Goal: Transaction & Acquisition: Book appointment/travel/reservation

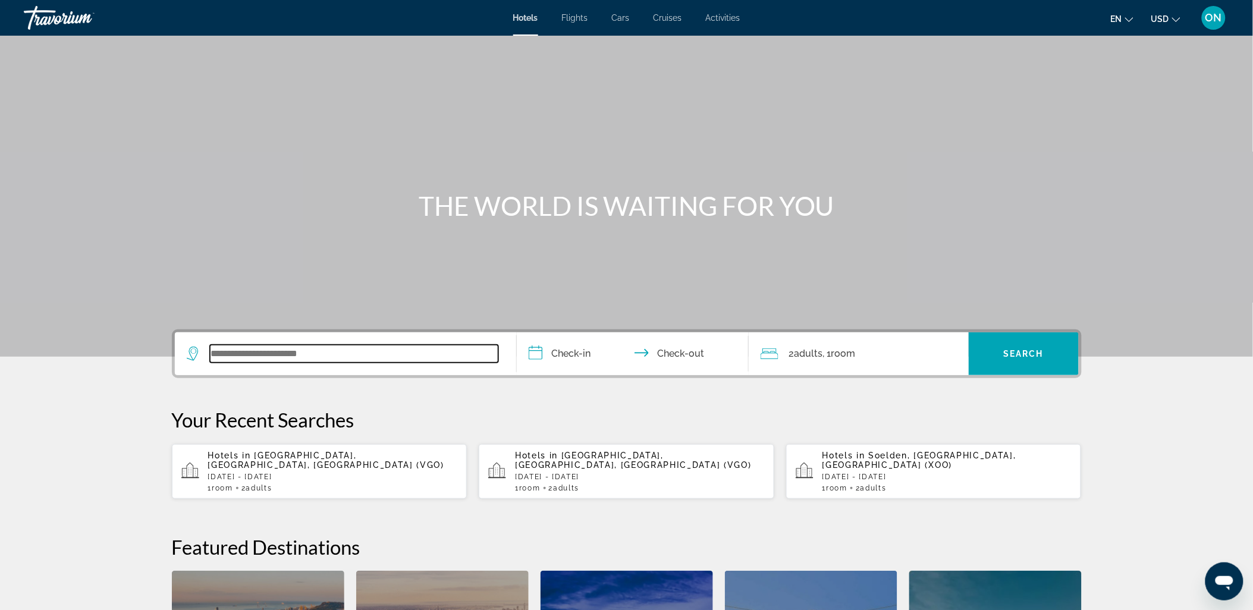
click at [416, 353] on input "Search widget" at bounding box center [354, 354] width 288 height 18
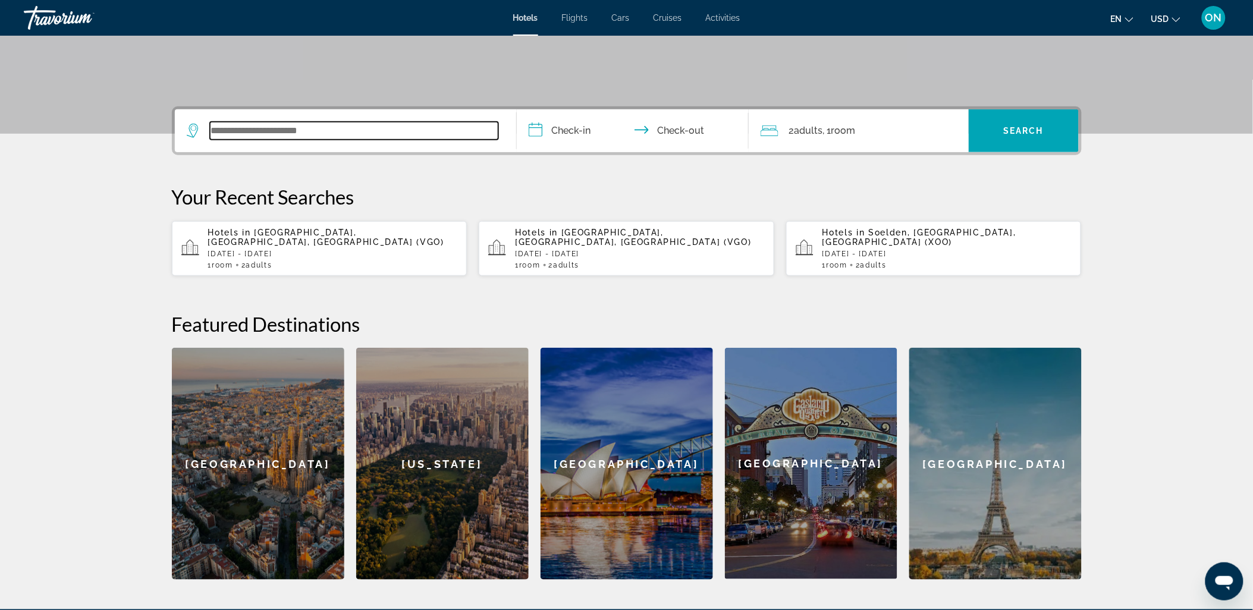
scroll to position [290, 0]
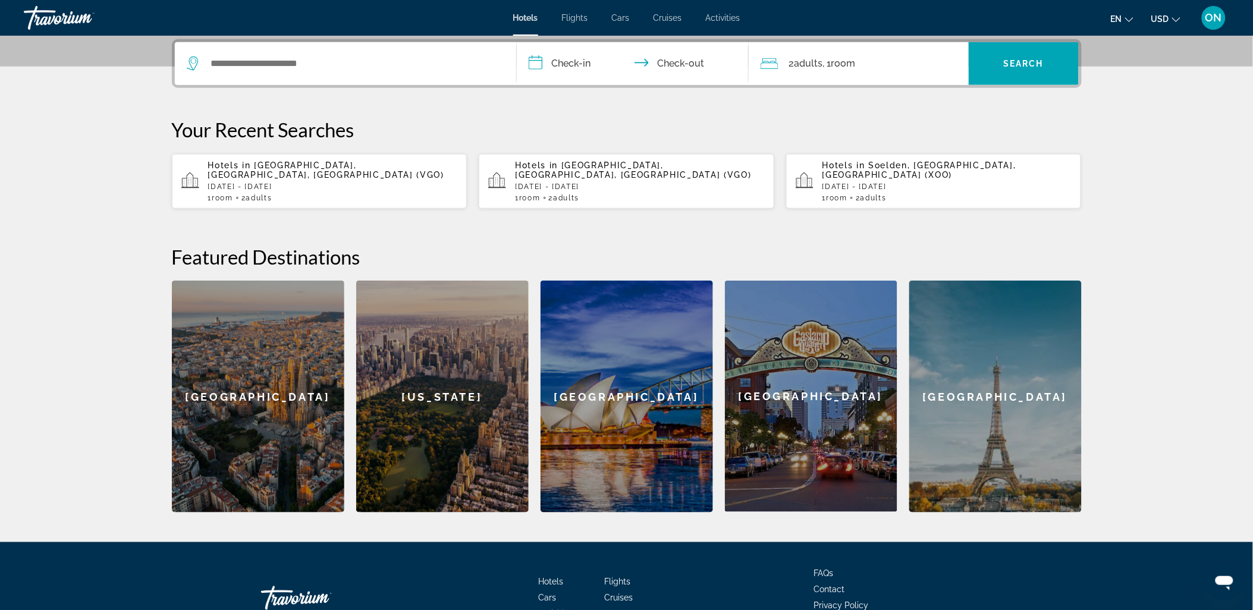
click at [888, 167] on span "Soelden, [GEOGRAPHIC_DATA], [GEOGRAPHIC_DATA] (XOO)" at bounding box center [919, 170] width 194 height 19
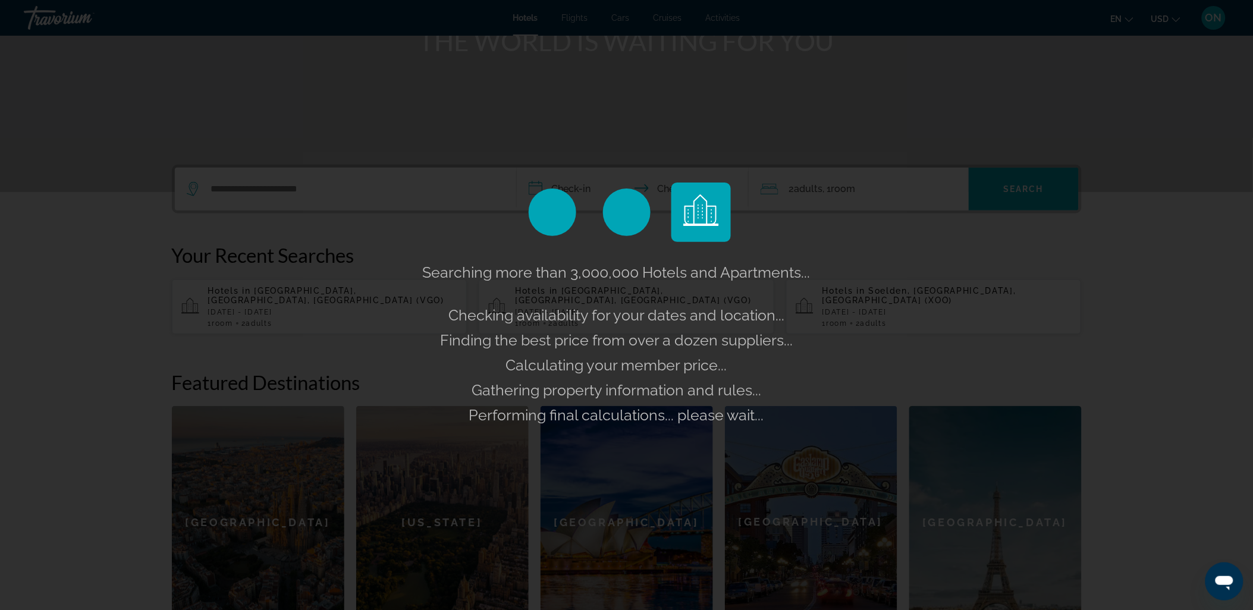
scroll to position [26, 0]
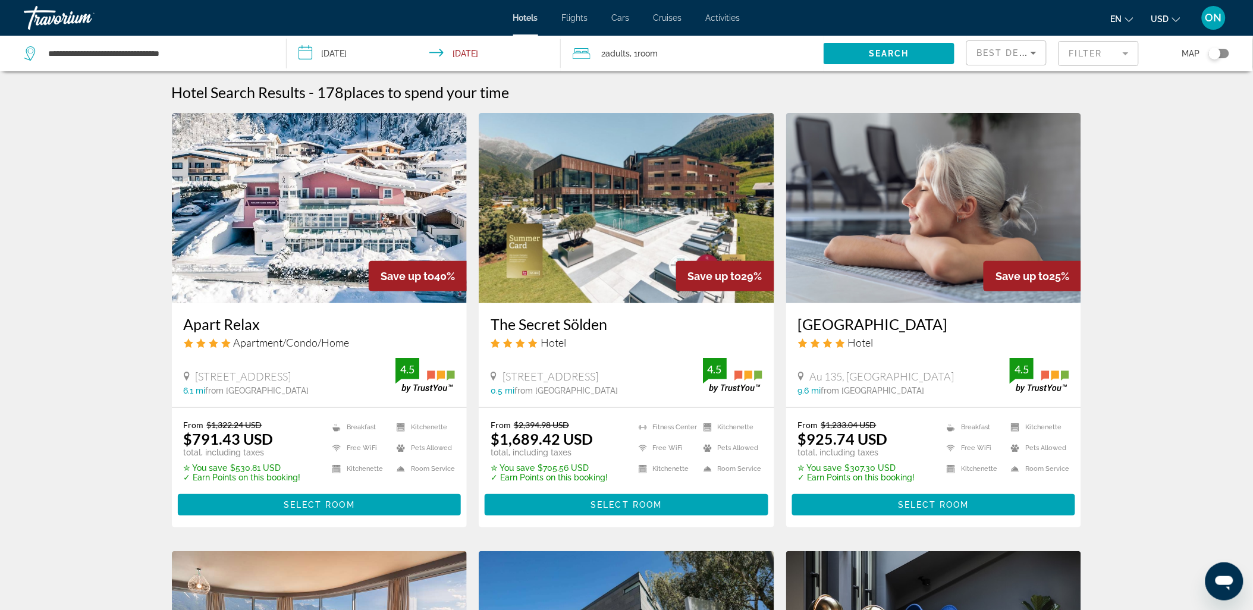
click at [347, 55] on input "**********" at bounding box center [426, 55] width 279 height 39
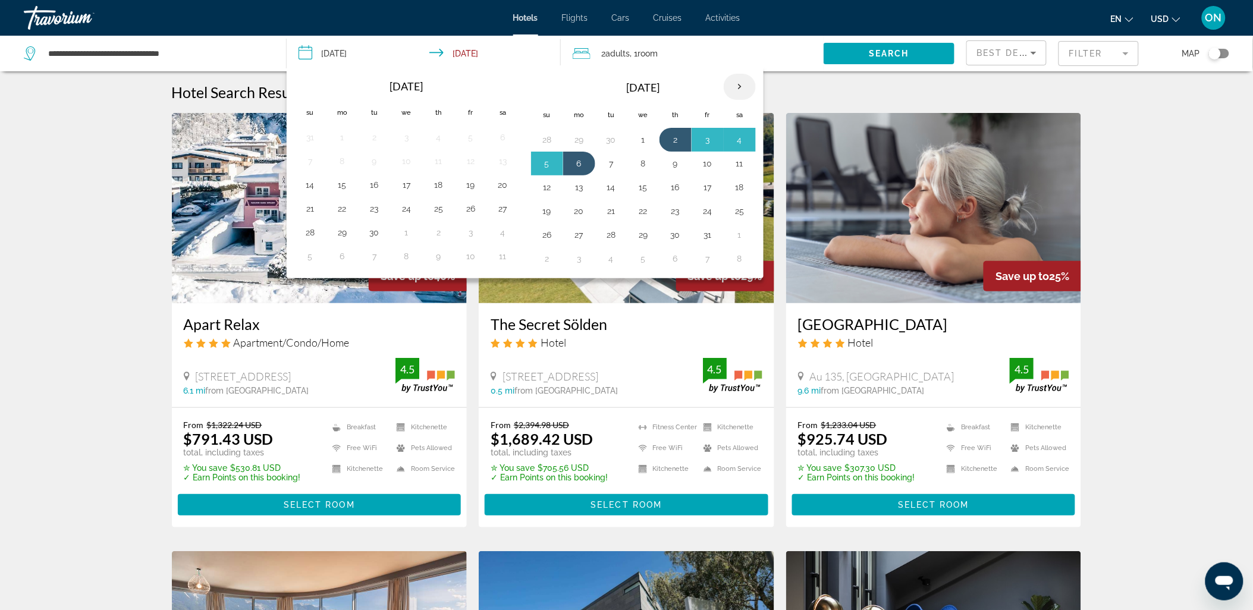
click at [735, 86] on th "Next month" at bounding box center [740, 87] width 32 height 26
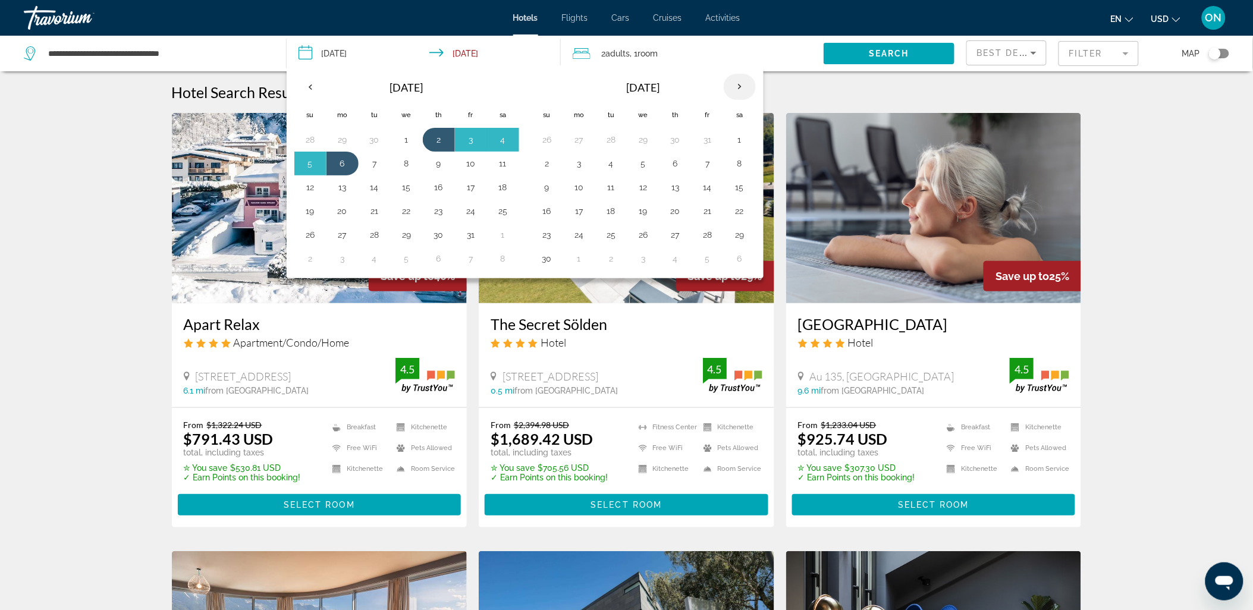
click at [735, 86] on th "Next month" at bounding box center [740, 87] width 32 height 26
click at [739, 234] on button "28" at bounding box center [739, 235] width 19 height 17
click at [607, 257] on button "3" at bounding box center [611, 258] width 19 height 17
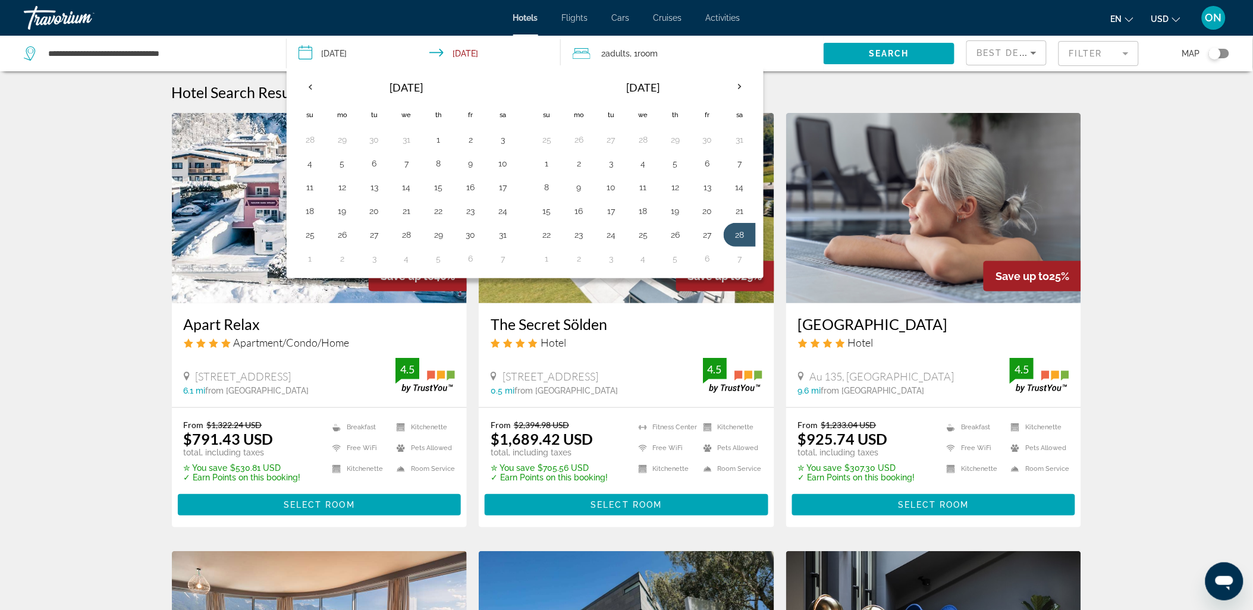
type input "**********"
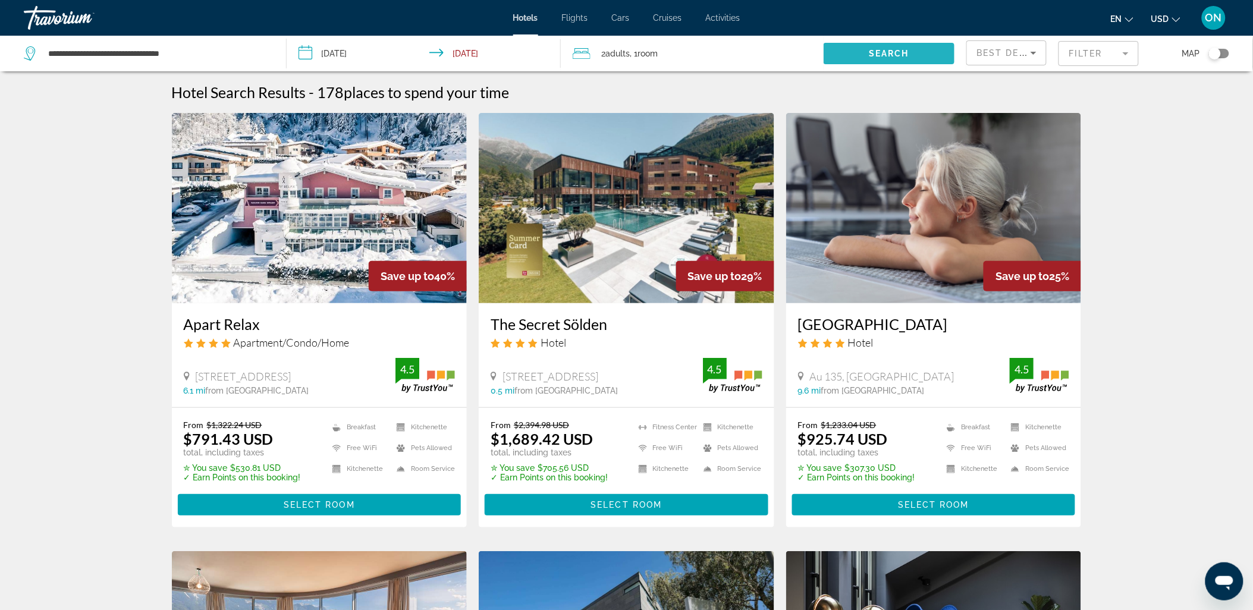
click at [890, 51] on span "Search" at bounding box center [889, 54] width 40 height 10
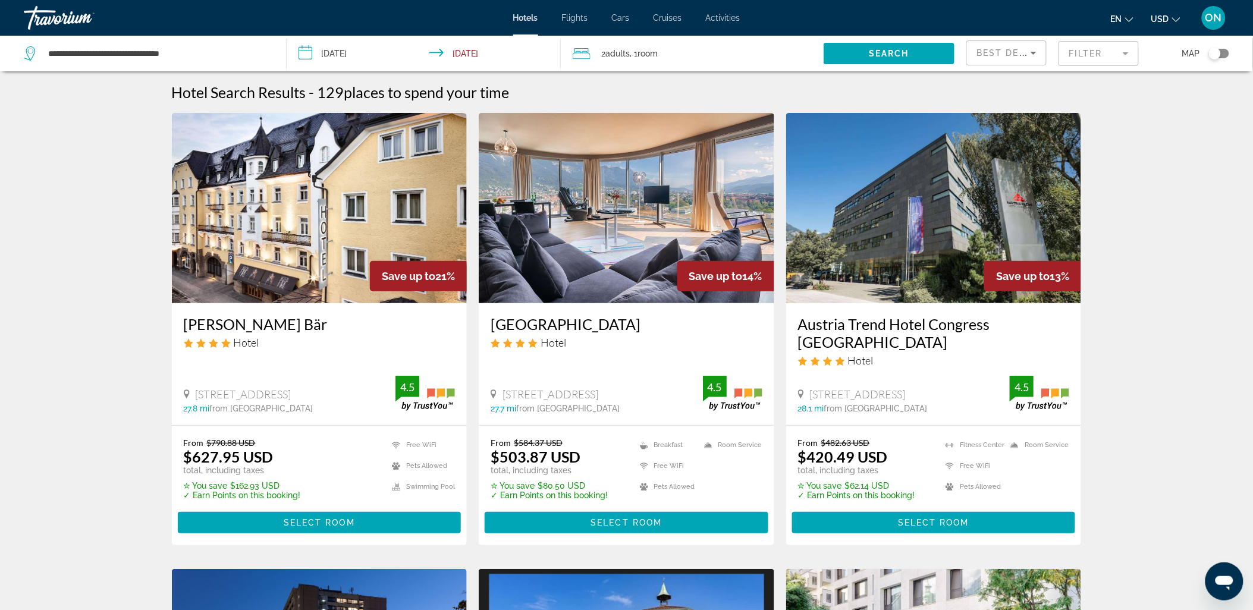
click at [1119, 49] on mat-form-field "Filter" at bounding box center [1098, 53] width 80 height 25
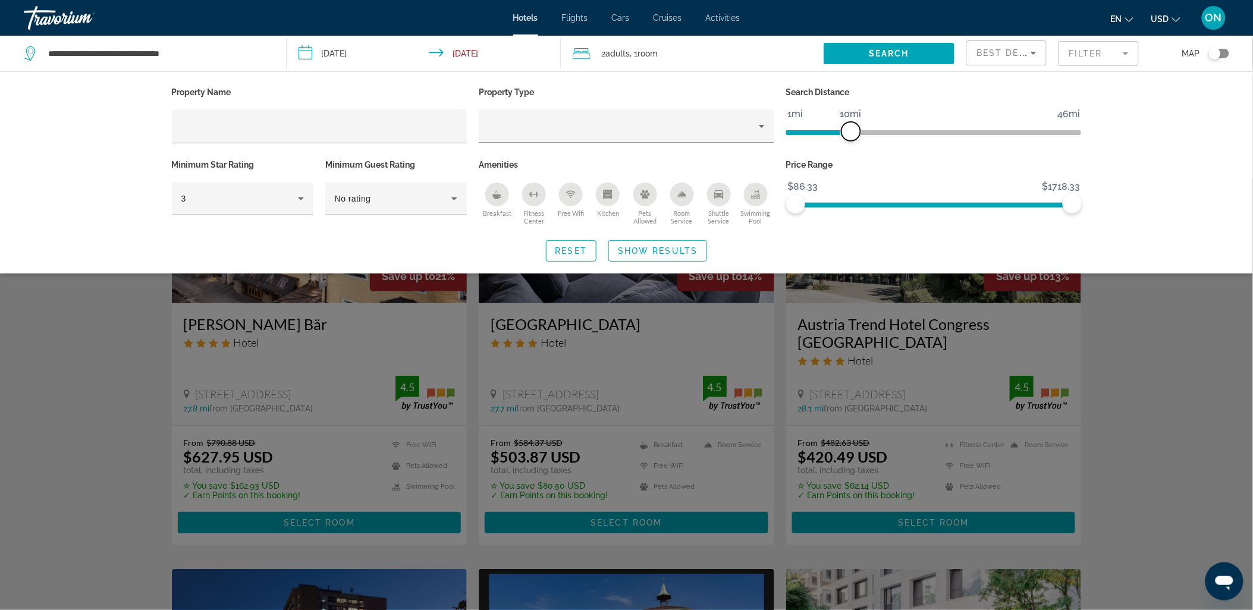
drag, startPoint x: 976, startPoint y: 131, endPoint x: 852, endPoint y: 129, distance: 123.7
click at [852, 129] on span "ngx-slider" at bounding box center [850, 131] width 19 height 19
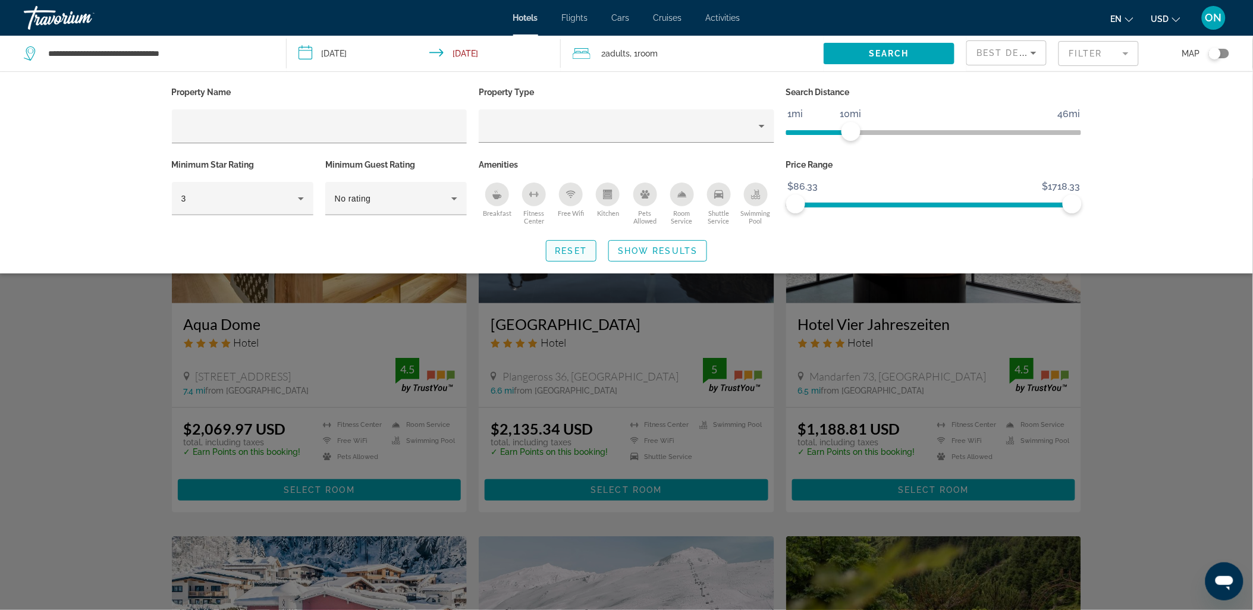
click at [562, 250] on span "Reset" at bounding box center [571, 251] width 32 height 10
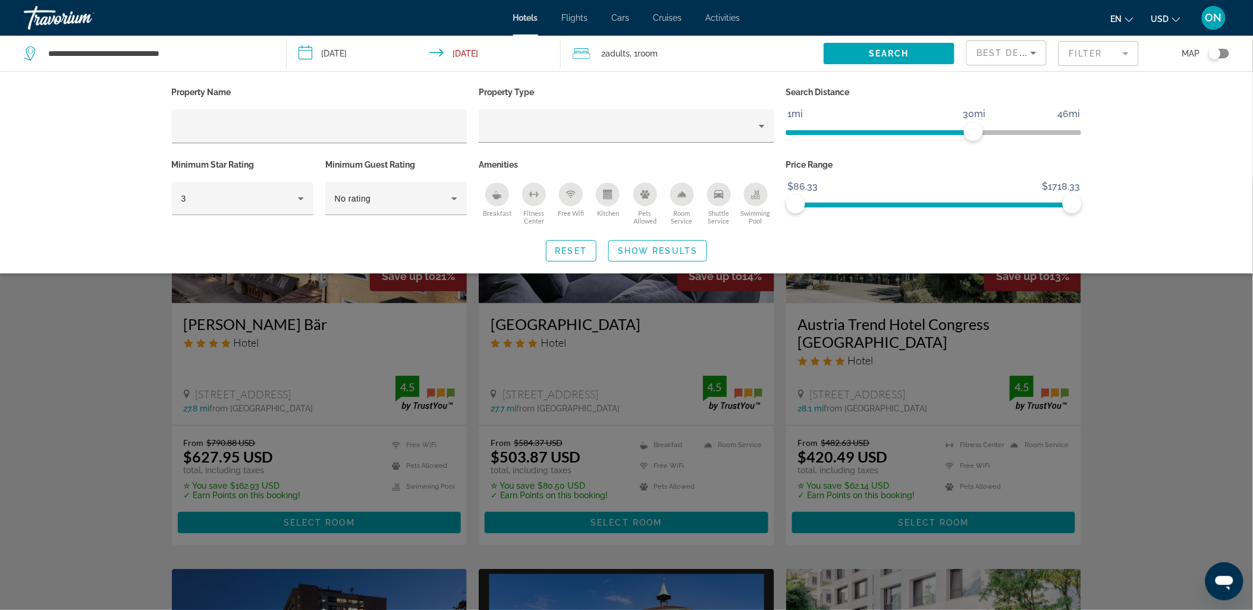
click at [1170, 393] on div "Search widget" at bounding box center [626, 394] width 1253 height 432
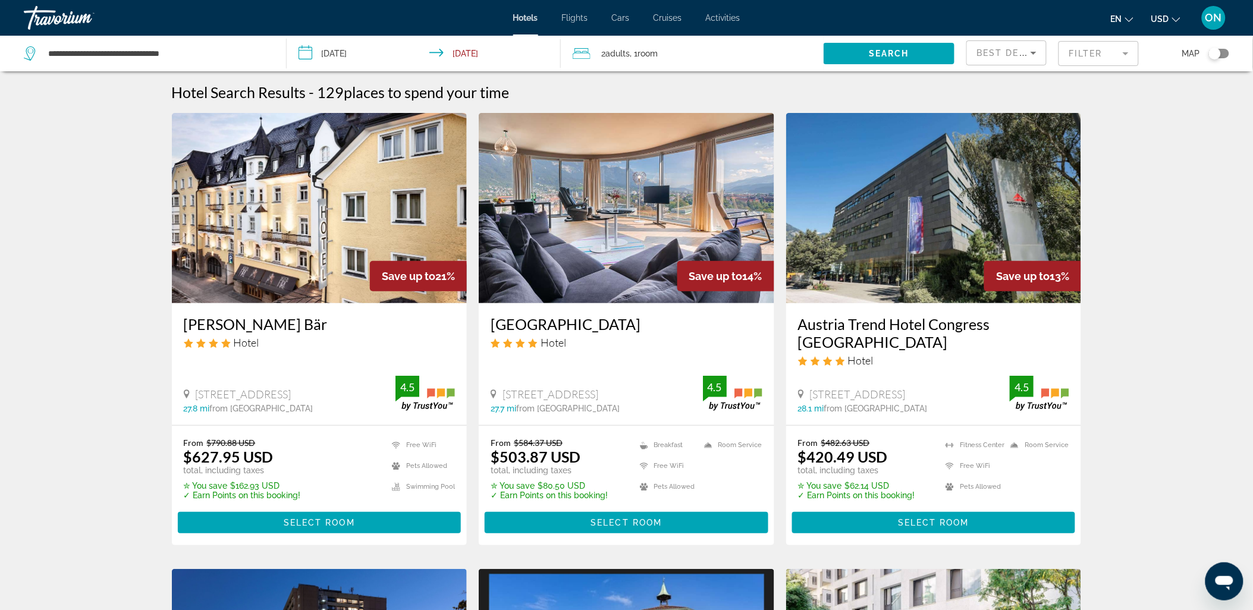
click at [640, 225] on img "Main content" at bounding box center [627, 208] width 296 height 190
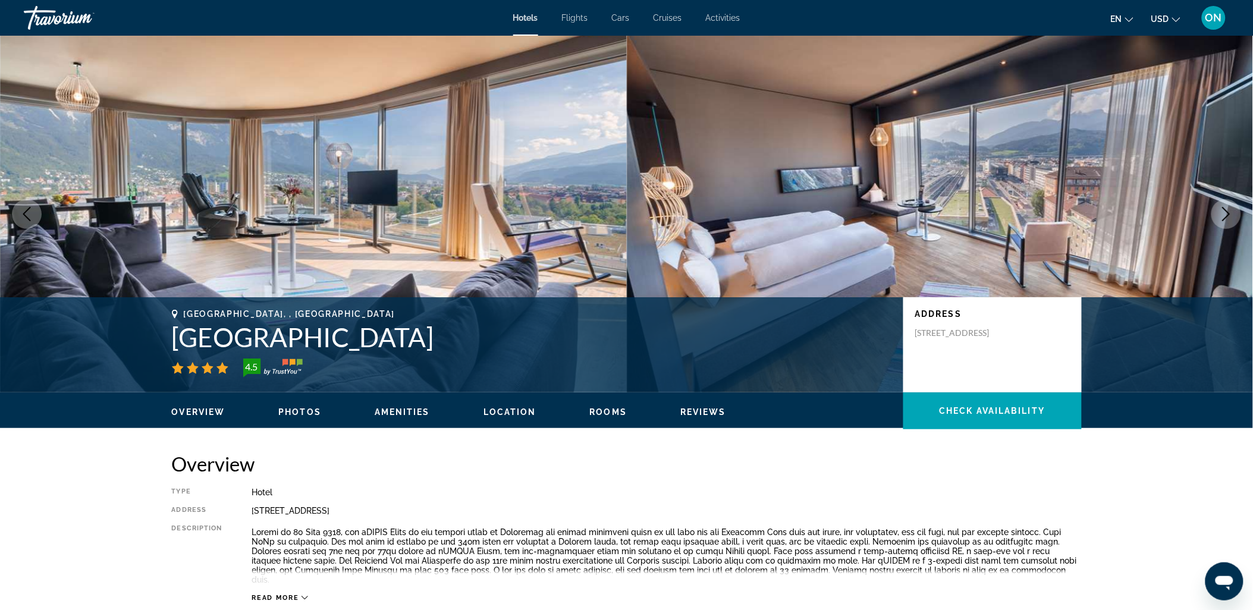
click at [466, 197] on img "Main content" at bounding box center [313, 214] width 627 height 357
click at [287, 412] on span "Photos" at bounding box center [299, 412] width 43 height 10
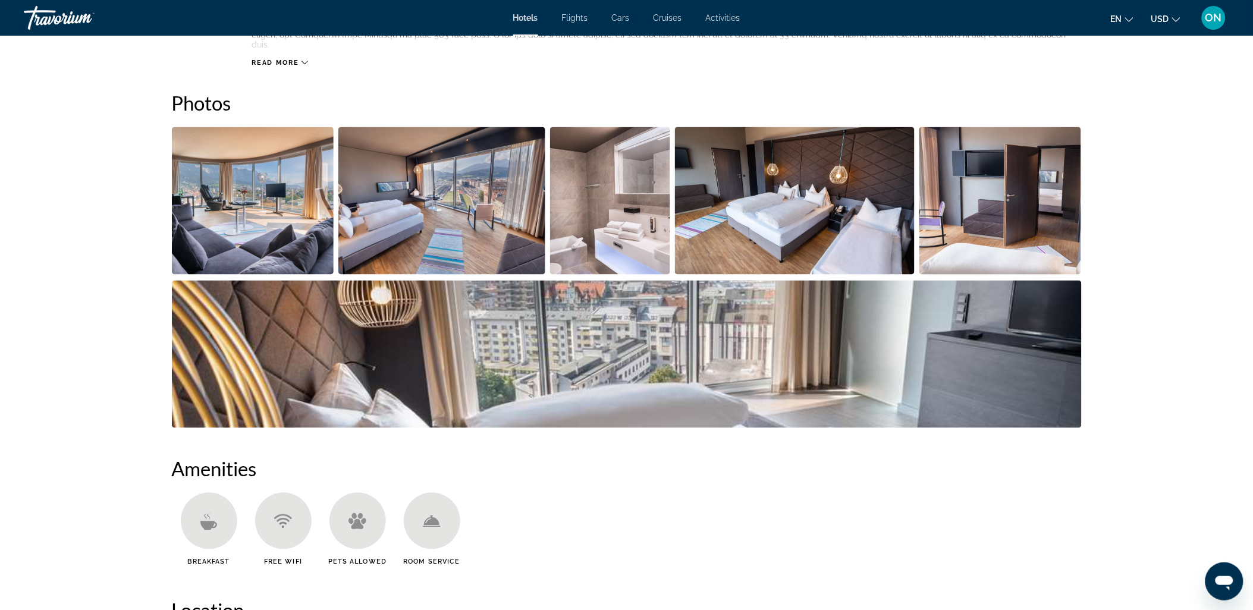
scroll to position [545, 0]
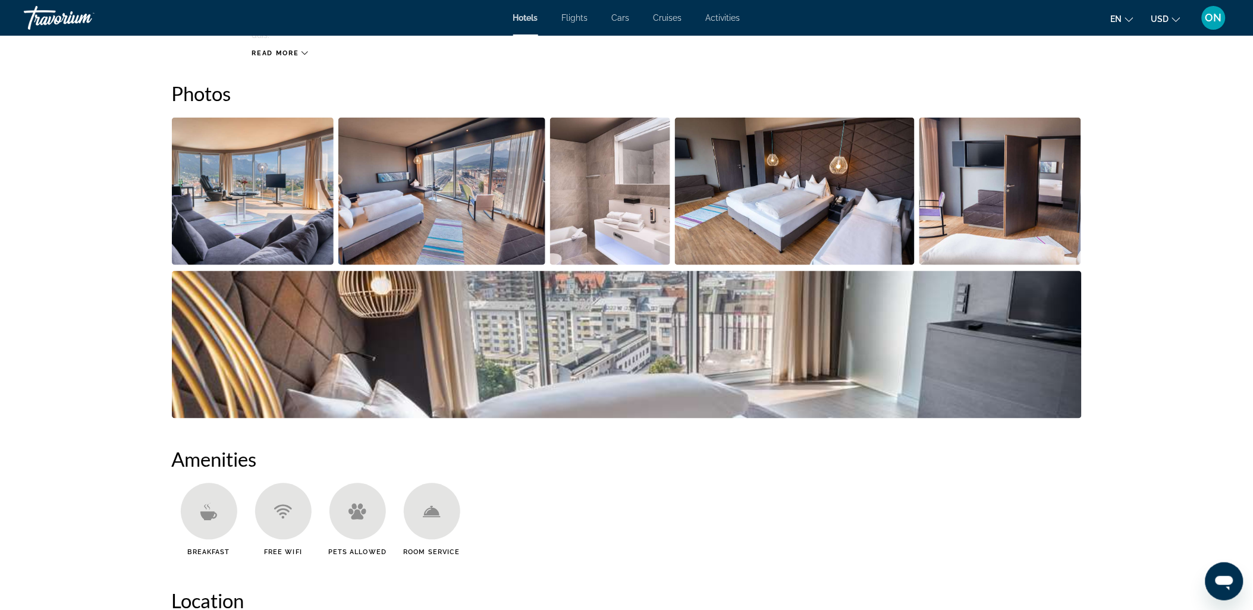
click at [281, 197] on img "Open full-screen image slider" at bounding box center [253, 191] width 162 height 147
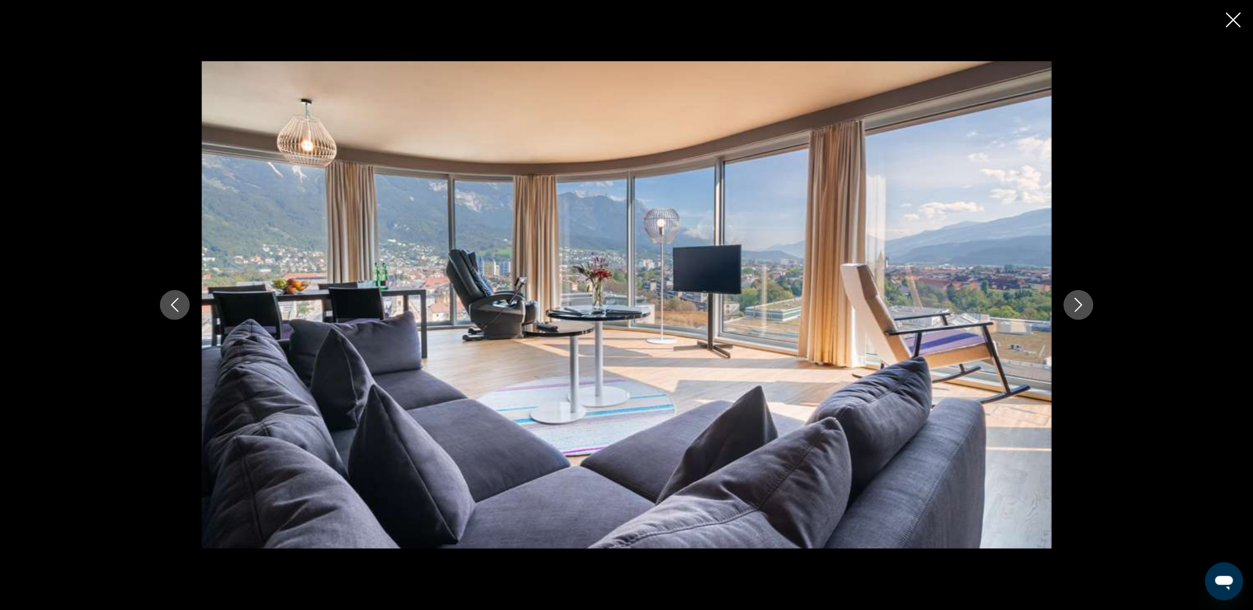
click at [1080, 304] on icon "Next image" at bounding box center [1078, 305] width 14 height 14
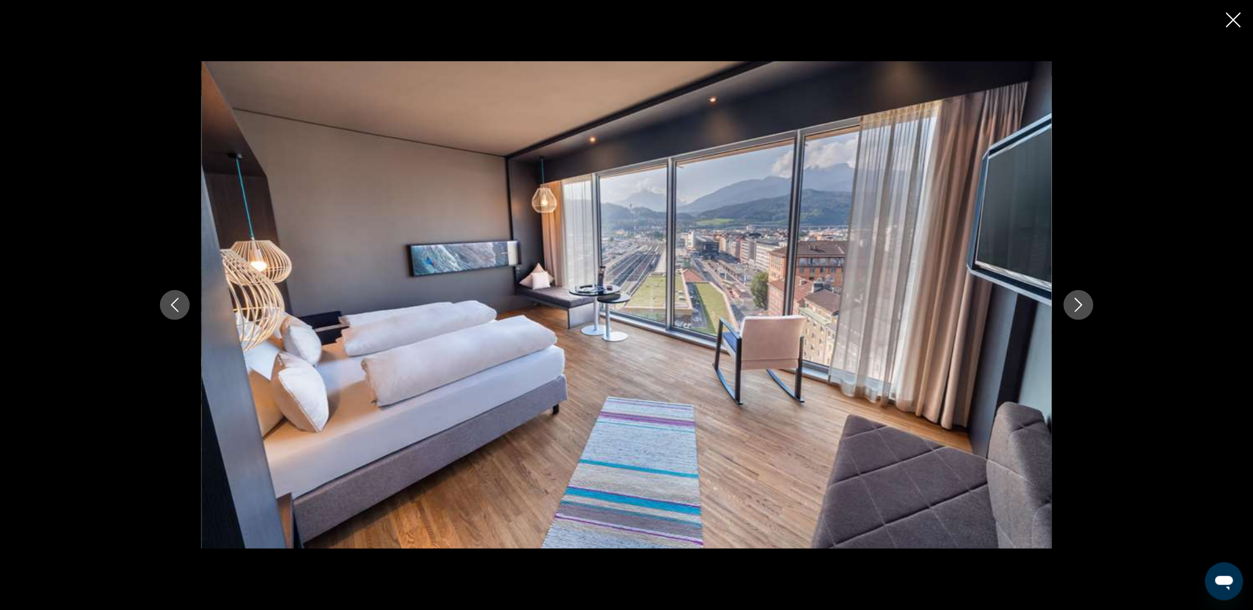
click at [1080, 304] on icon "Next image" at bounding box center [1078, 305] width 14 height 14
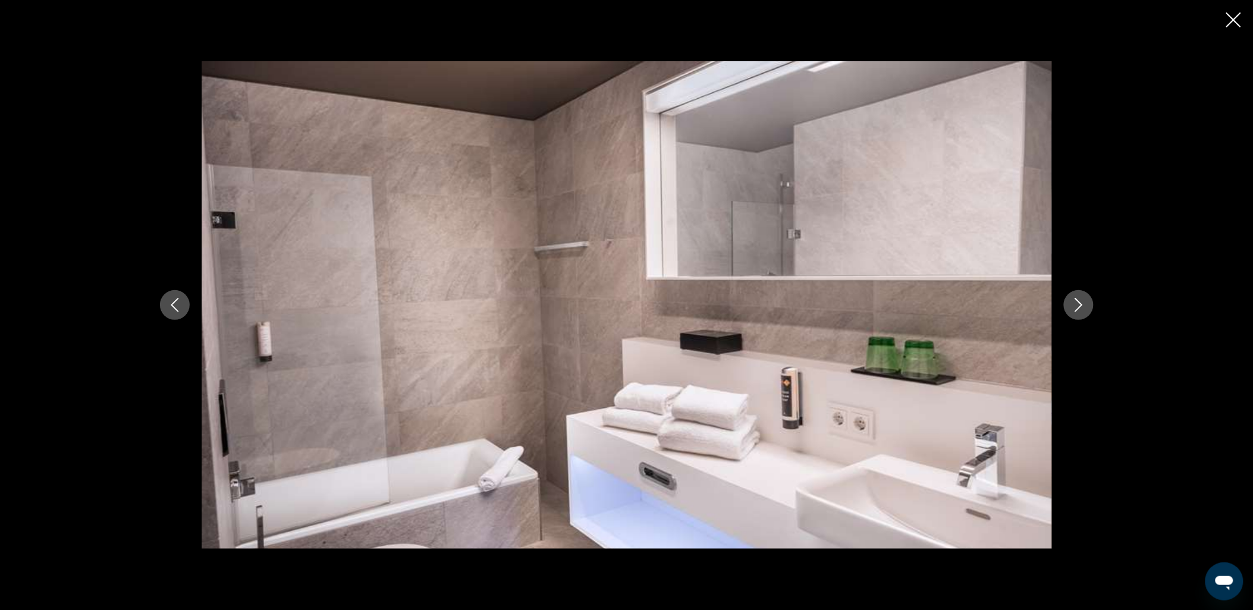
click at [1080, 304] on icon "Next image" at bounding box center [1078, 305] width 14 height 14
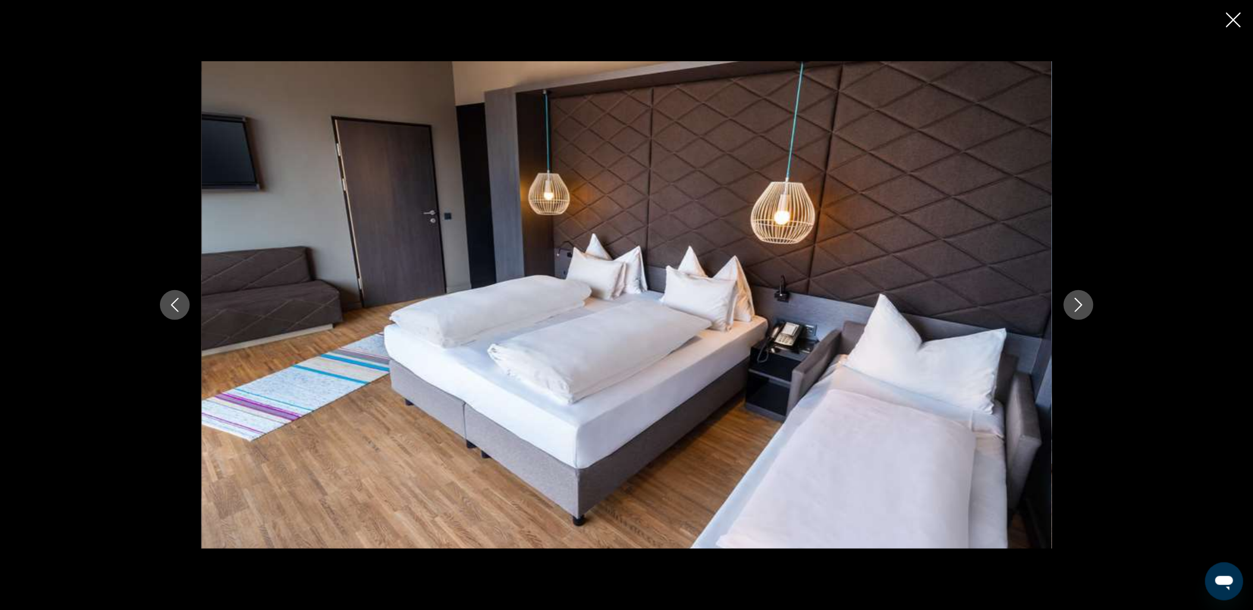
click at [1080, 304] on icon "Next image" at bounding box center [1078, 305] width 14 height 14
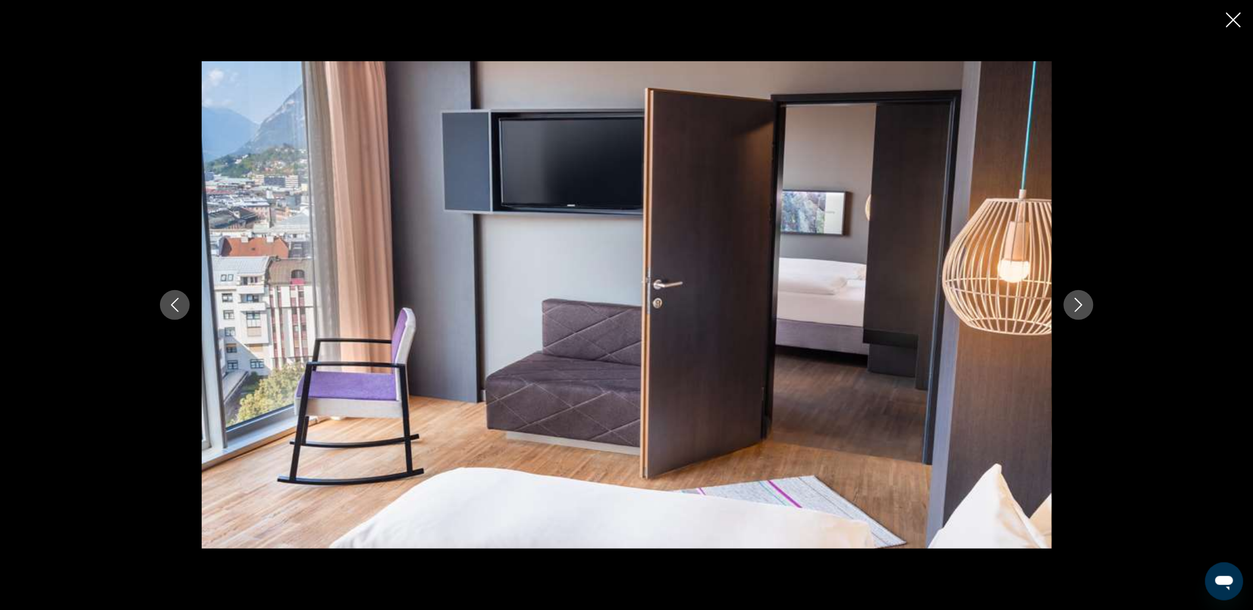
click at [1080, 304] on icon "Next image" at bounding box center [1078, 305] width 14 height 14
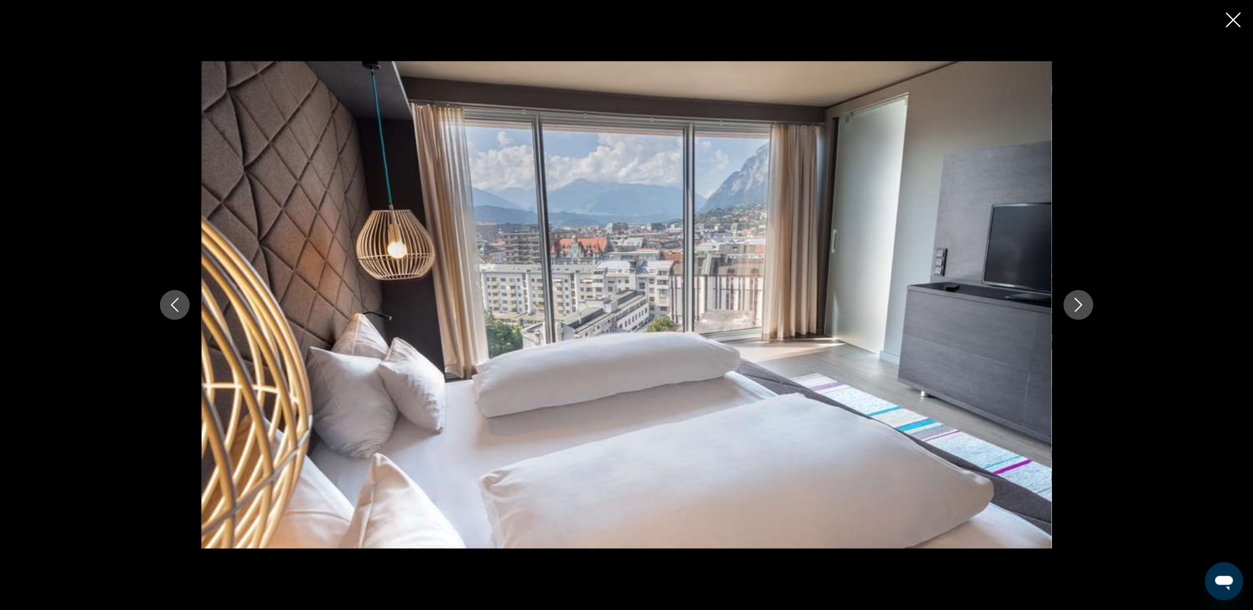
click at [1080, 304] on icon "Next image" at bounding box center [1078, 305] width 14 height 14
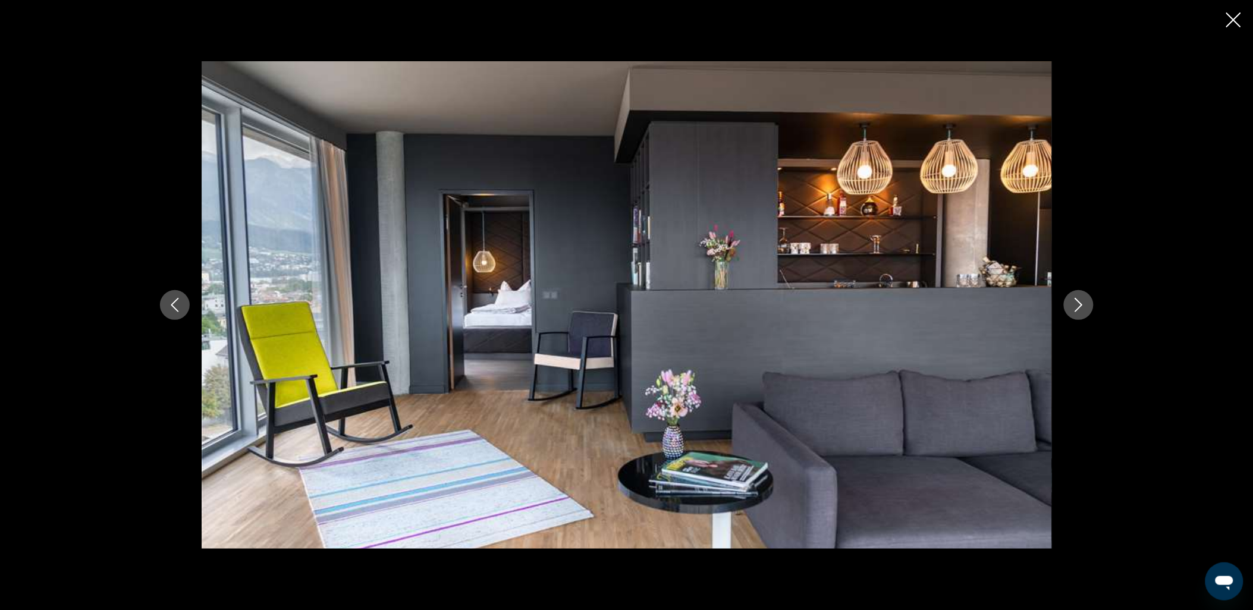
click at [180, 305] on icon "Previous image" at bounding box center [175, 305] width 14 height 14
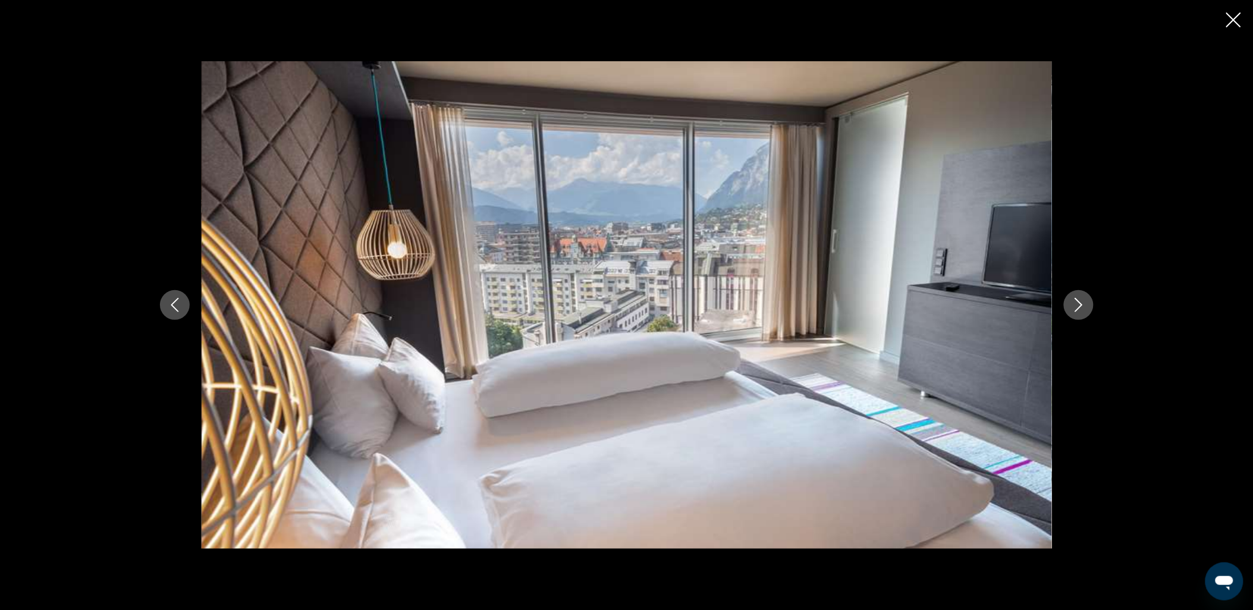
click at [1077, 304] on icon "Next image" at bounding box center [1078, 305] width 14 height 14
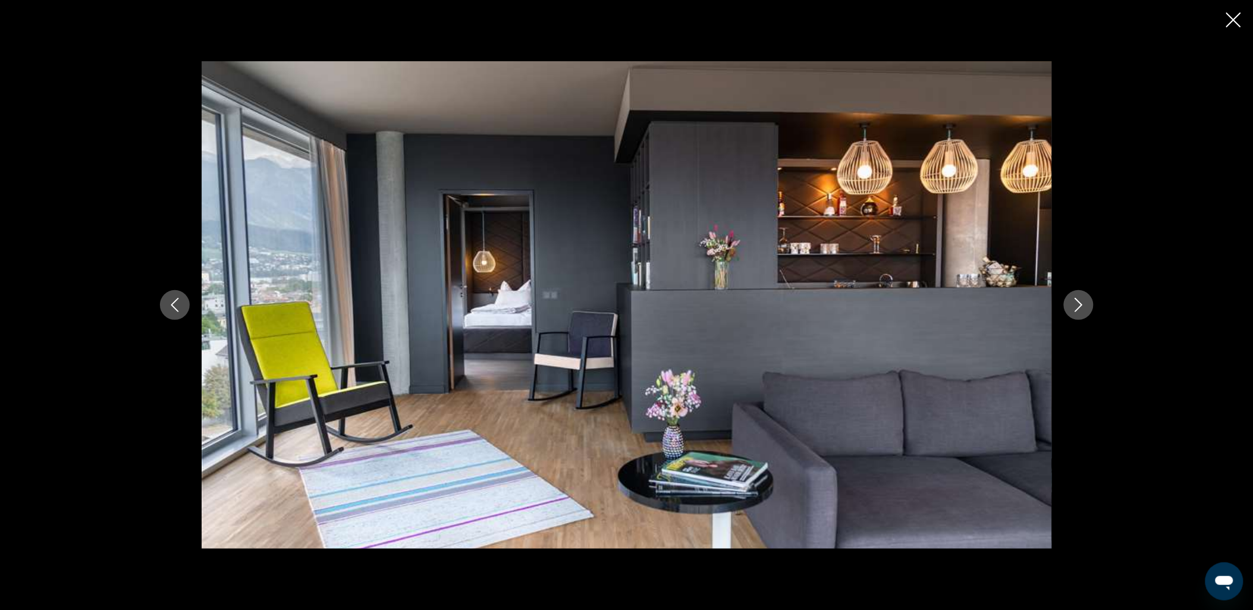
click at [1077, 304] on icon "Next image" at bounding box center [1078, 305] width 14 height 14
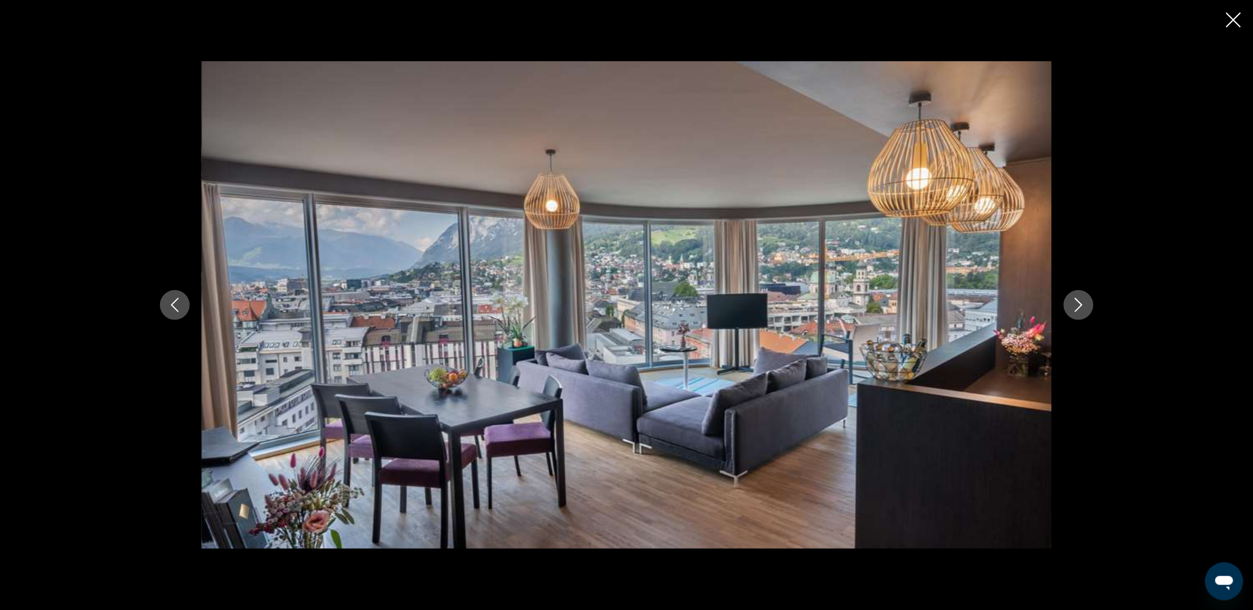
click at [1077, 304] on icon "Next image" at bounding box center [1078, 305] width 14 height 14
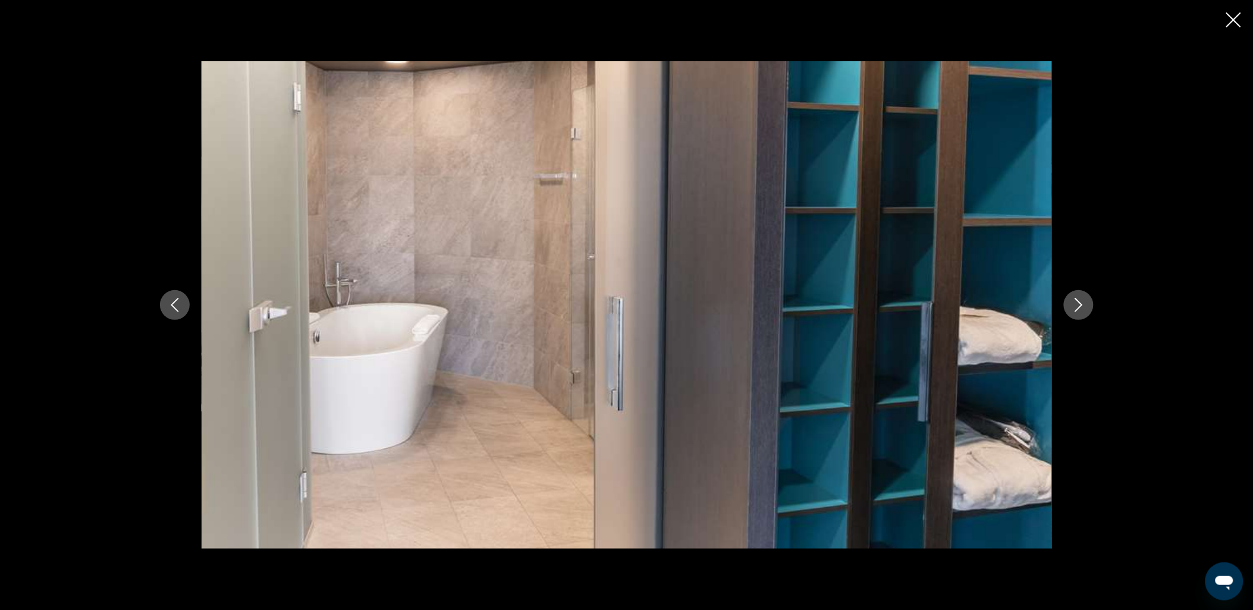
click at [1077, 304] on icon "Next image" at bounding box center [1078, 305] width 14 height 14
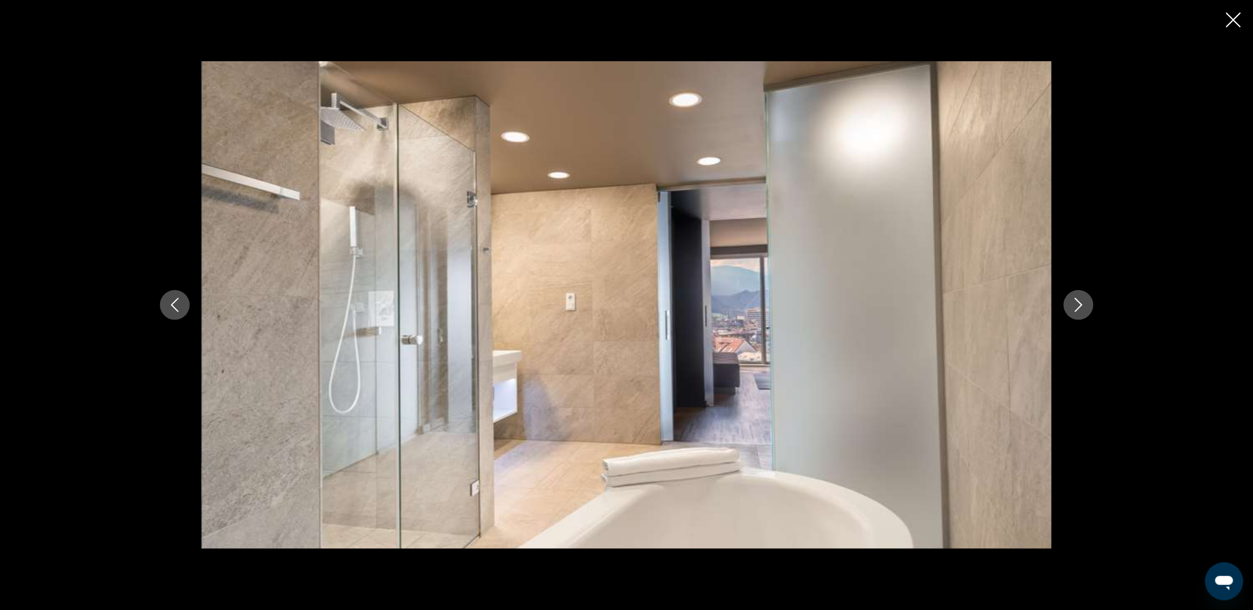
click at [1077, 304] on icon "Next image" at bounding box center [1078, 305] width 14 height 14
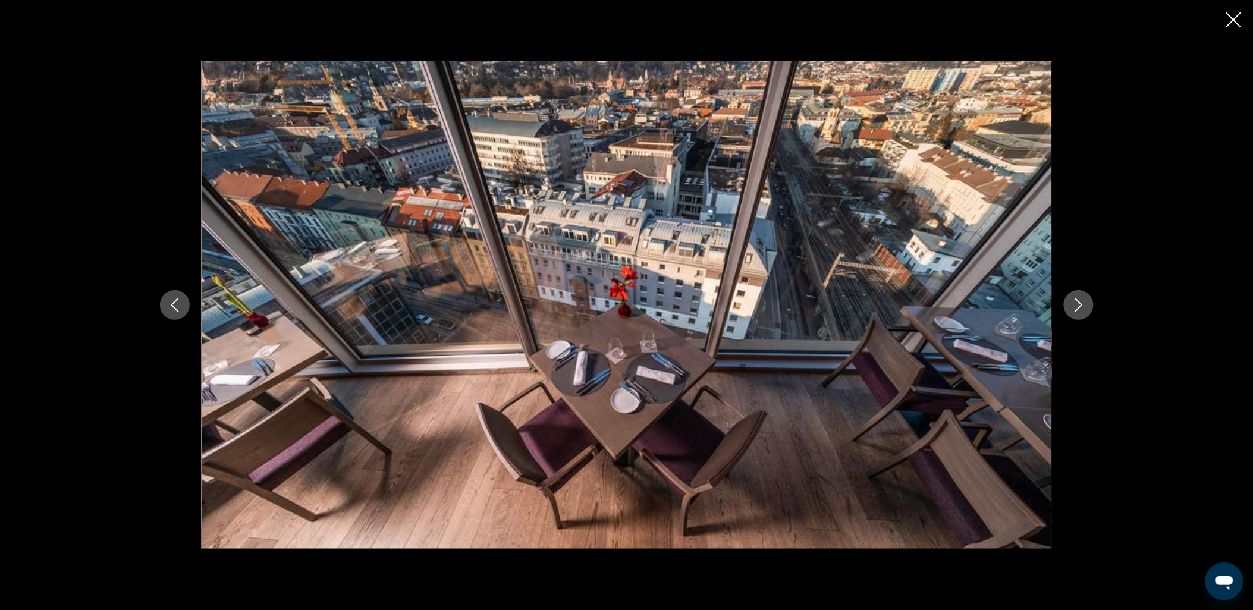
click at [1077, 304] on icon "Next image" at bounding box center [1078, 305] width 14 height 14
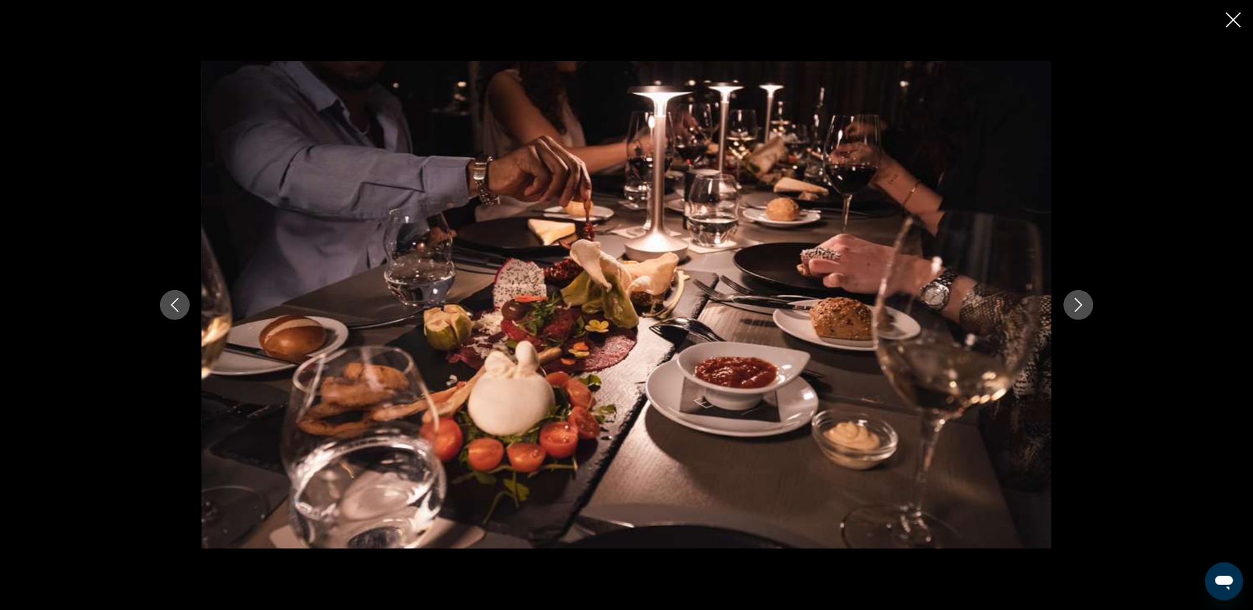
click at [1077, 304] on icon "Next image" at bounding box center [1078, 305] width 14 height 14
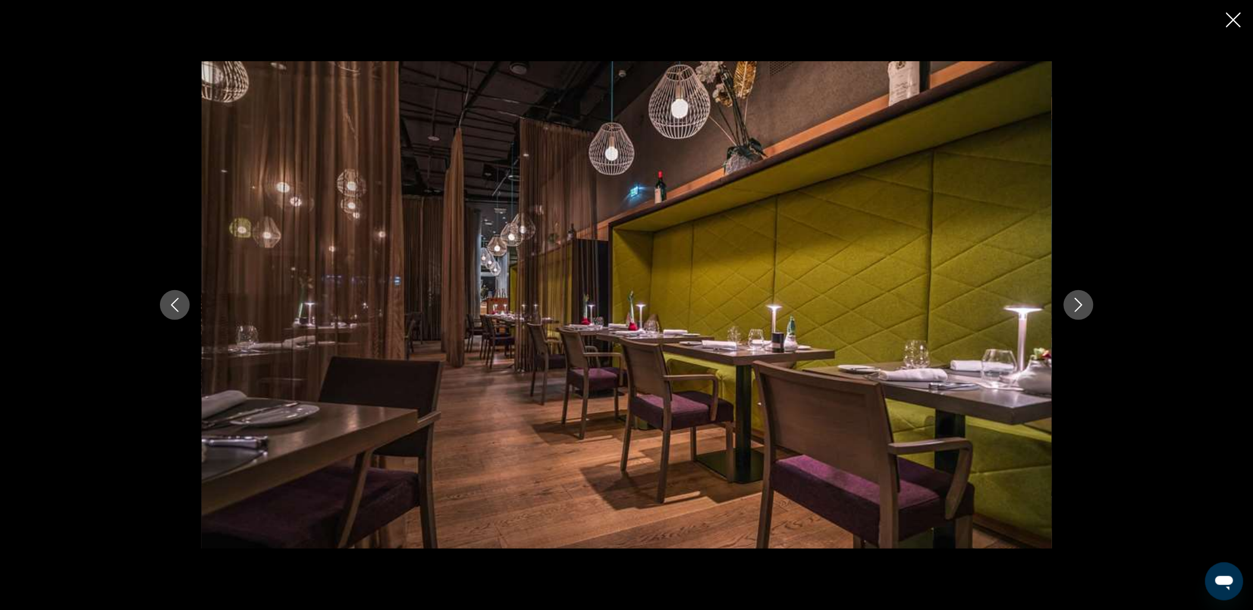
click at [1077, 304] on icon "Next image" at bounding box center [1078, 305] width 14 height 14
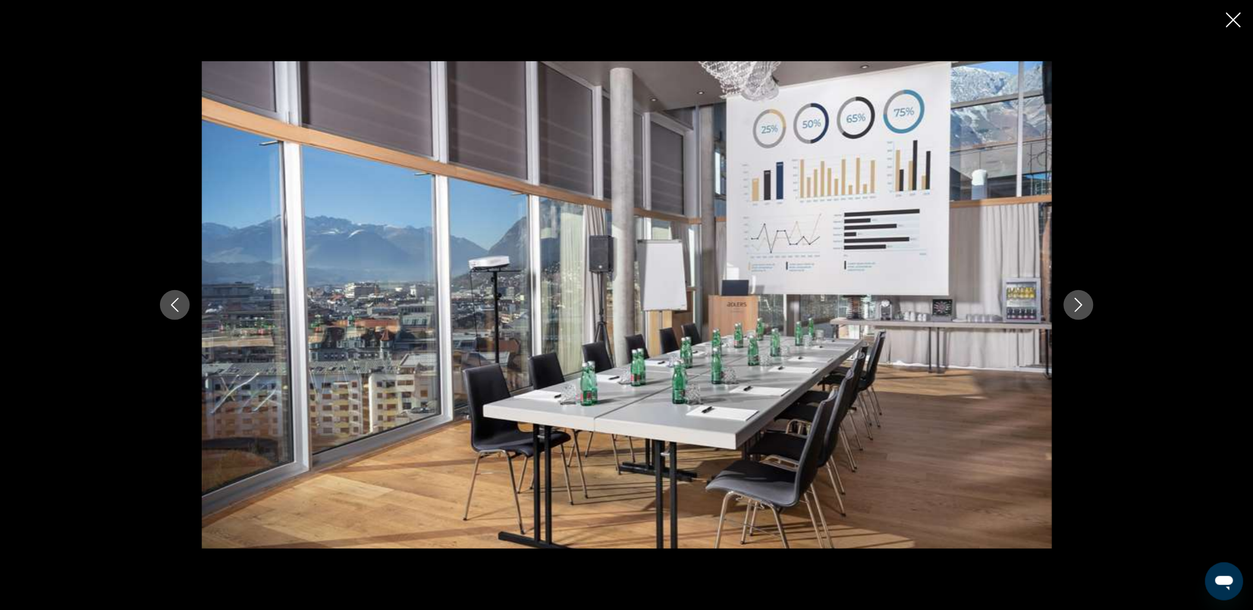
click at [1229, 18] on icon "Close slideshow" at bounding box center [1233, 19] width 15 height 15
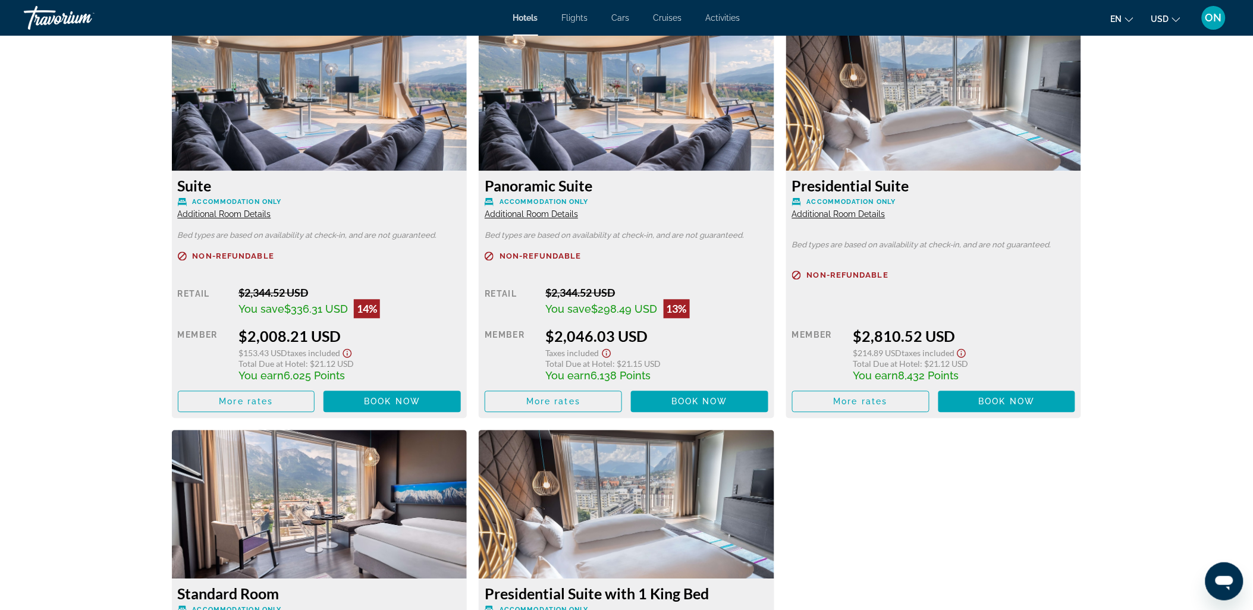
scroll to position [2659, 0]
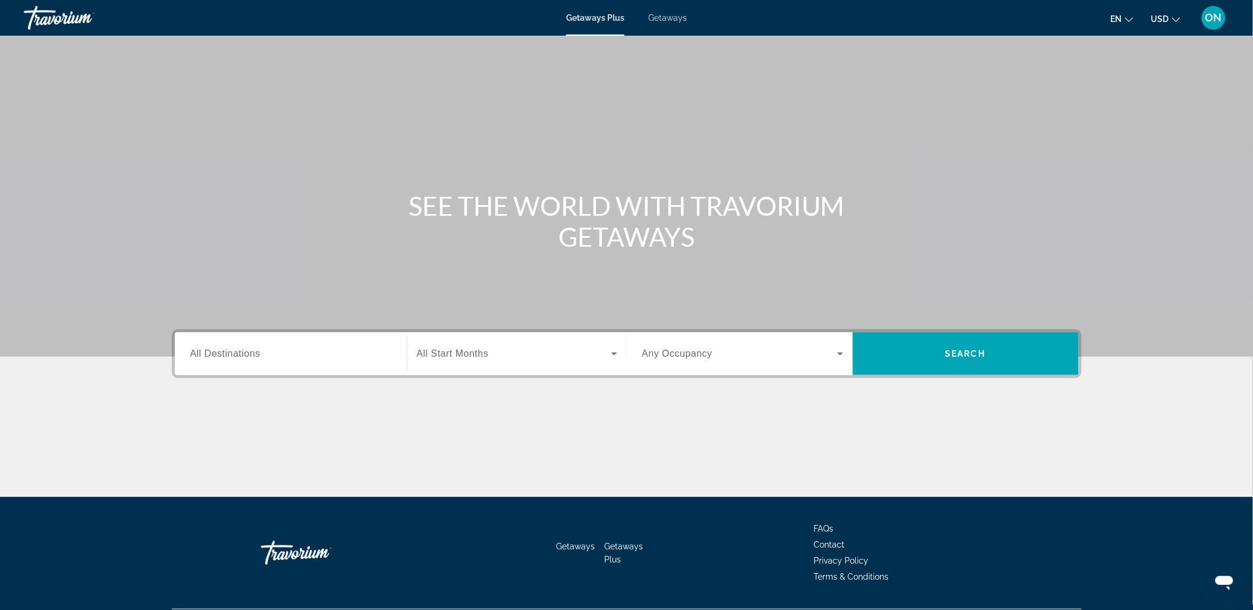
click at [237, 354] on span "All Destinations" at bounding box center [225, 353] width 70 height 10
click at [237, 354] on input "Destination All Destinations" at bounding box center [290, 354] width 201 height 14
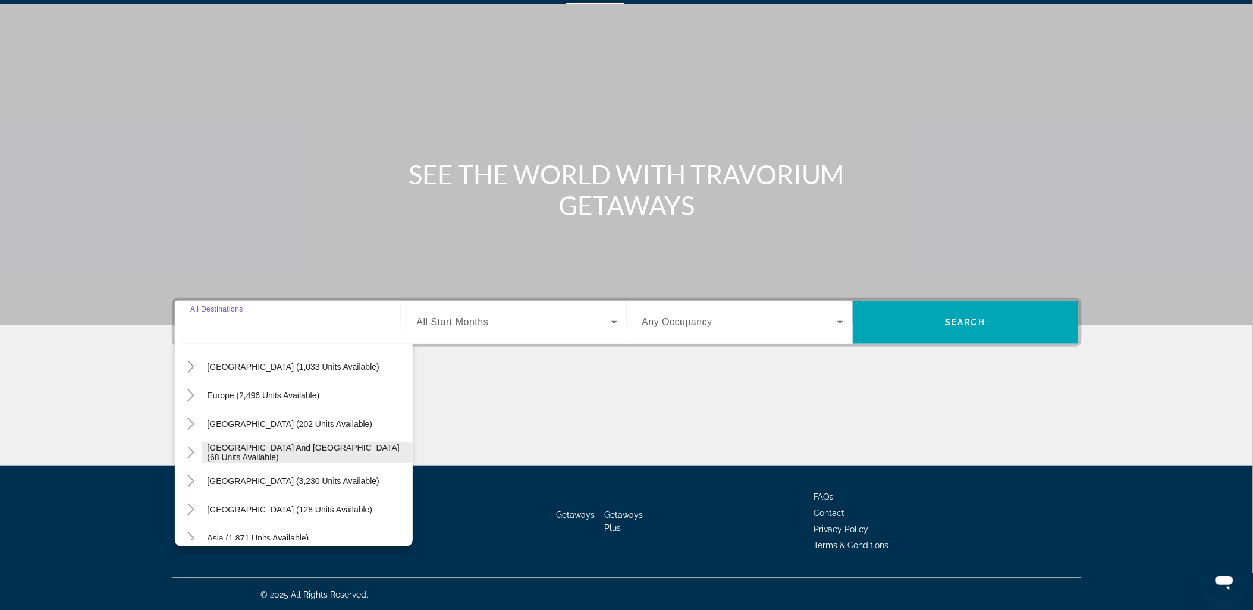
scroll to position [132, 0]
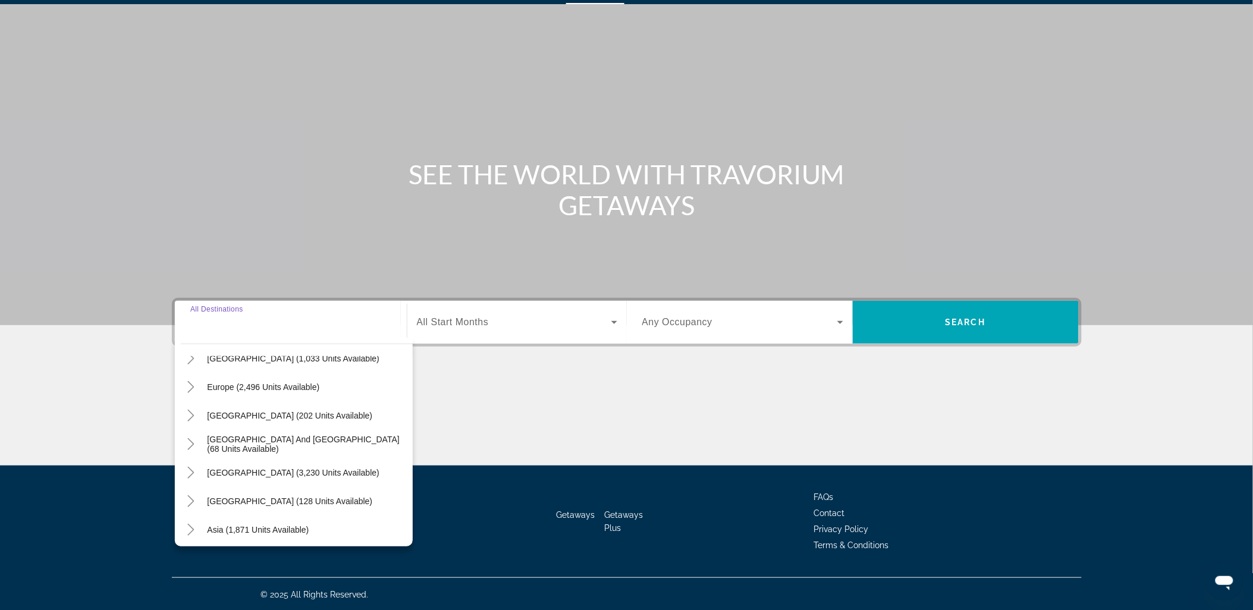
click at [257, 389] on span "Europe (2,496 units available)" at bounding box center [264, 387] width 112 height 10
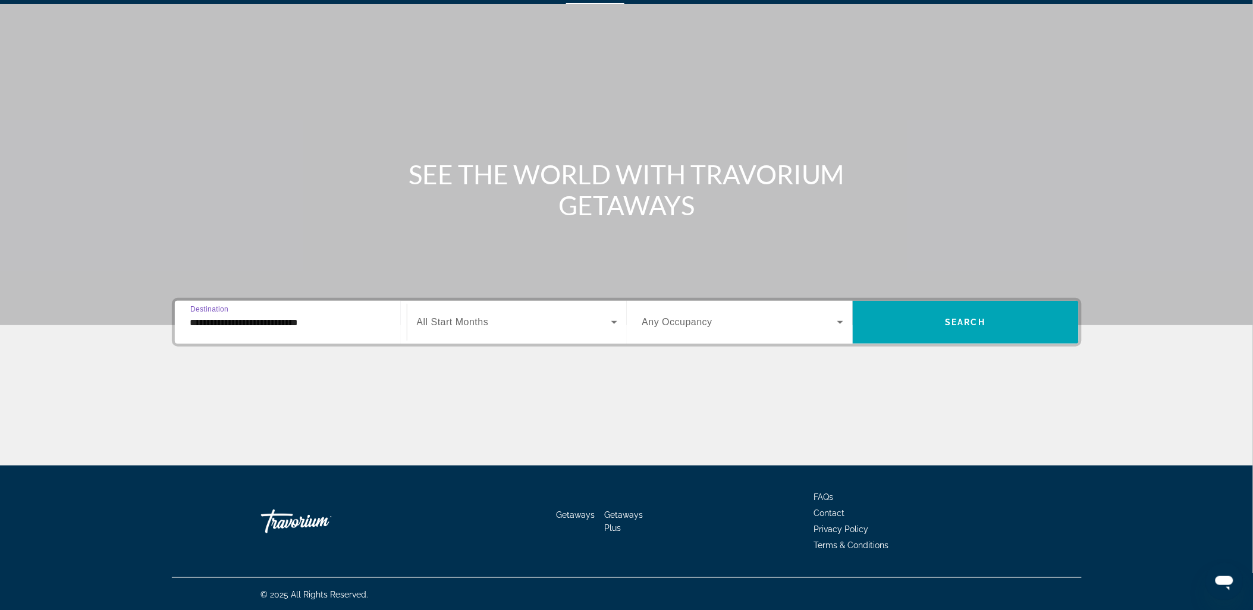
click at [312, 320] on input "**********" at bounding box center [290, 323] width 201 height 14
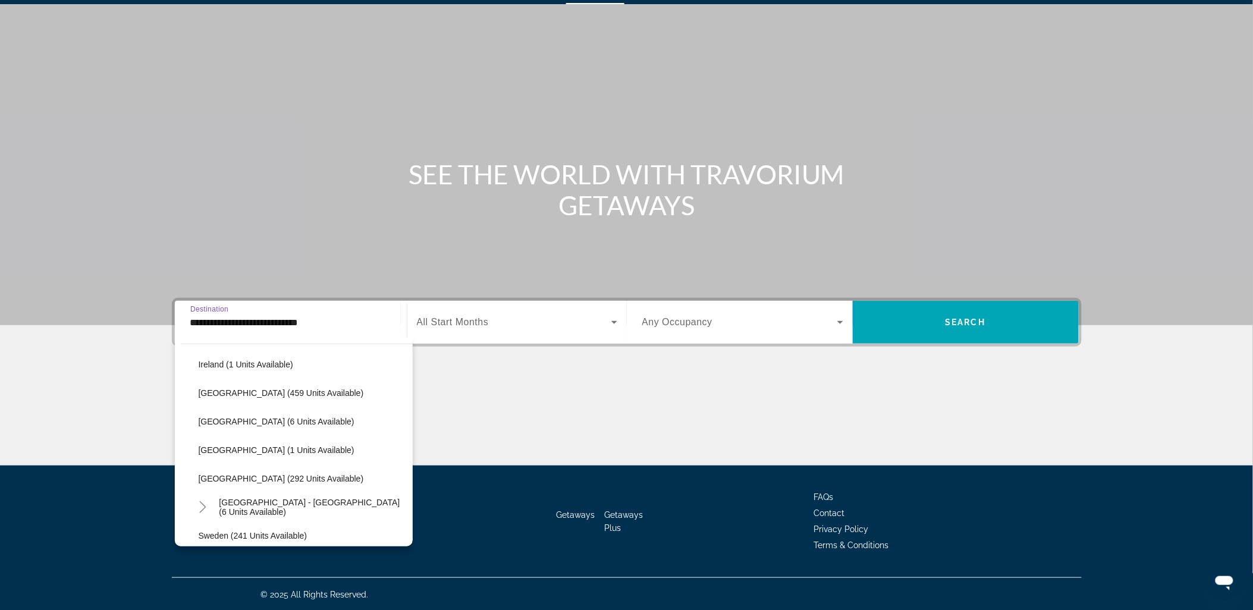
scroll to position [467, 0]
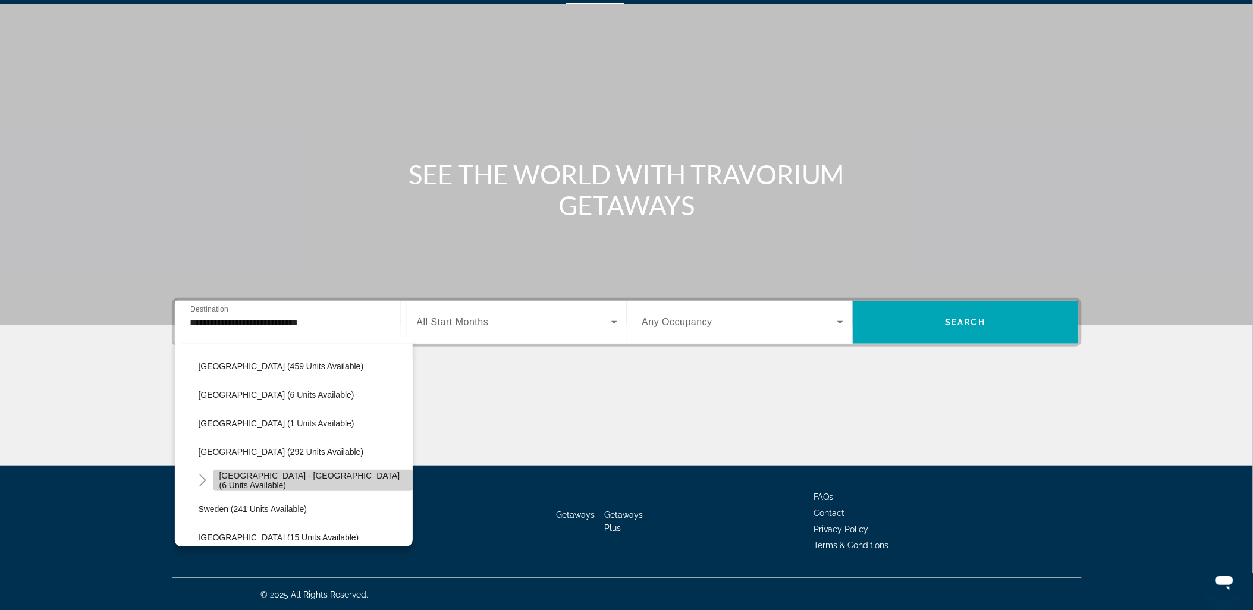
click at [328, 477] on span "Spain - Canary Islands (6 units available)" at bounding box center [312, 480] width 187 height 19
type input "**********"
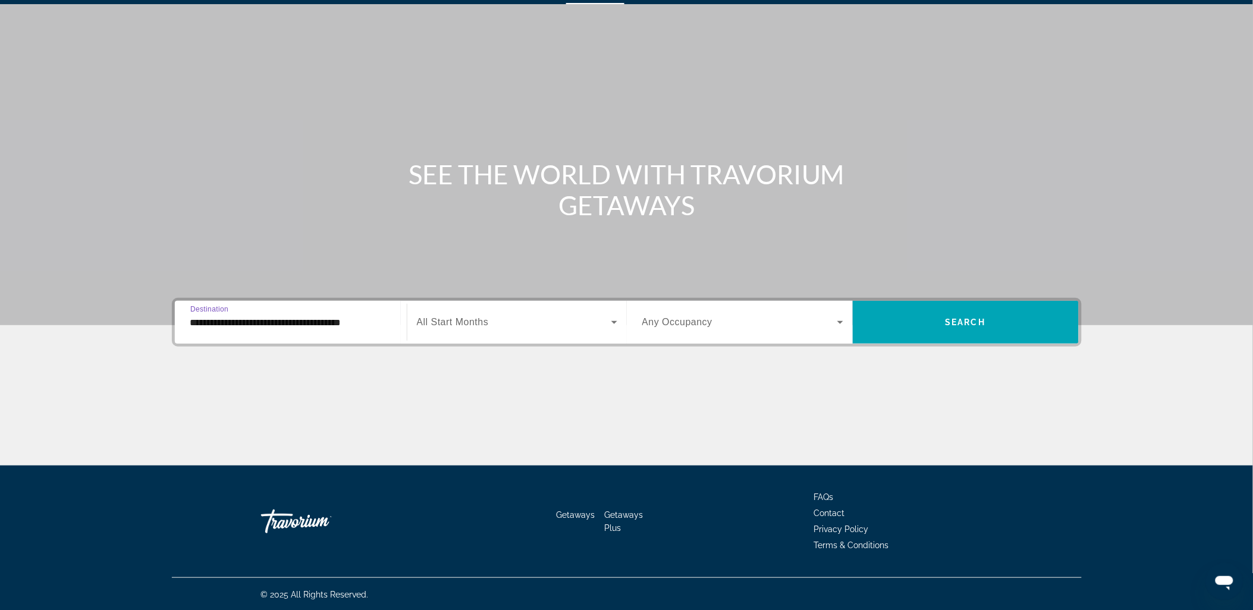
click at [561, 318] on span "Search widget" at bounding box center [514, 322] width 194 height 14
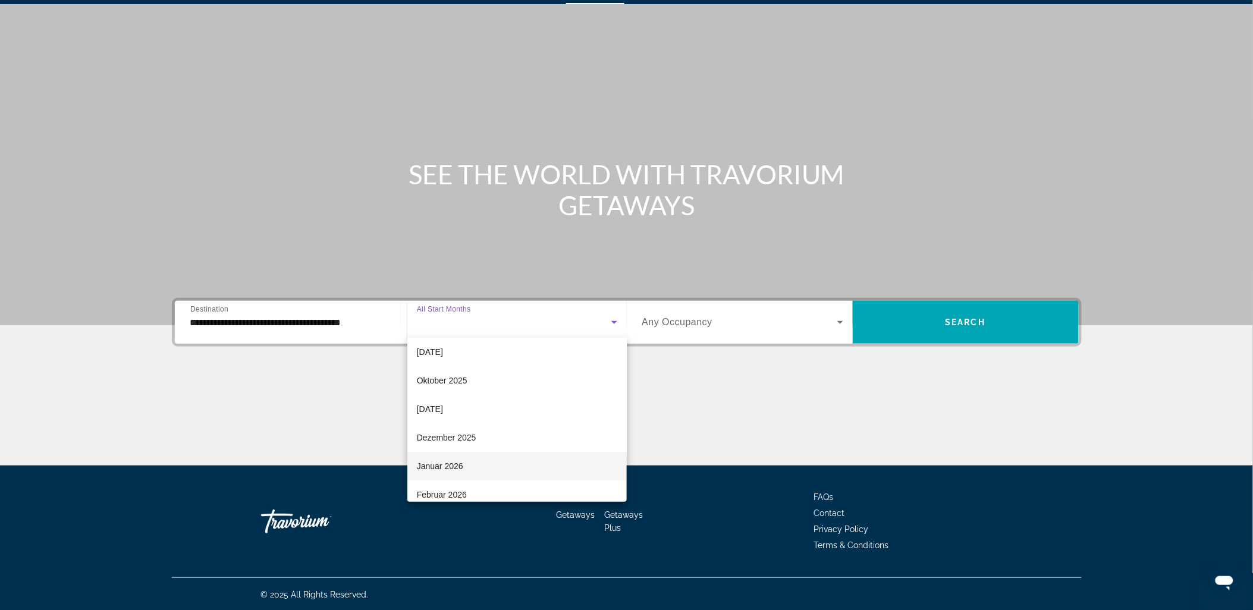
scroll to position [132, 0]
drag, startPoint x: 523, startPoint y: 448, endPoint x: 583, endPoint y: 426, distance: 64.2
click at [524, 448] on mat-option "[DATE]" at bounding box center [516, 453] width 219 height 29
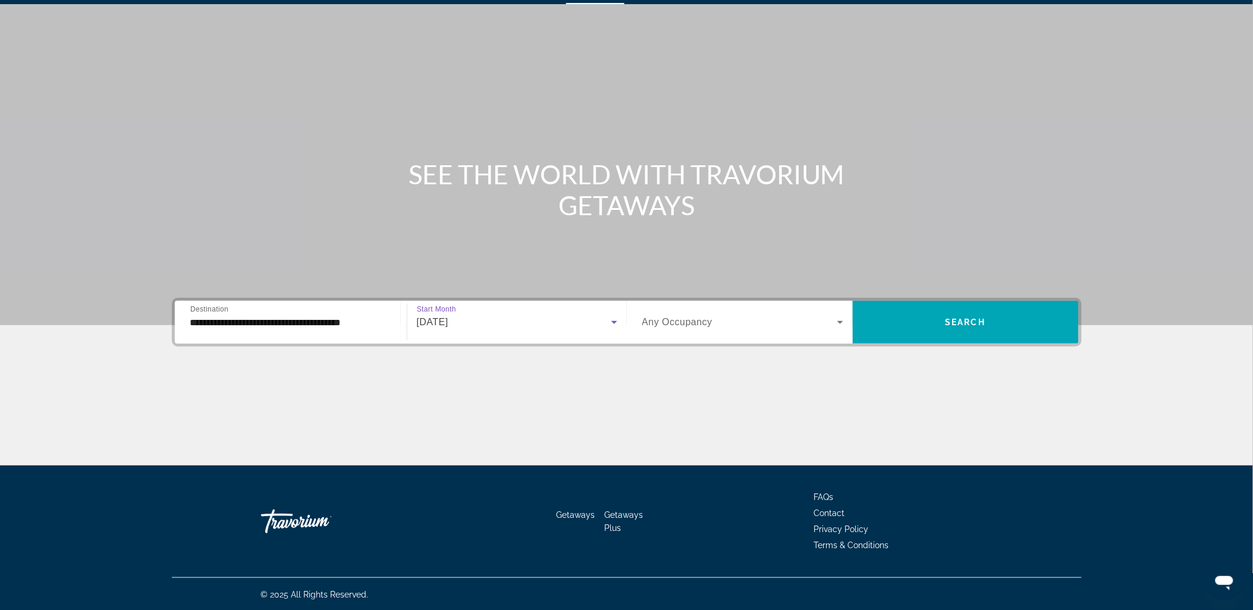
click at [768, 329] on div "Search widget" at bounding box center [742, 322] width 201 height 33
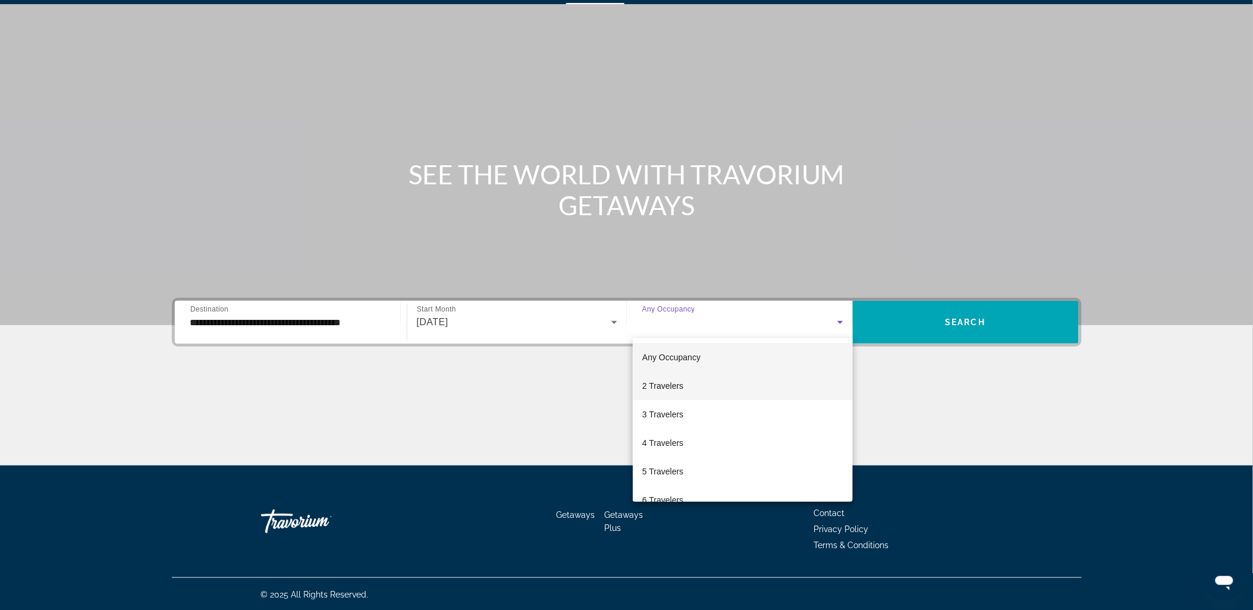
click at [685, 386] on mat-option "2 Travelers" at bounding box center [743, 386] width 220 height 29
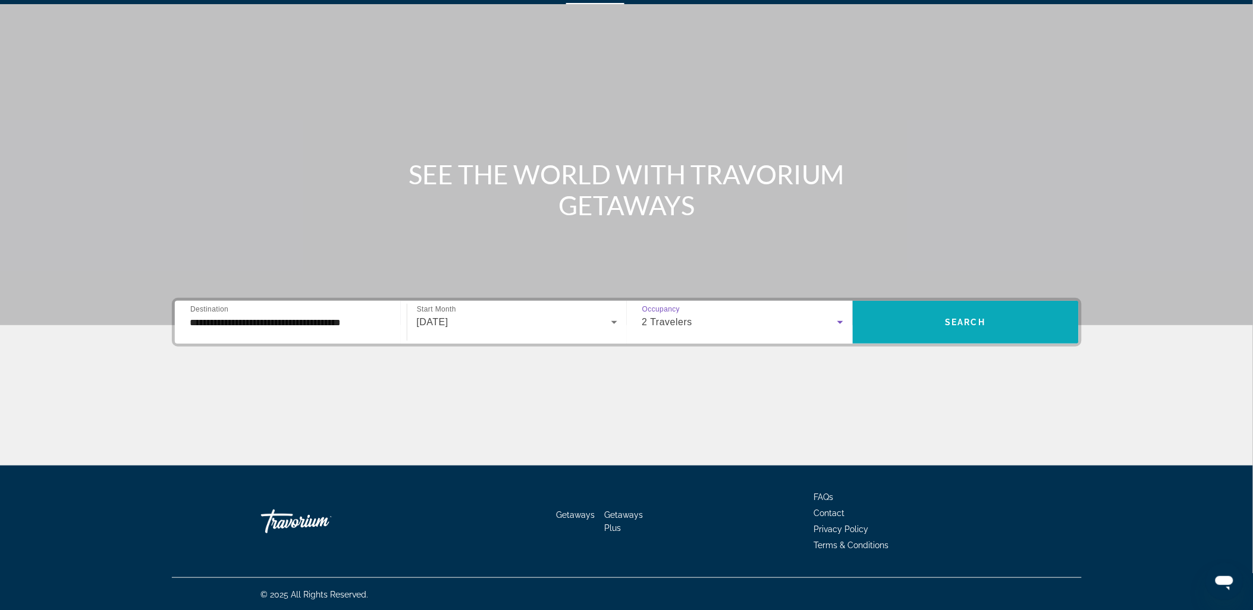
click at [1000, 329] on span "Search widget" at bounding box center [966, 322] width 226 height 29
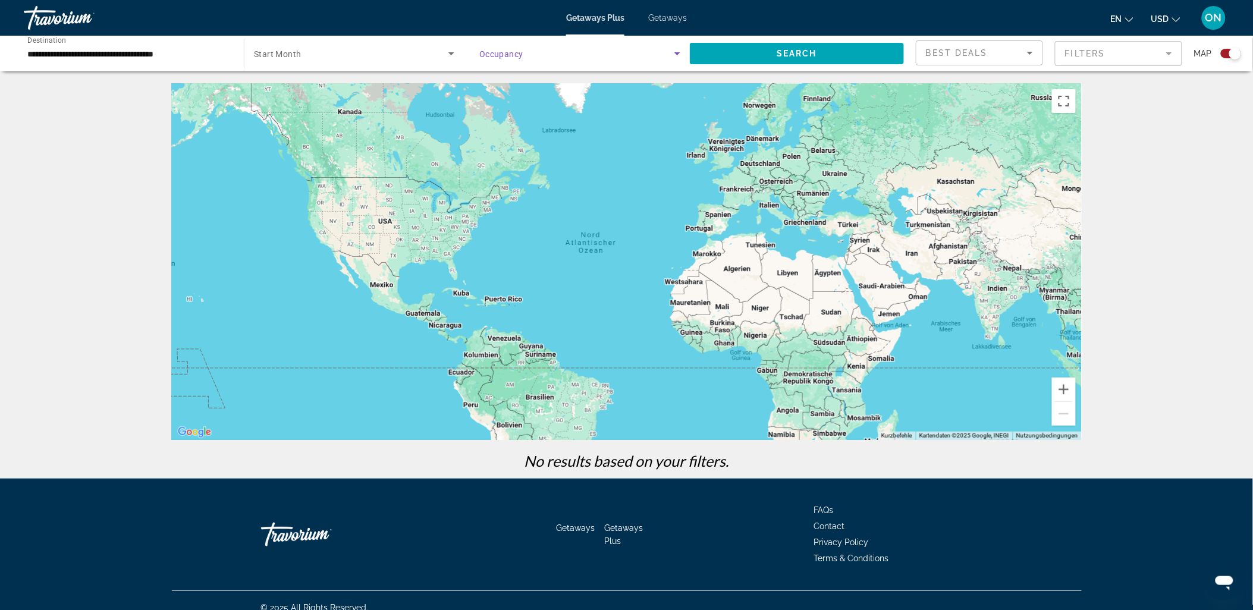
click at [542, 51] on span "Search widget" at bounding box center [576, 53] width 195 height 14
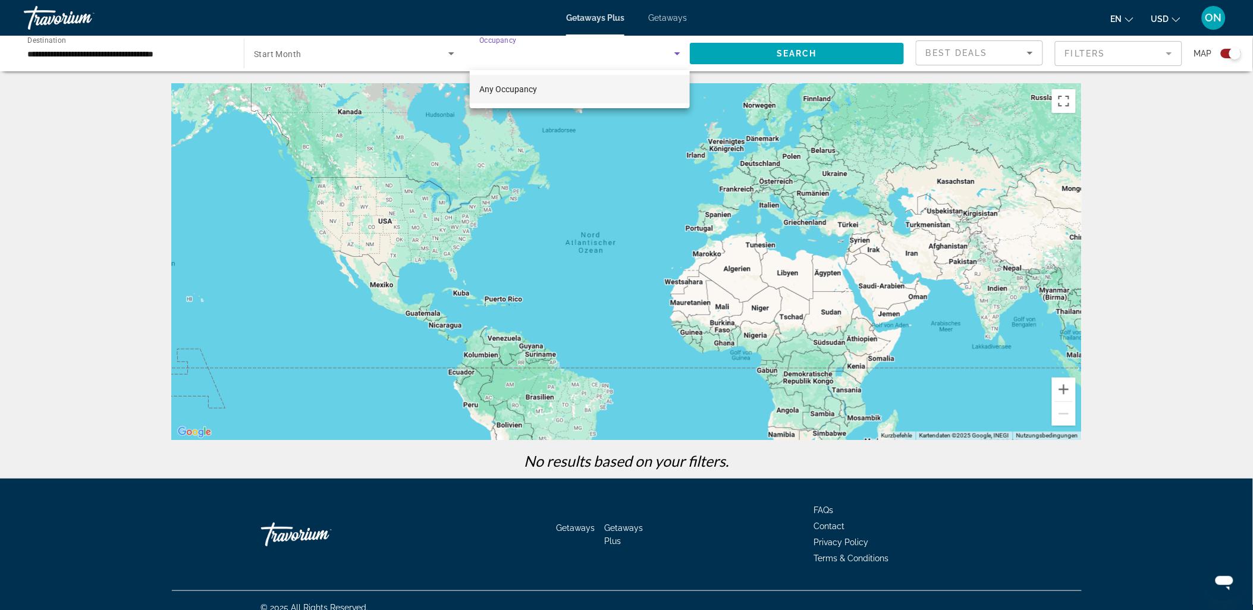
click at [303, 52] on div at bounding box center [626, 305] width 1253 height 610
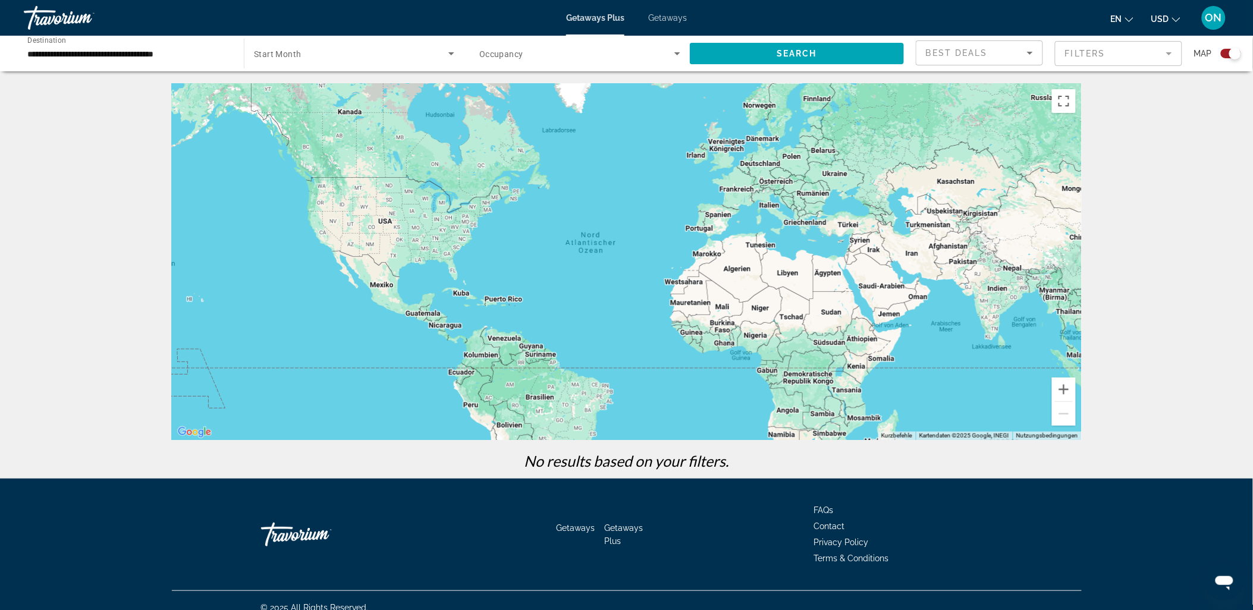
click at [354, 40] on div "Search widget" at bounding box center [354, 53] width 200 height 33
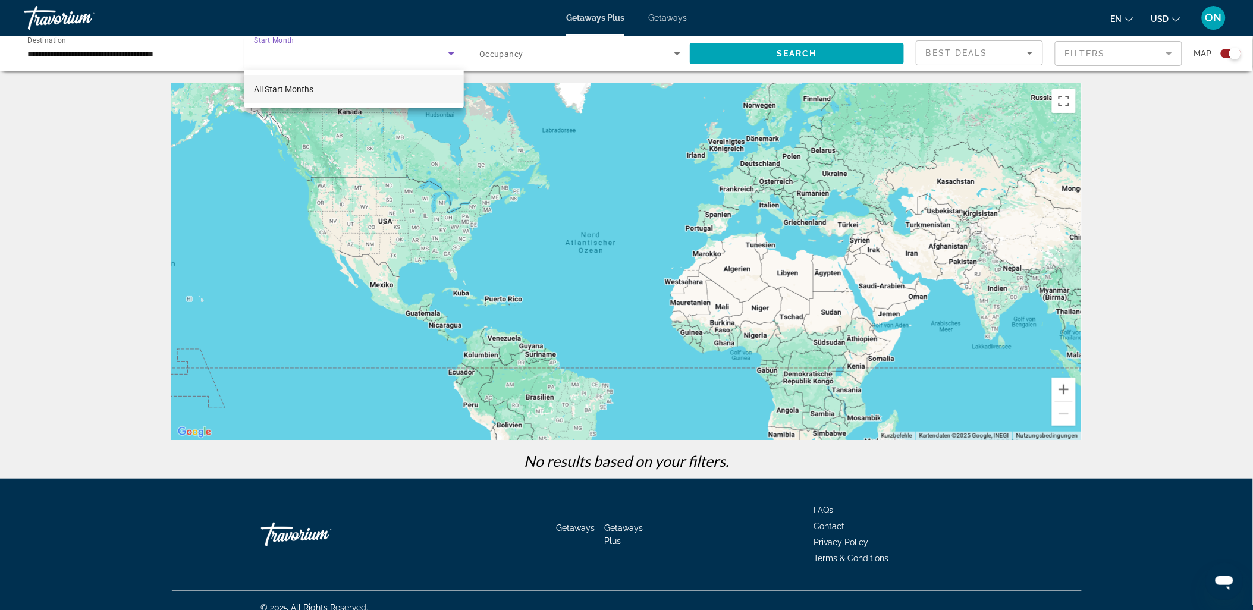
drag, startPoint x: 615, startPoint y: 56, endPoint x: 602, endPoint y: 55, distance: 13.2
click at [614, 56] on div at bounding box center [626, 305] width 1253 height 610
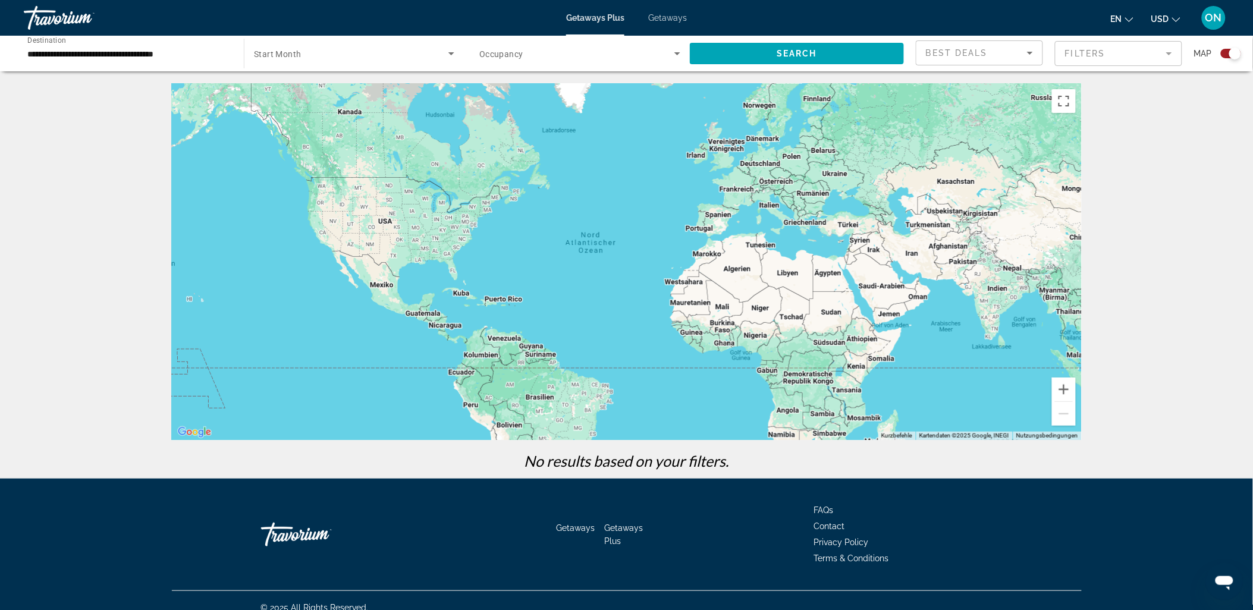
click at [672, 17] on span "Getaways" at bounding box center [667, 18] width 39 height 10
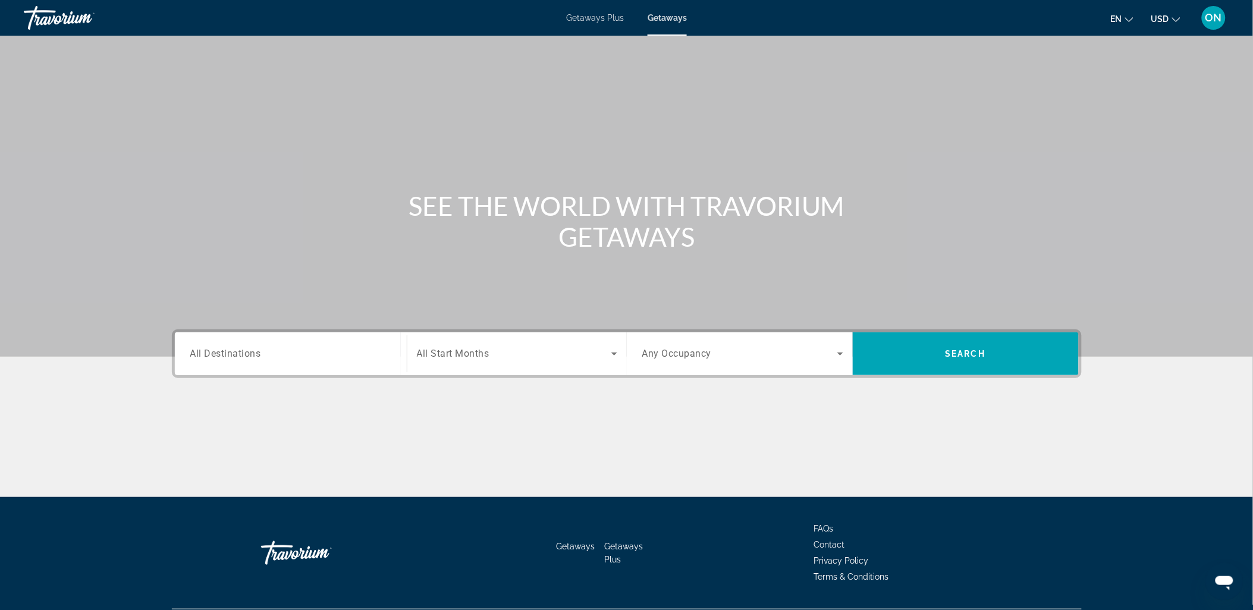
click at [318, 360] on div "Search widget" at bounding box center [290, 354] width 201 height 34
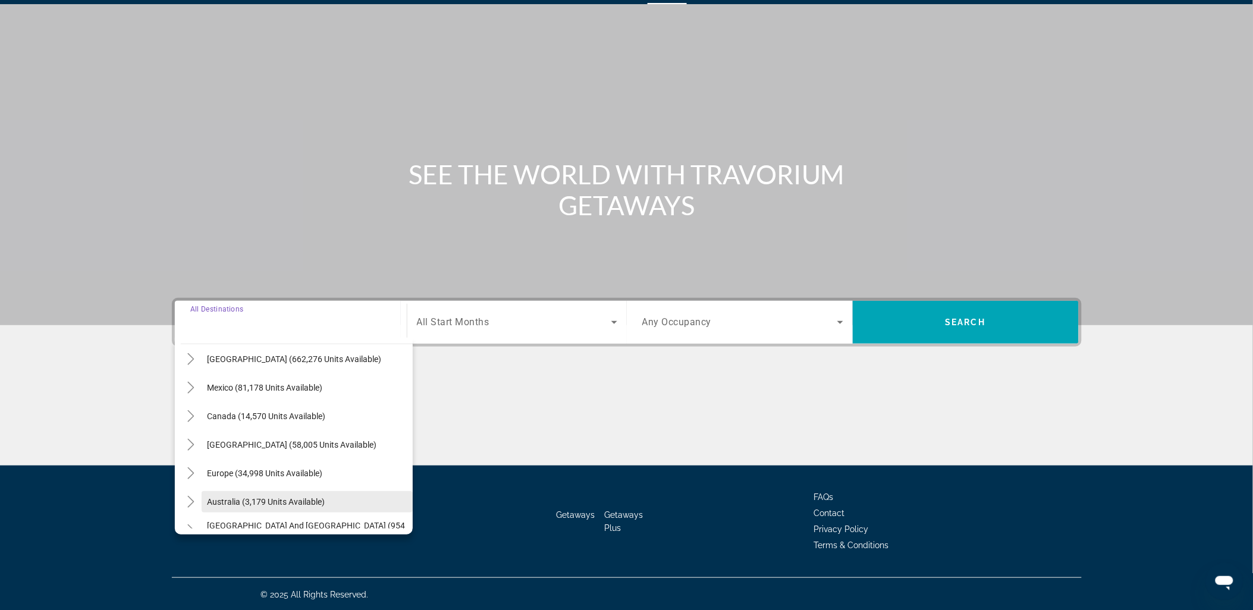
scroll to position [66, 0]
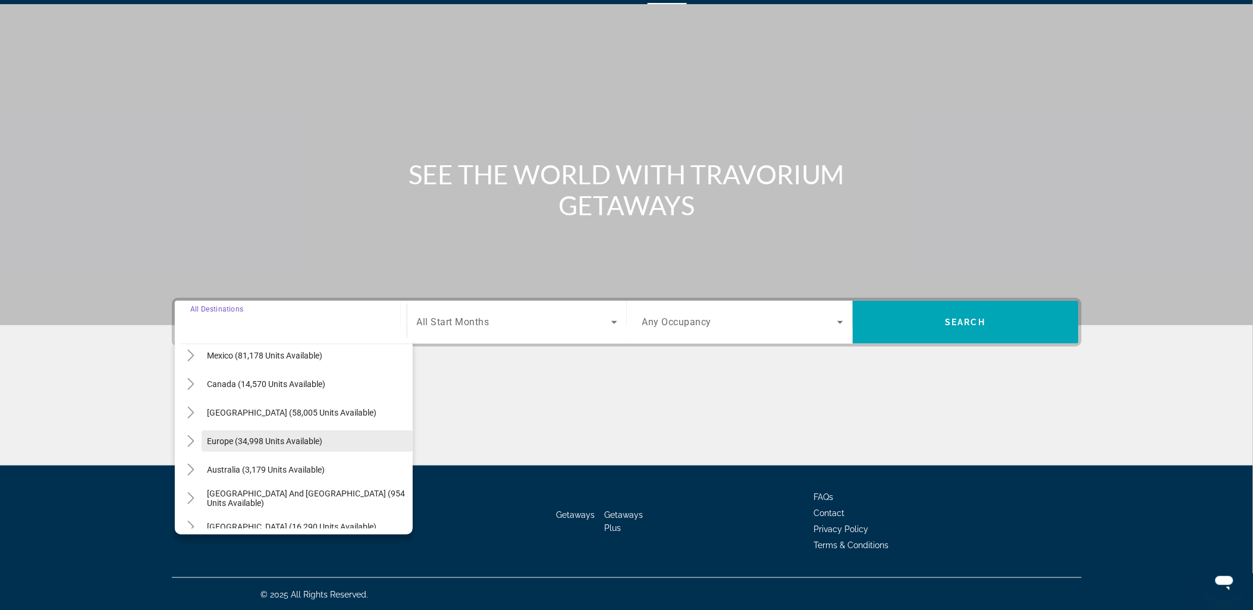
click at [234, 436] on span "Europe (34,998 units available)" at bounding box center [265, 441] width 115 height 10
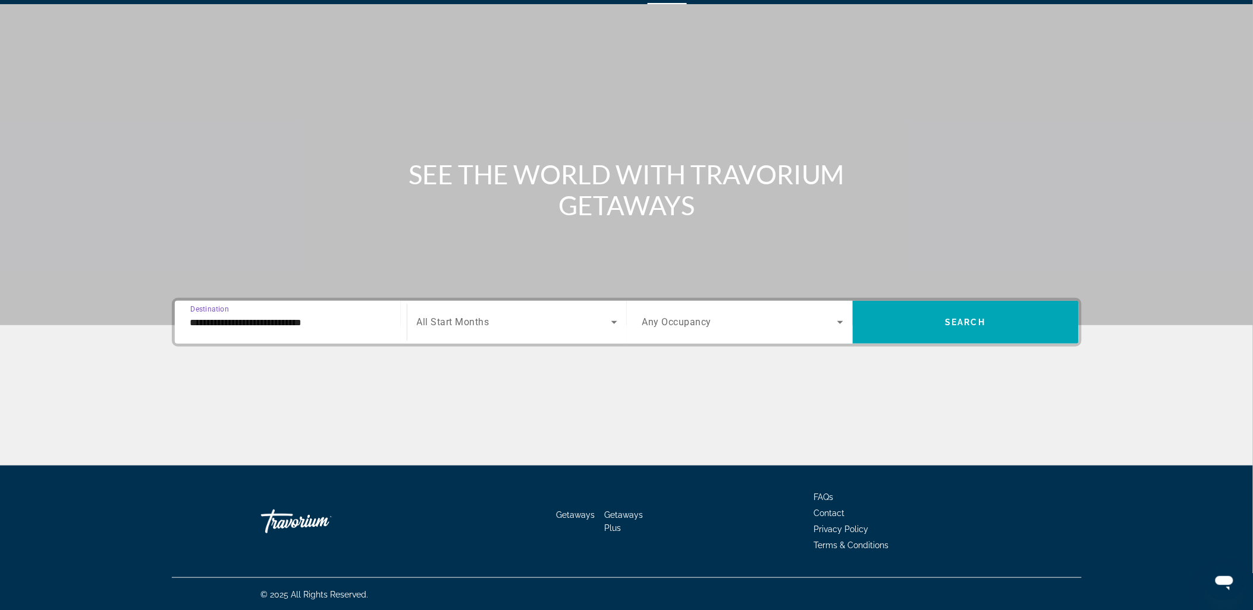
click at [313, 324] on input "**********" at bounding box center [290, 323] width 201 height 14
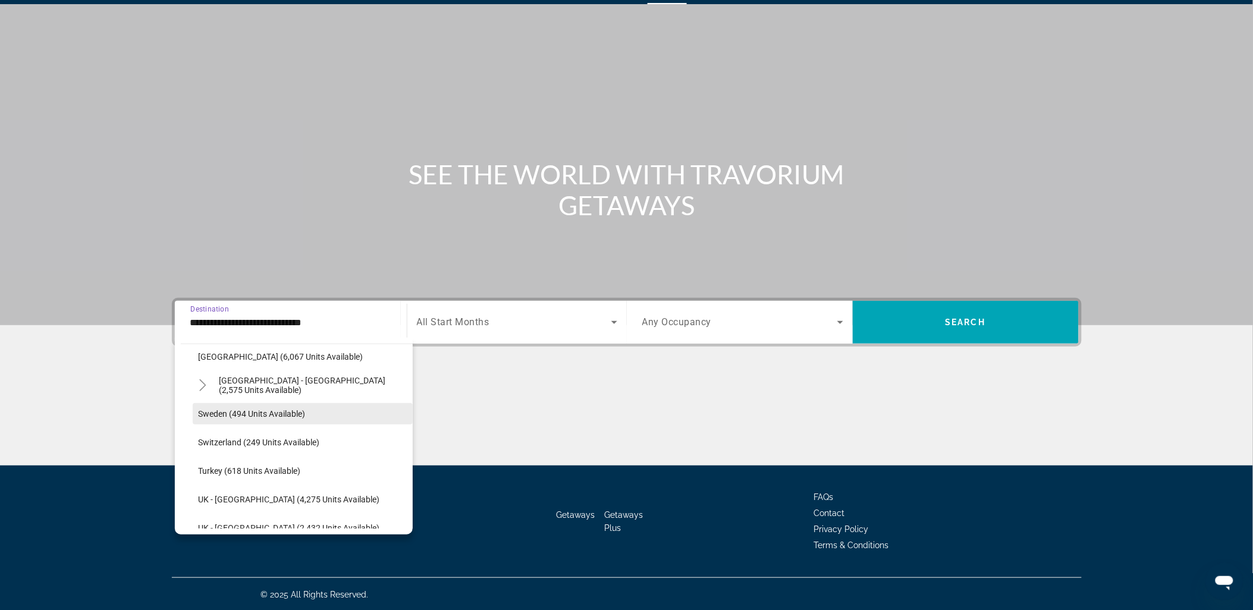
scroll to position [665, 0]
click at [336, 385] on span "Spain - Canary Islands (2,575 units available)" at bounding box center [312, 384] width 187 height 19
type input "**********"
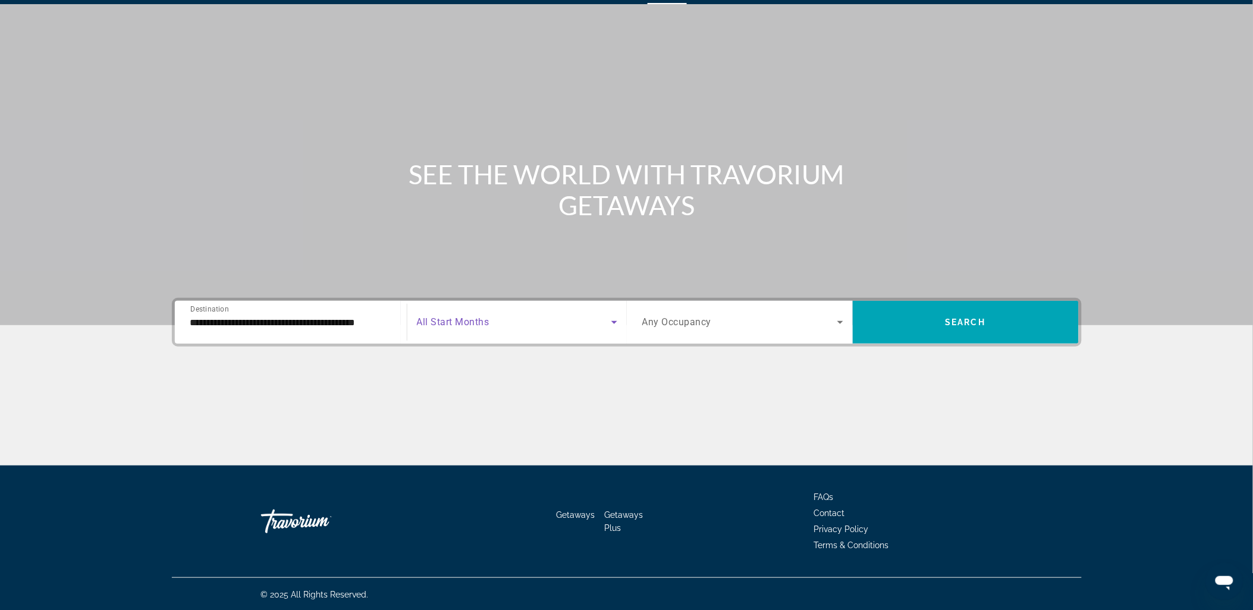
click at [562, 320] on span "Search widget" at bounding box center [514, 322] width 194 height 14
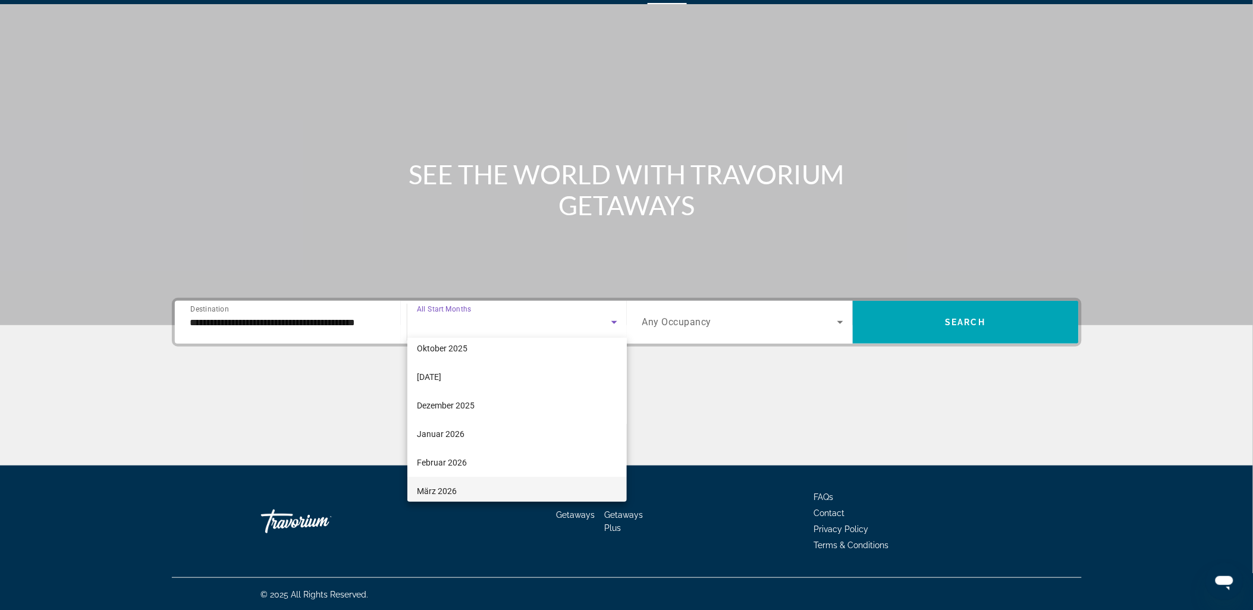
scroll to position [132, 0]
click at [462, 446] on mat-option "April 2026" at bounding box center [516, 453] width 219 height 29
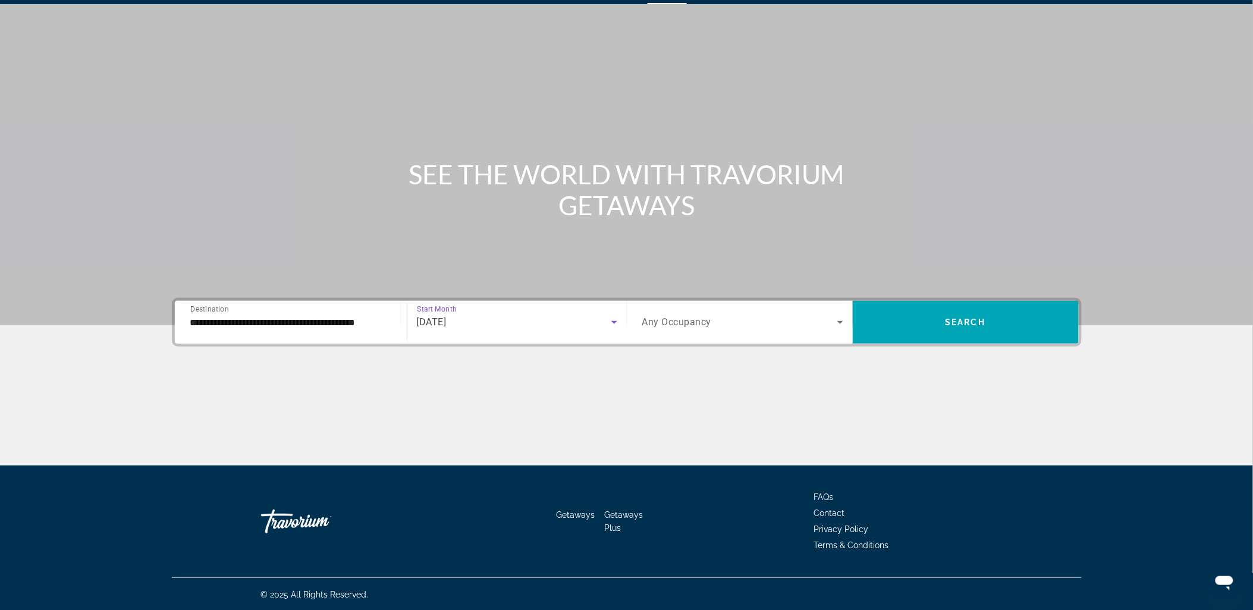
click at [680, 322] on span "Any Occupancy" at bounding box center [677, 322] width 70 height 11
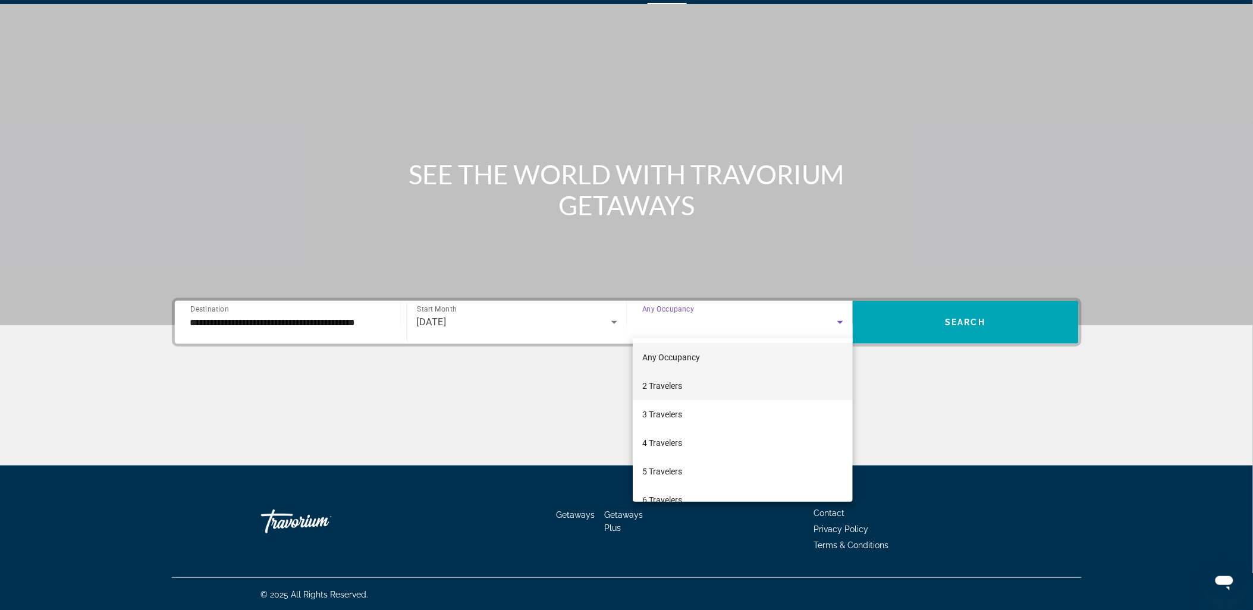
drag, startPoint x: 675, startPoint y: 388, endPoint x: 700, endPoint y: 369, distance: 31.5
click at [675, 386] on span "2 Travelers" at bounding box center [662, 386] width 40 height 14
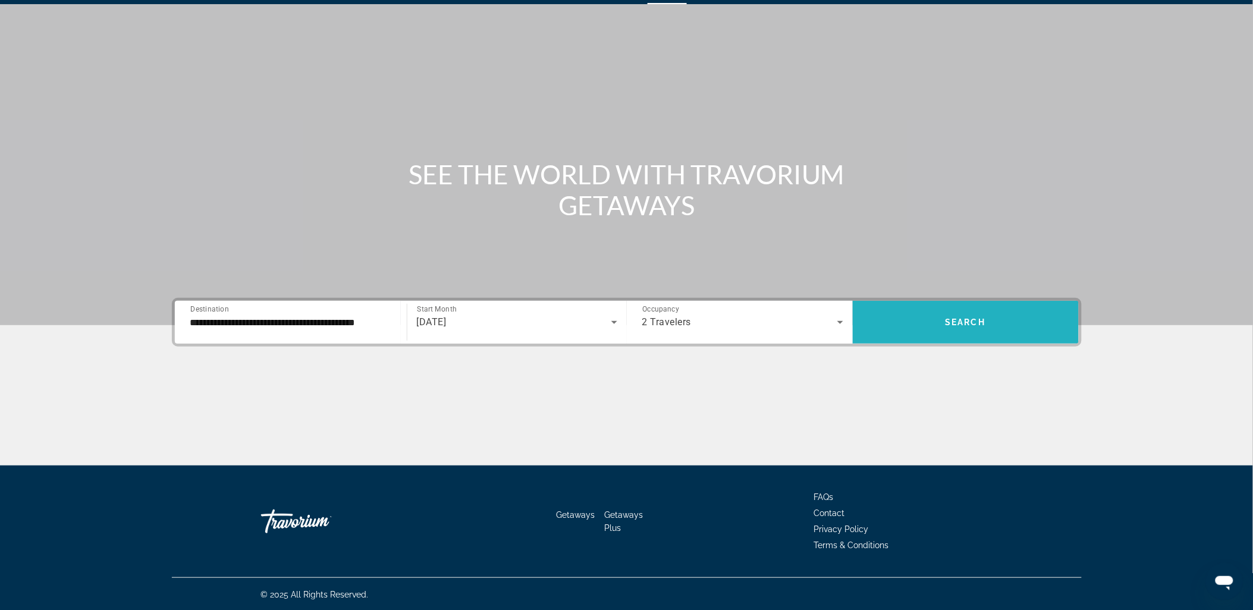
click at [936, 306] on span "Search widget" at bounding box center [966, 322] width 226 height 43
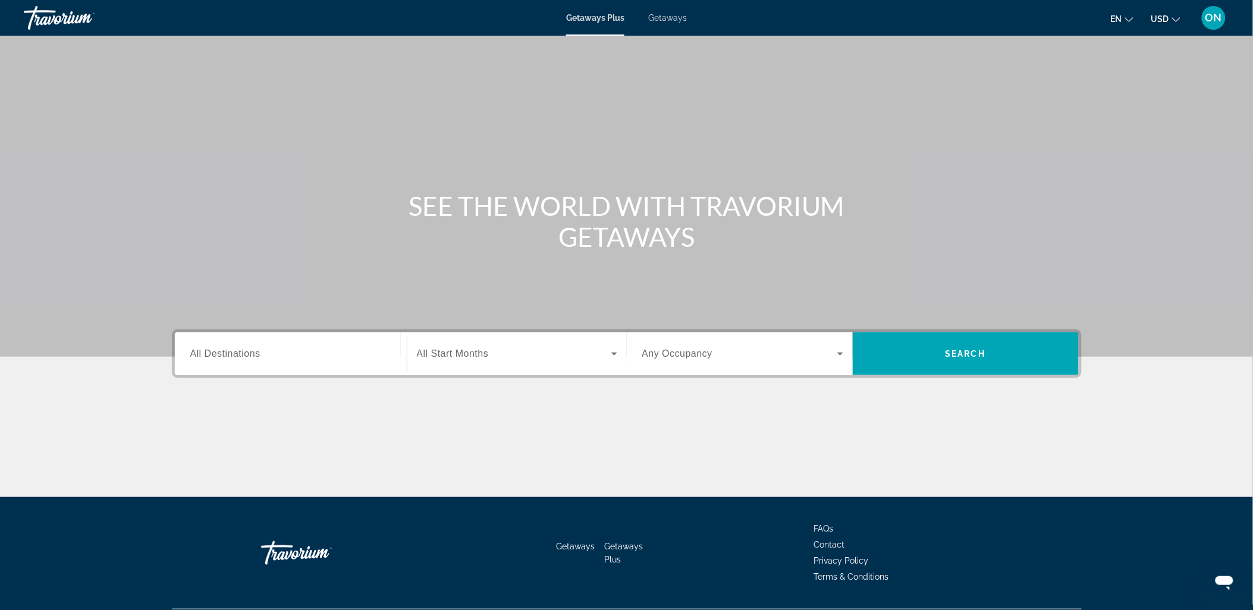
click at [289, 359] on input "Destination All Destinations" at bounding box center [290, 354] width 201 height 14
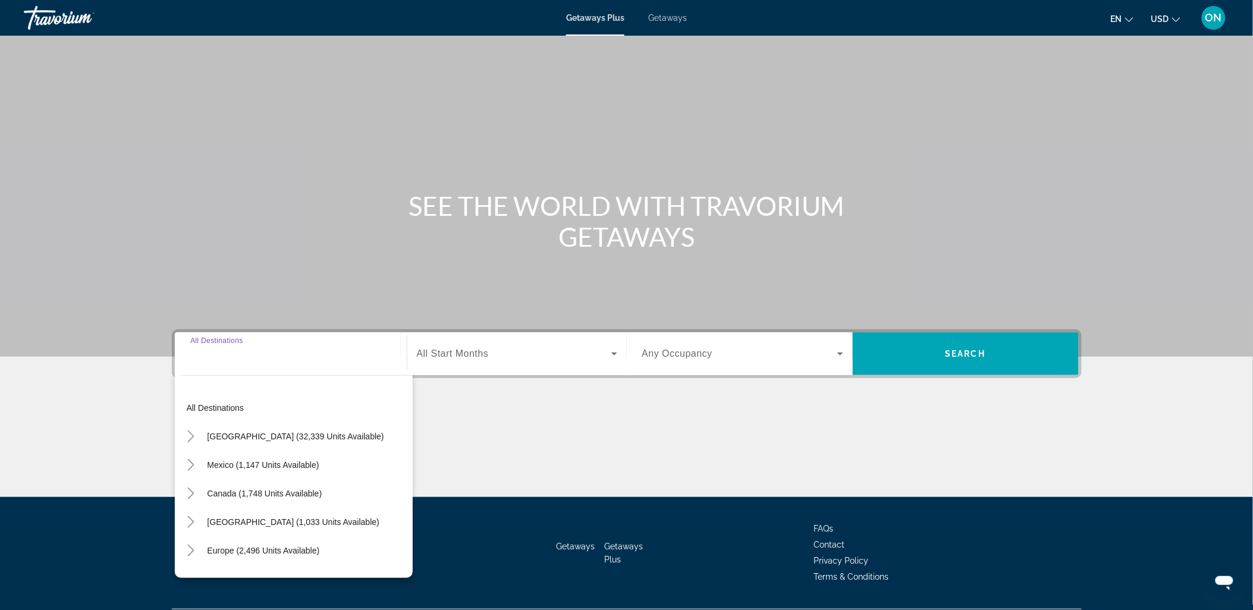
scroll to position [32, 0]
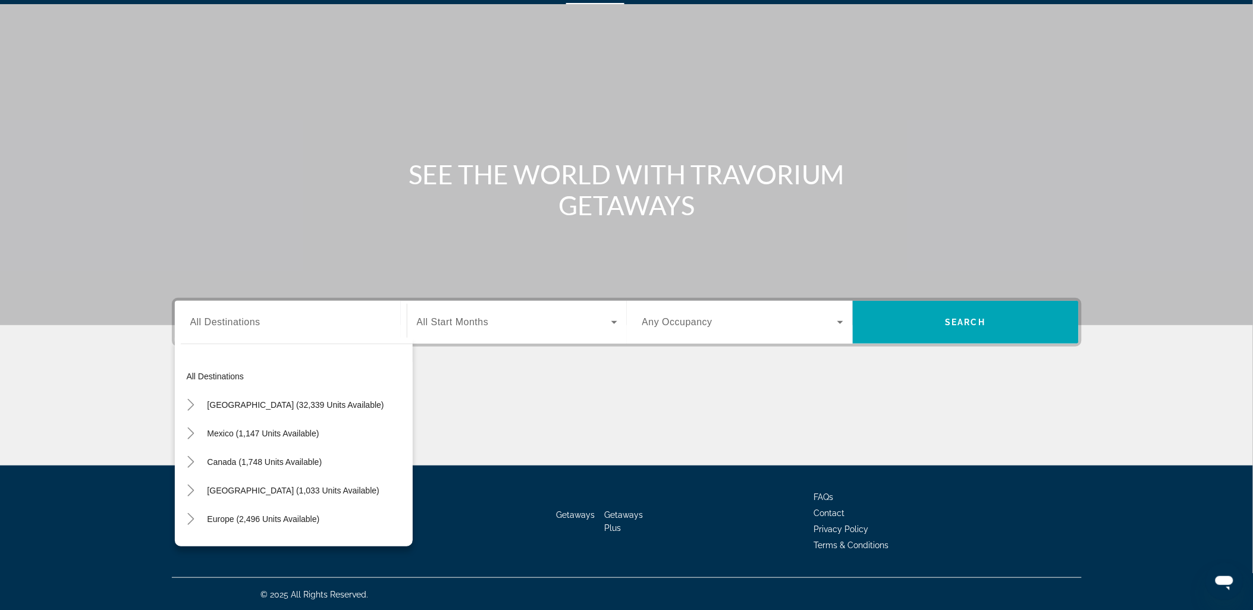
drag, startPoint x: 601, startPoint y: 145, endPoint x: 656, endPoint y: 85, distance: 81.2
click at [602, 145] on div "Main content" at bounding box center [626, 146] width 1253 height 357
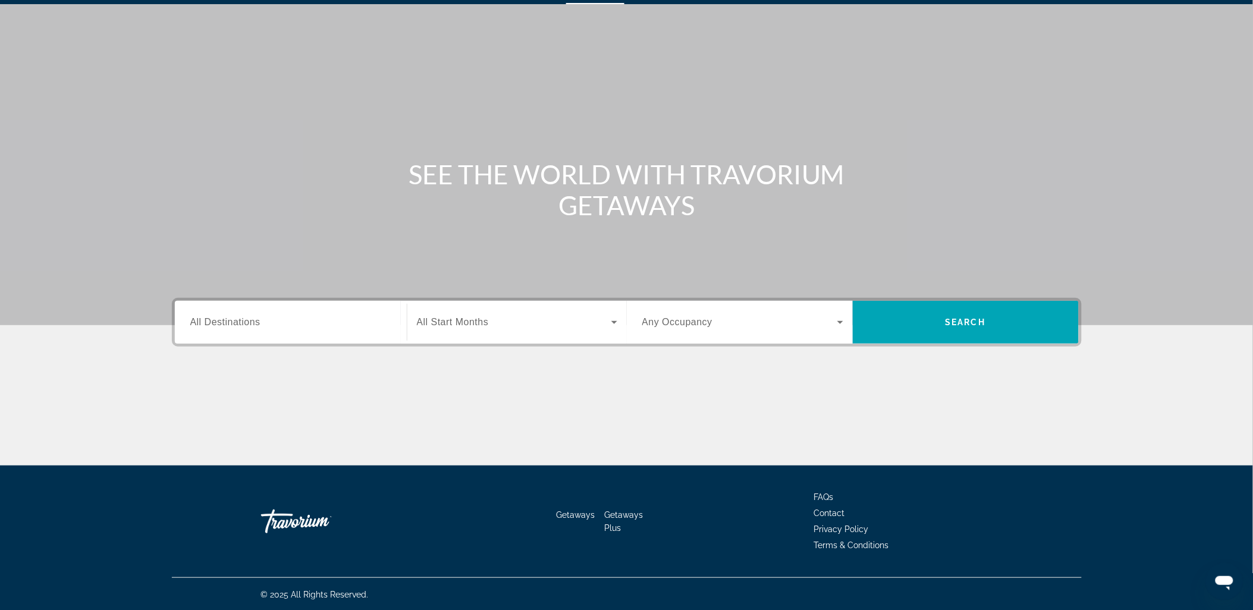
scroll to position [0, 0]
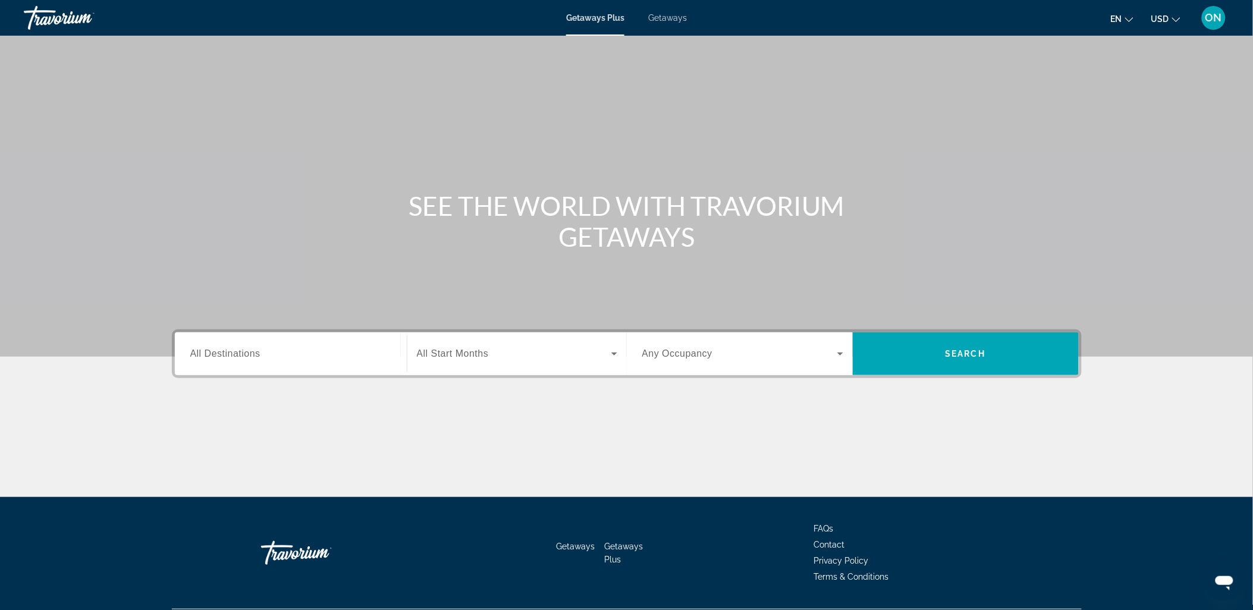
click at [675, 16] on span "Getaways" at bounding box center [667, 18] width 39 height 10
click at [246, 357] on span "All Destinations" at bounding box center [225, 353] width 70 height 10
click at [246, 357] on input "Destination All Destinations" at bounding box center [290, 354] width 201 height 14
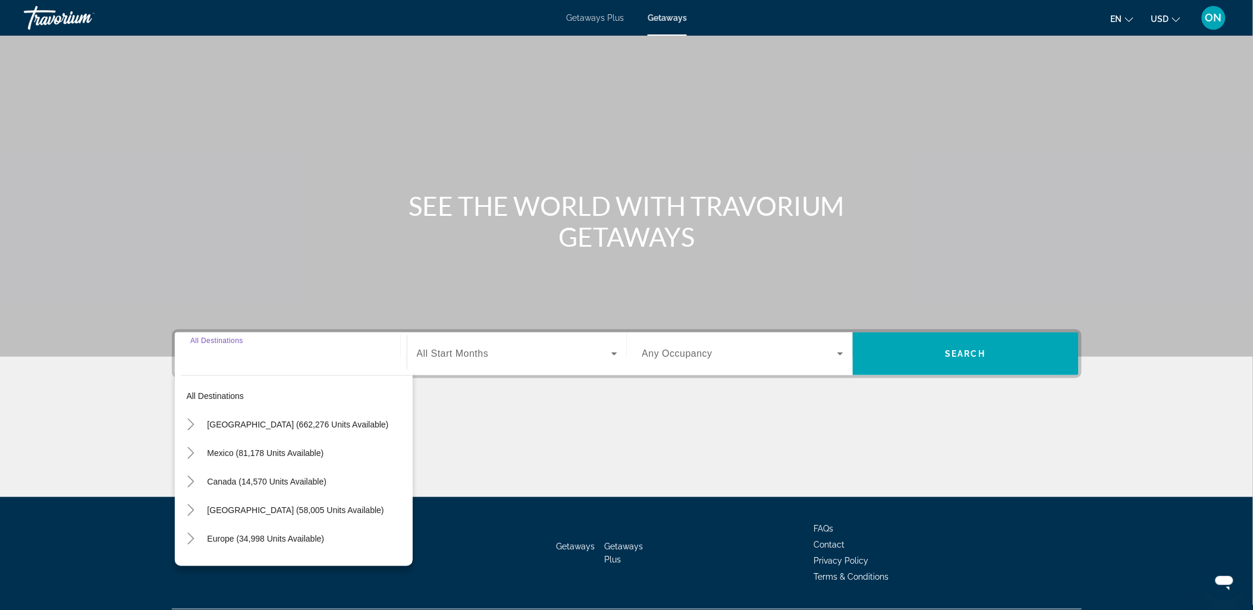
scroll to position [32, 0]
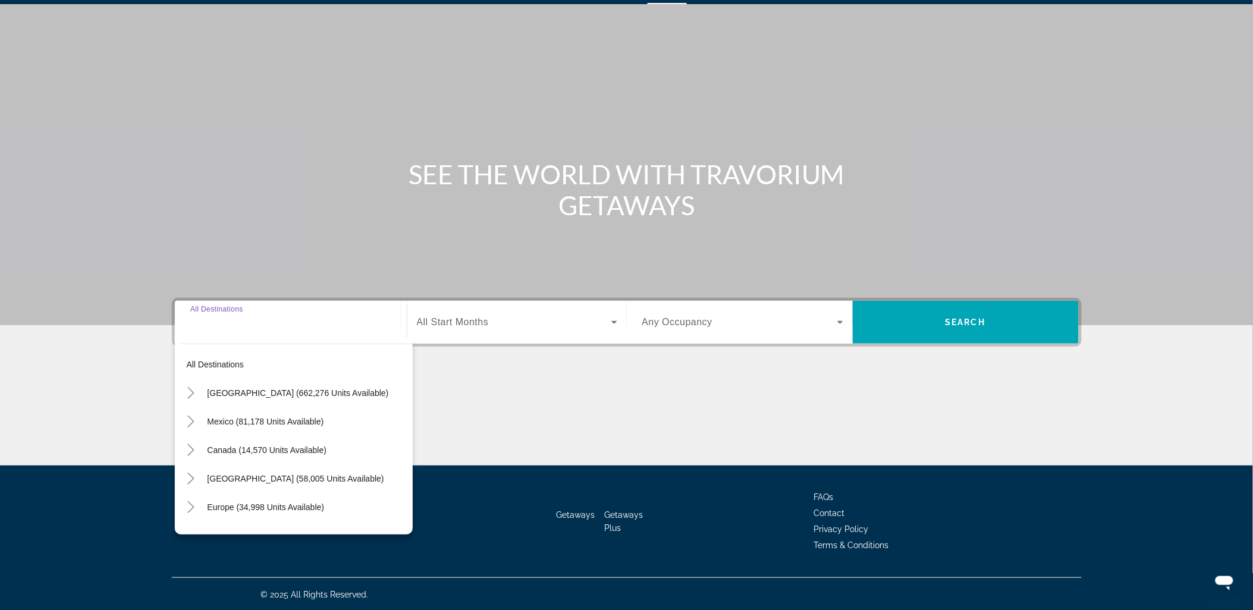
click at [230, 506] on span "Europe (34,998 units available)" at bounding box center [266, 507] width 117 height 10
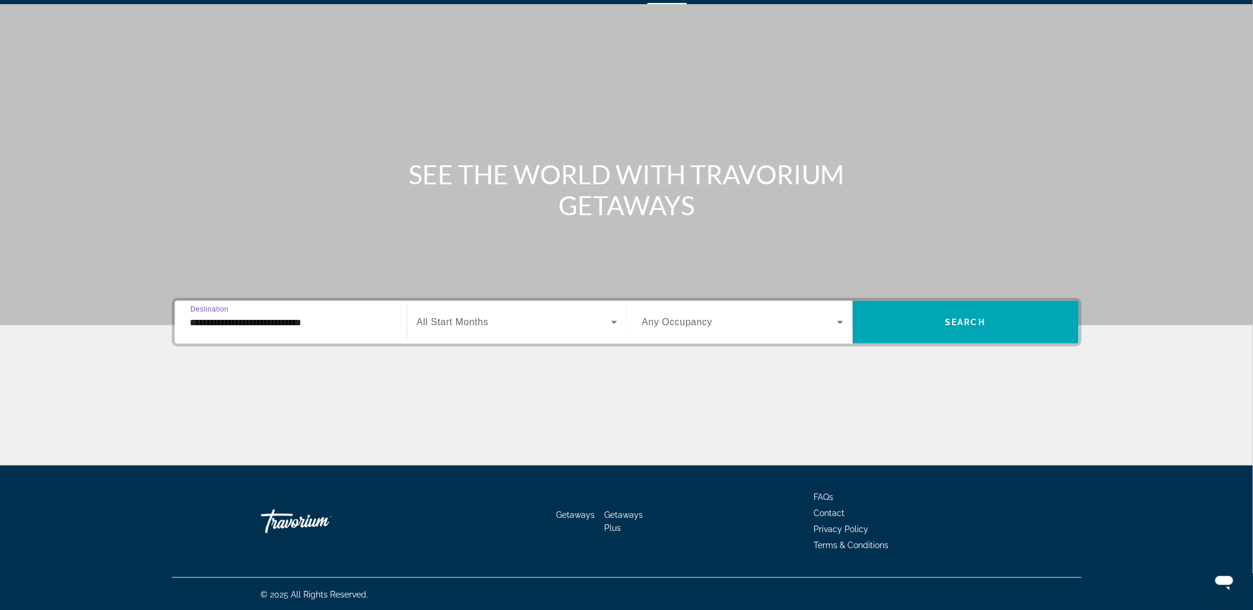
click at [321, 320] on input "**********" at bounding box center [290, 323] width 201 height 14
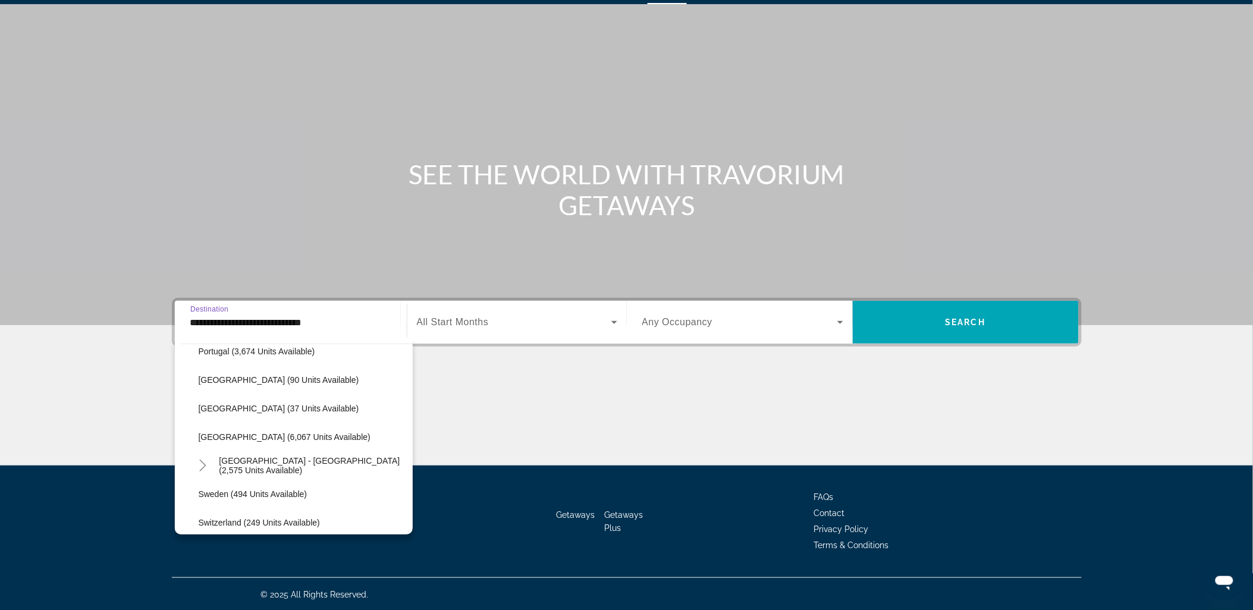
scroll to position [595, 0]
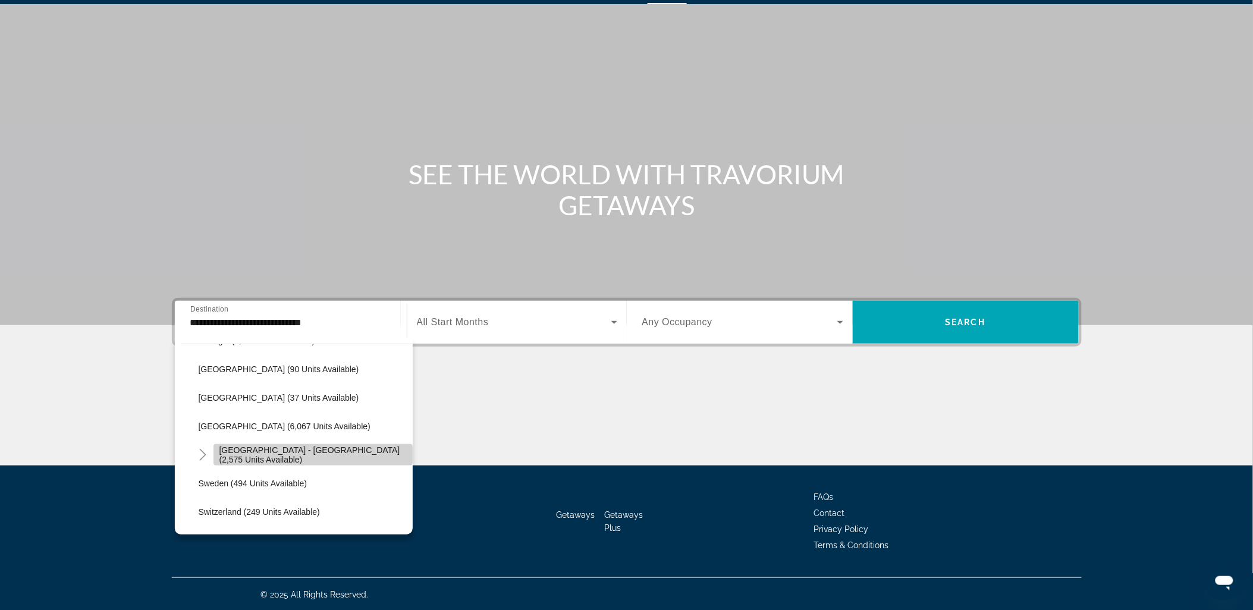
click at [361, 455] on span "Spain - Canary Islands (2,575 units available)" at bounding box center [312, 454] width 187 height 19
type input "**********"
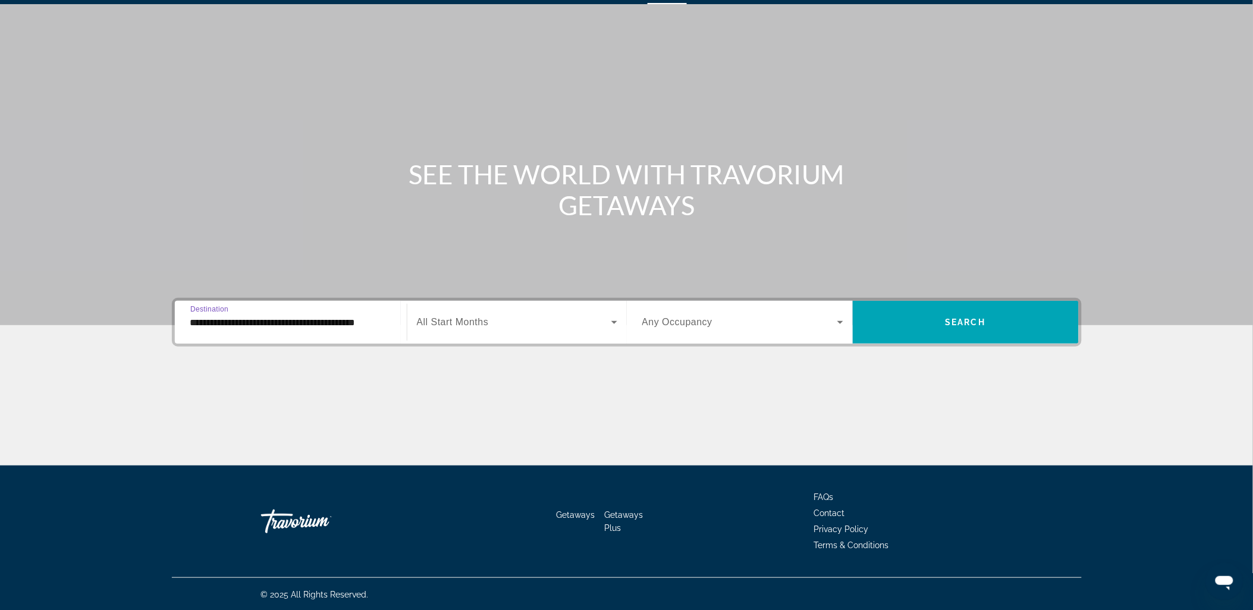
click at [524, 313] on div "Search widget" at bounding box center [517, 322] width 200 height 33
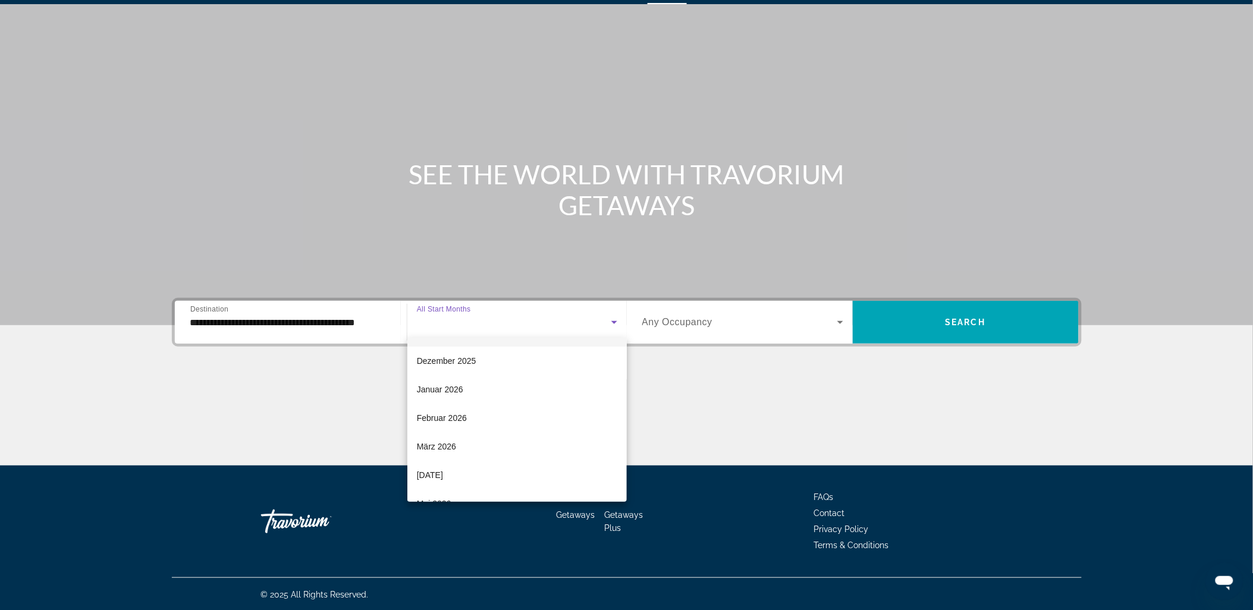
scroll to position [132, 0]
click at [512, 453] on mat-option "April 2026" at bounding box center [516, 453] width 219 height 29
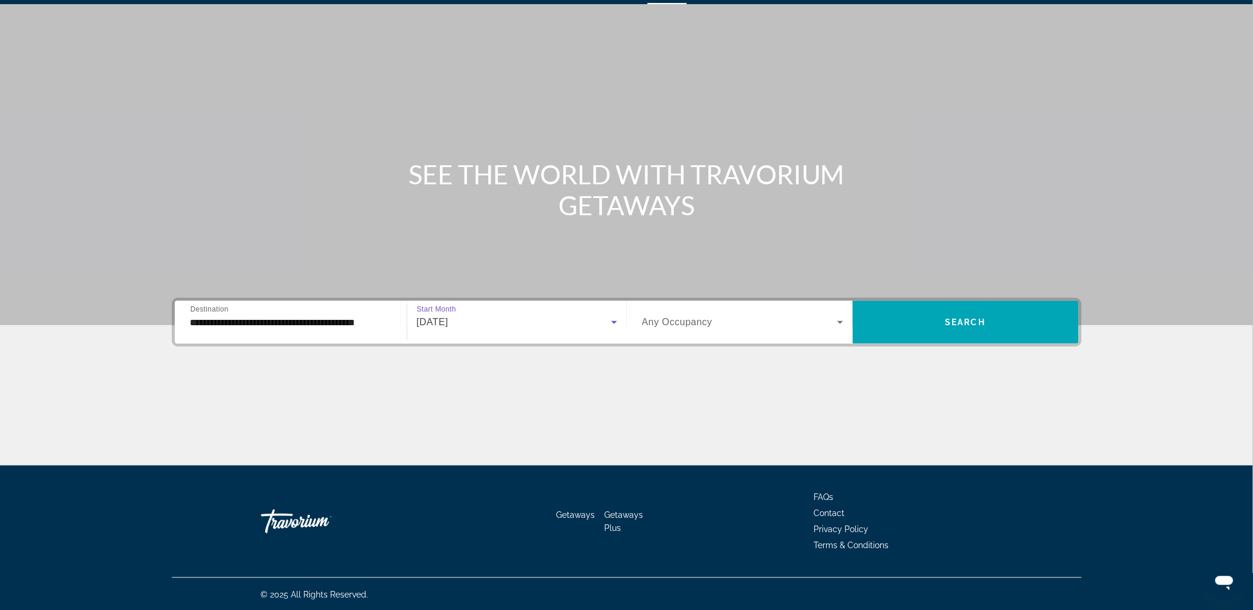
click at [705, 306] on div "Search widget" at bounding box center [742, 322] width 201 height 33
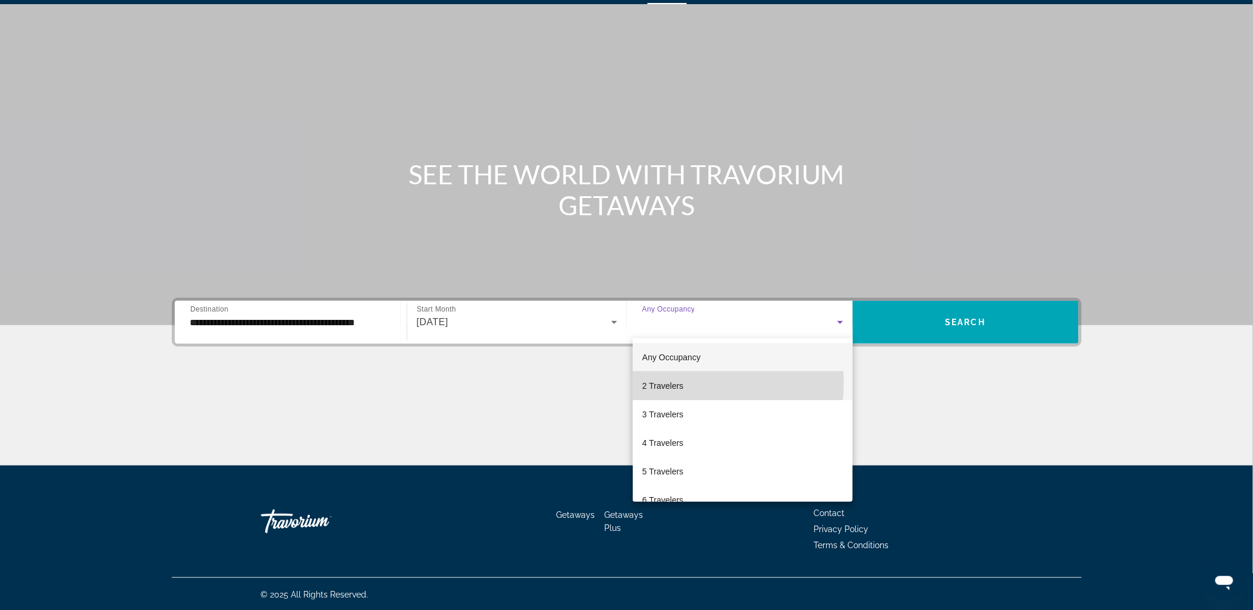
drag, startPoint x: 688, startPoint y: 383, endPoint x: 733, endPoint y: 373, distance: 45.6
click at [688, 382] on mat-option "2 Travelers" at bounding box center [743, 386] width 220 height 29
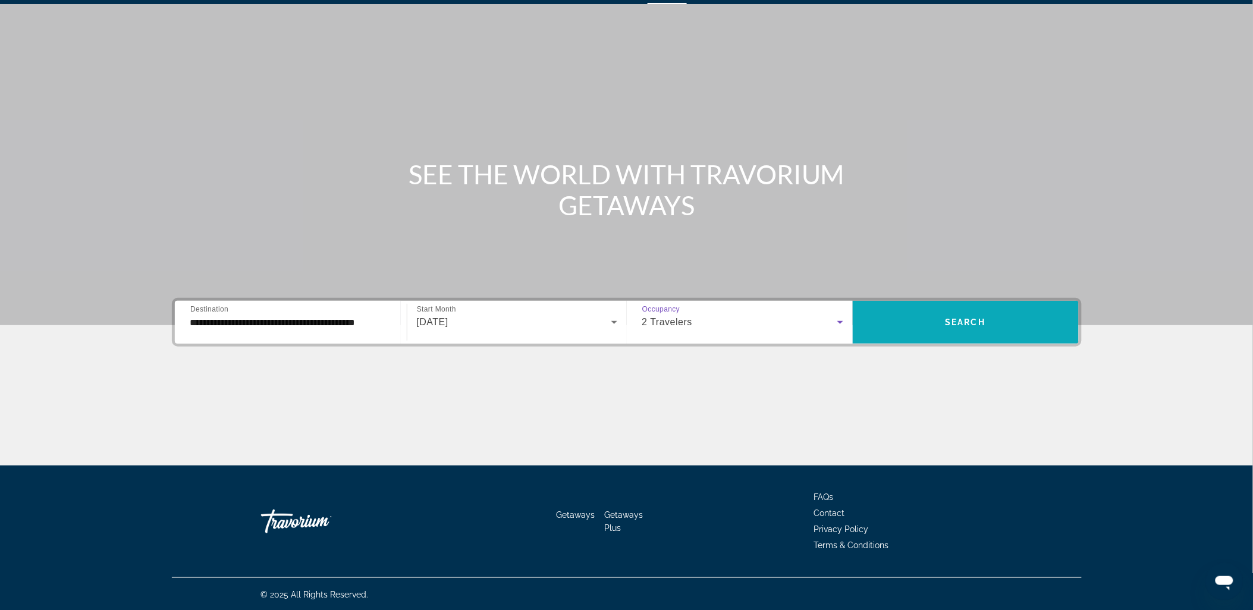
click at [941, 325] on span "Search widget" at bounding box center [966, 322] width 226 height 29
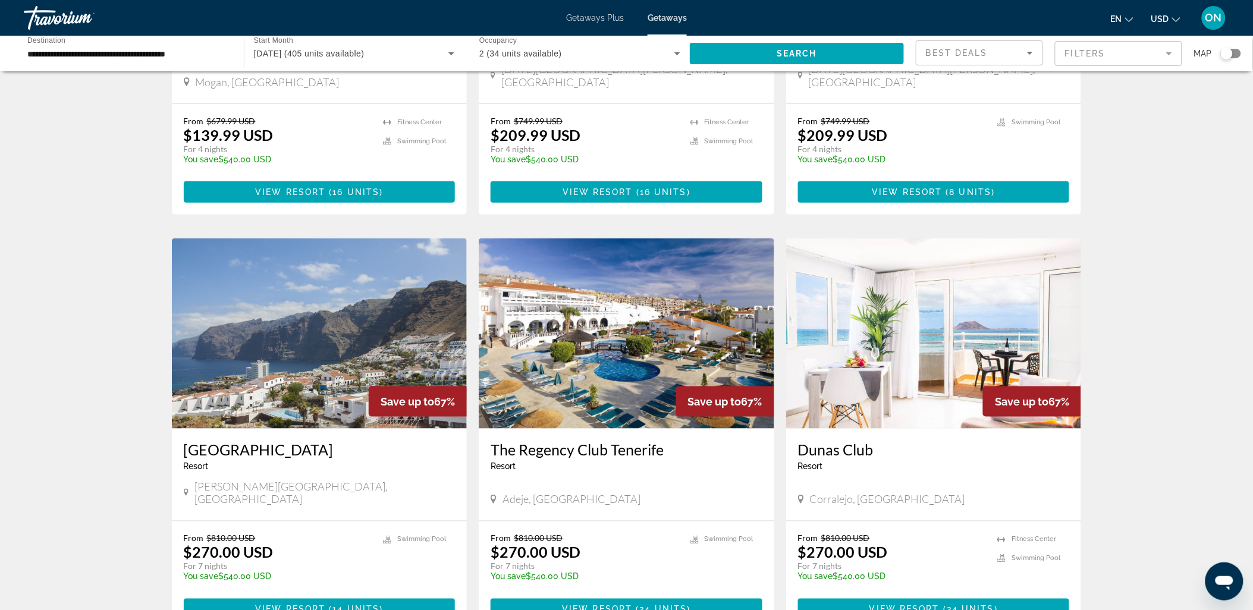
scroll to position [330, 0]
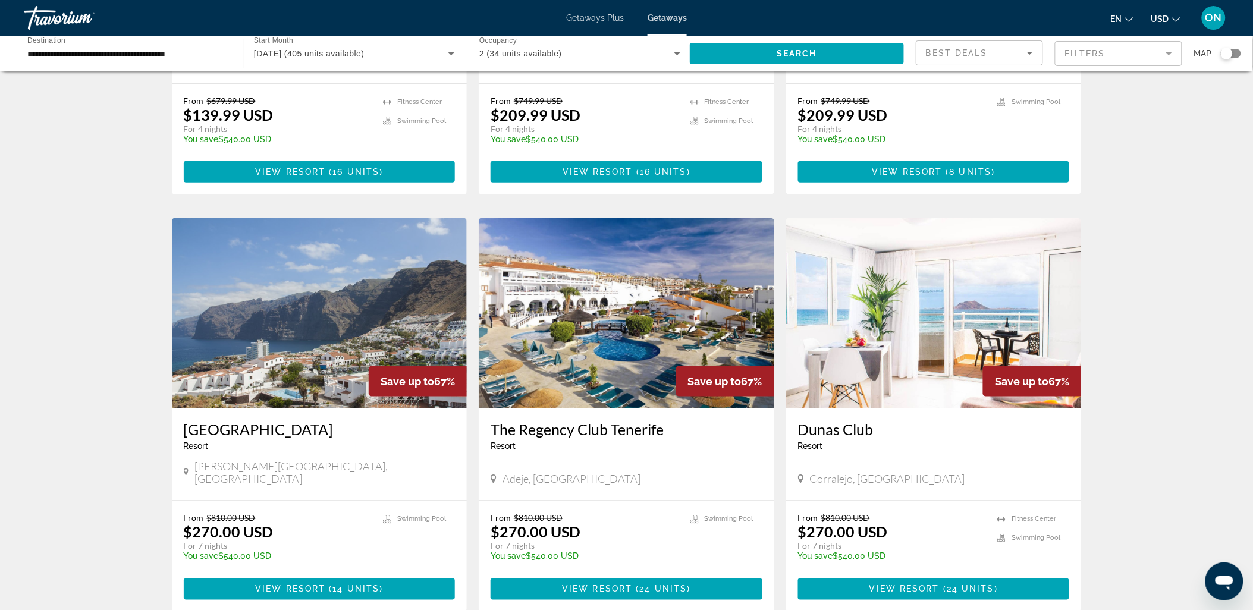
click at [926, 325] on img "Main content" at bounding box center [934, 313] width 296 height 190
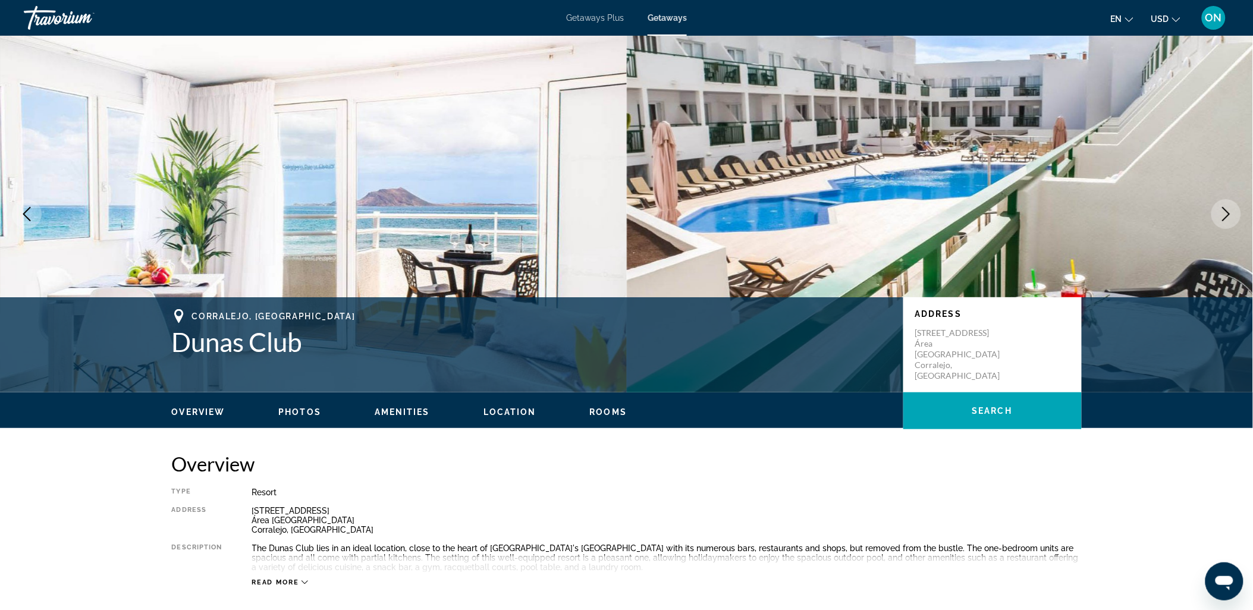
click at [1230, 207] on icon "Next image" at bounding box center [1226, 214] width 14 height 14
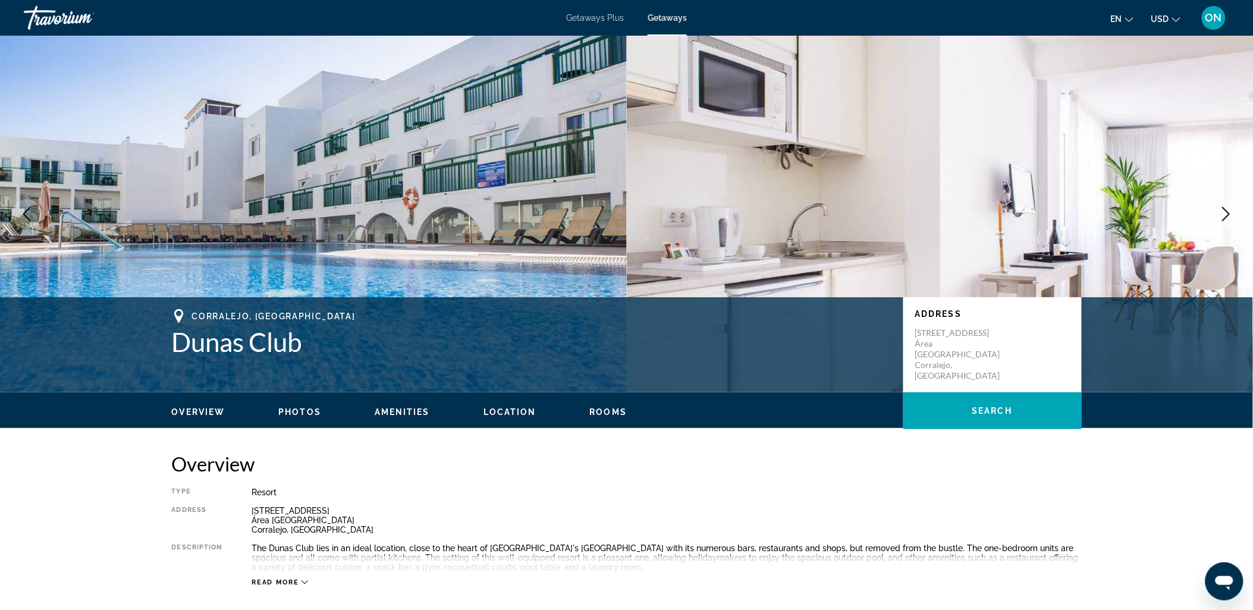
click at [1230, 207] on icon "Next image" at bounding box center [1226, 214] width 14 height 14
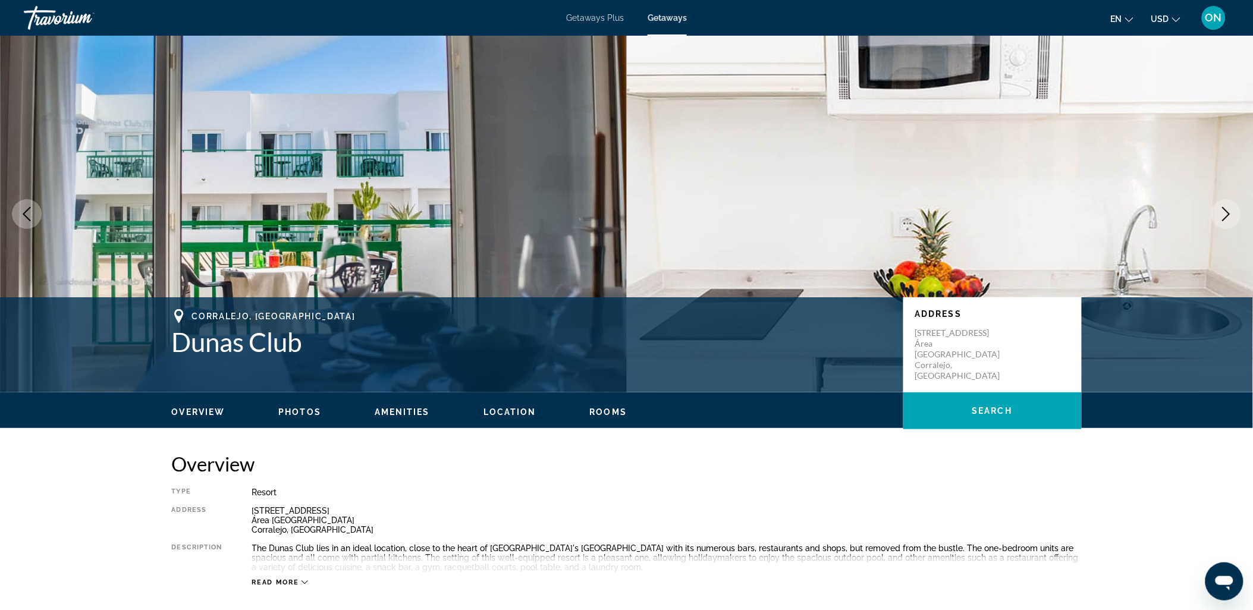
click at [1230, 207] on icon "Next image" at bounding box center [1226, 214] width 14 height 14
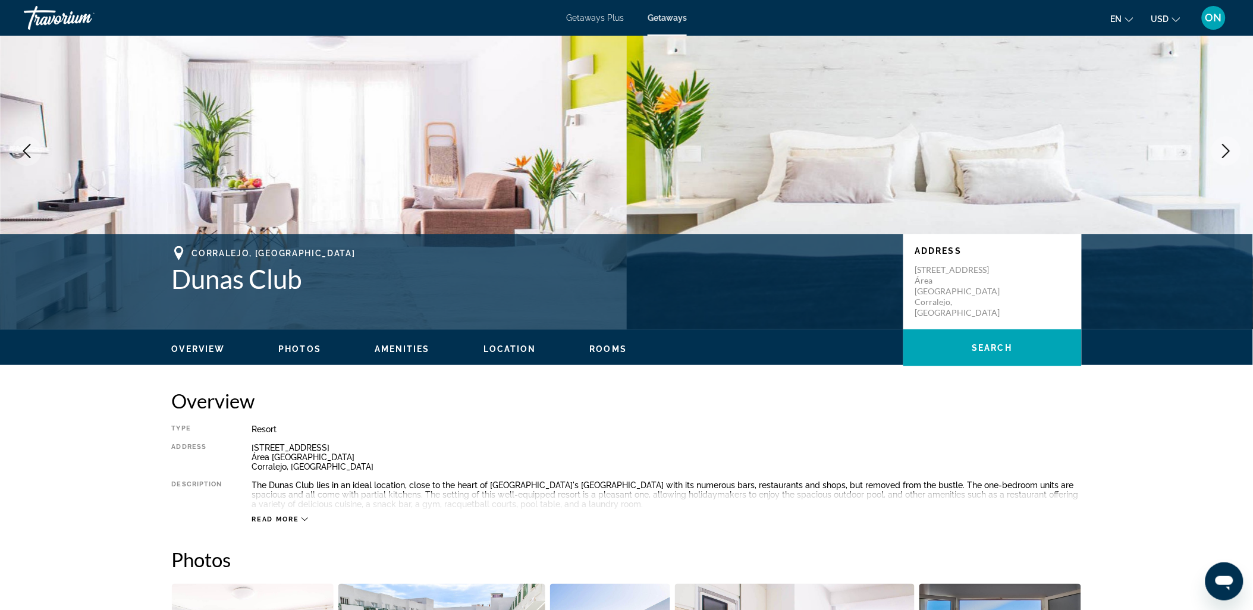
scroll to position [264, 0]
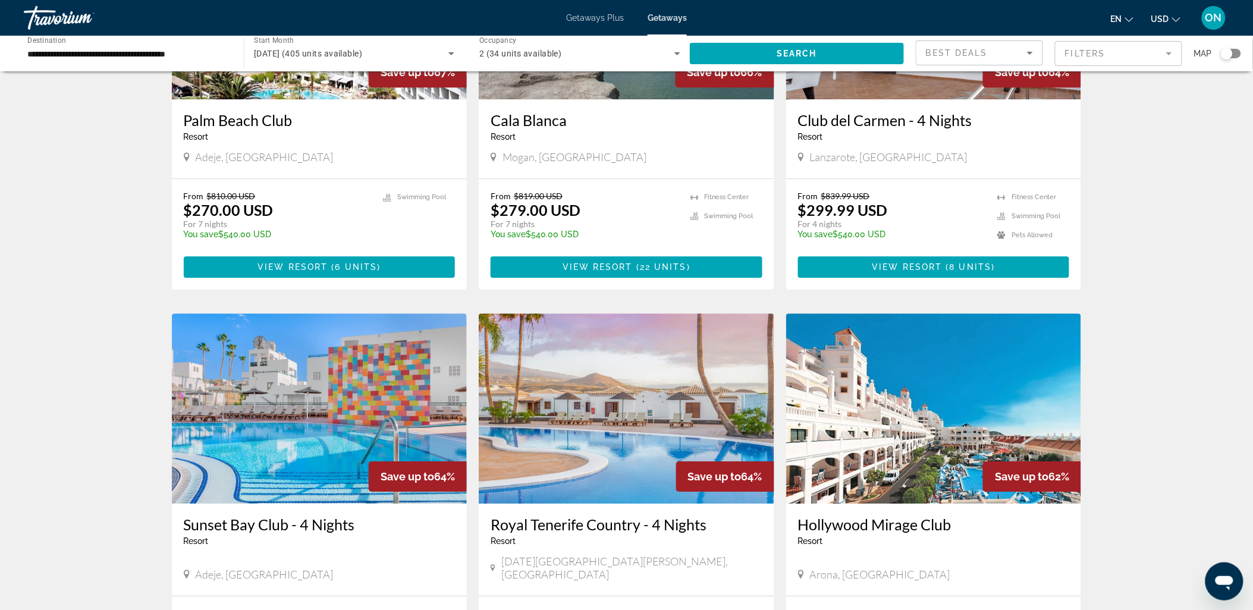
scroll to position [1321, 0]
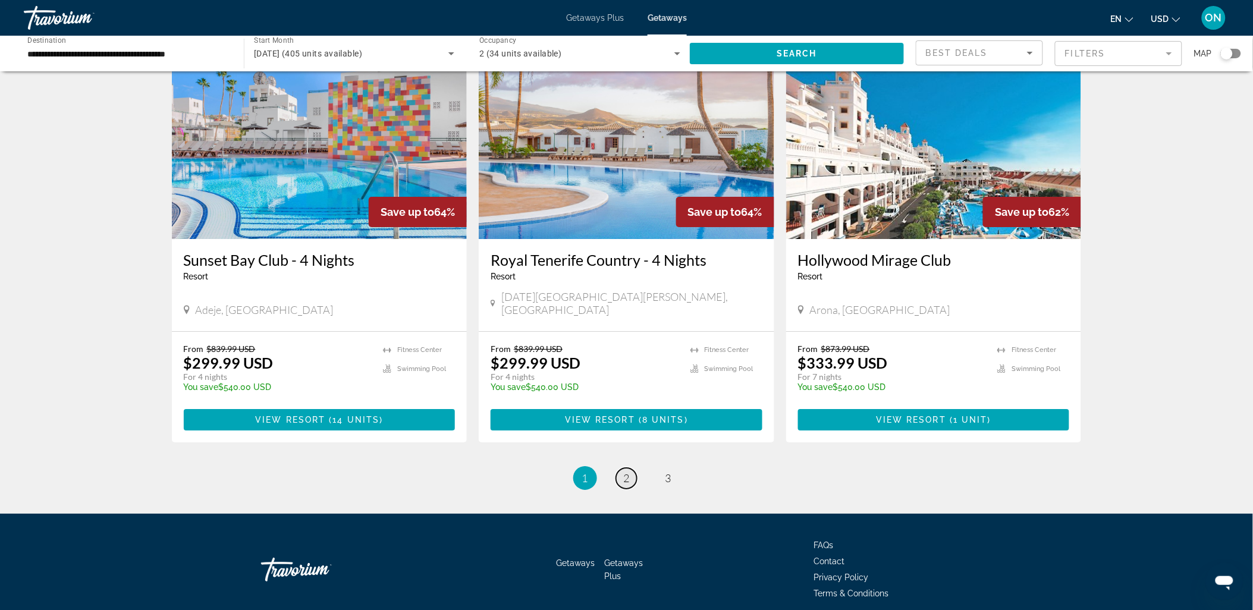
click at [626, 472] on span "2" at bounding box center [627, 478] width 6 height 13
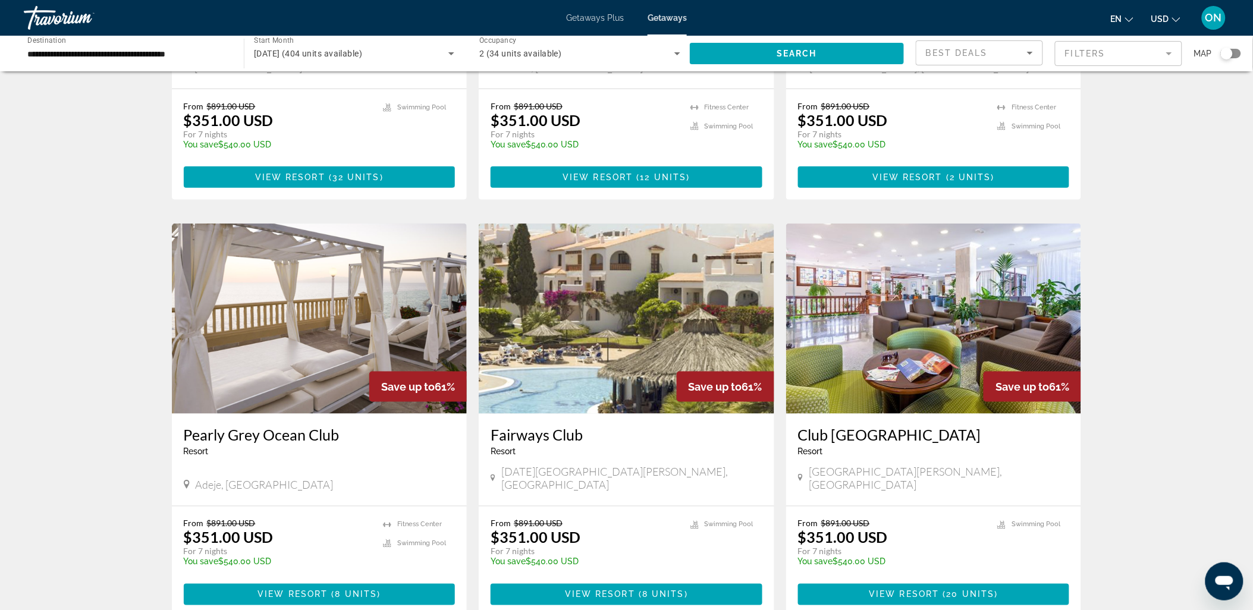
scroll to position [330, 0]
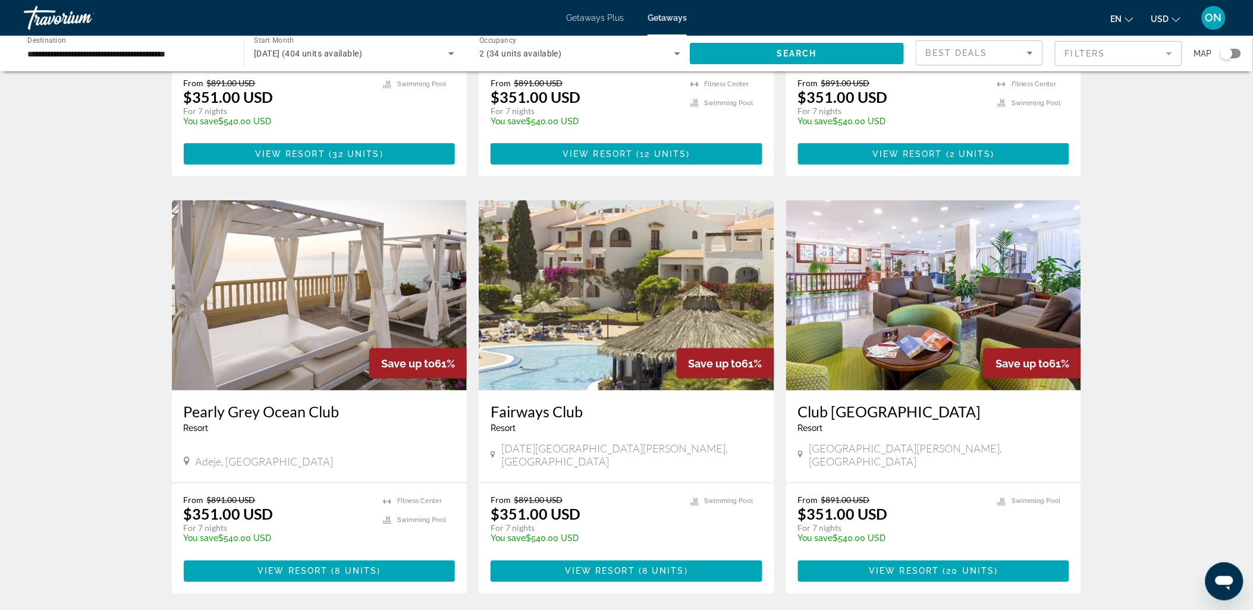
click at [325, 304] on img "Main content" at bounding box center [320, 295] width 296 height 190
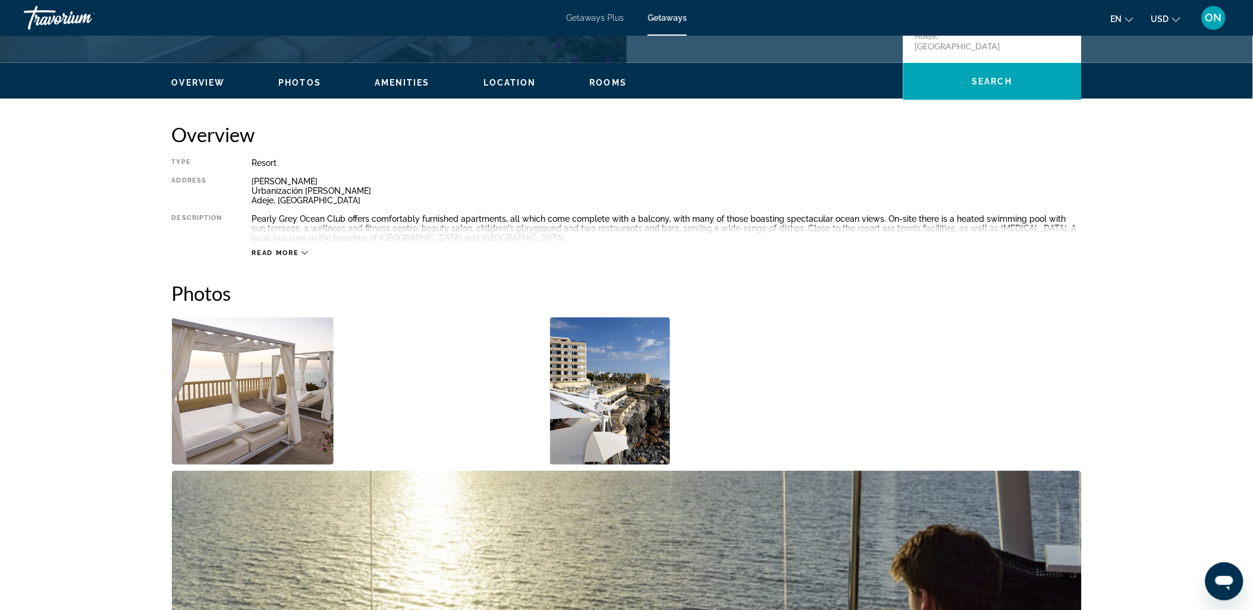
scroll to position [330, 0]
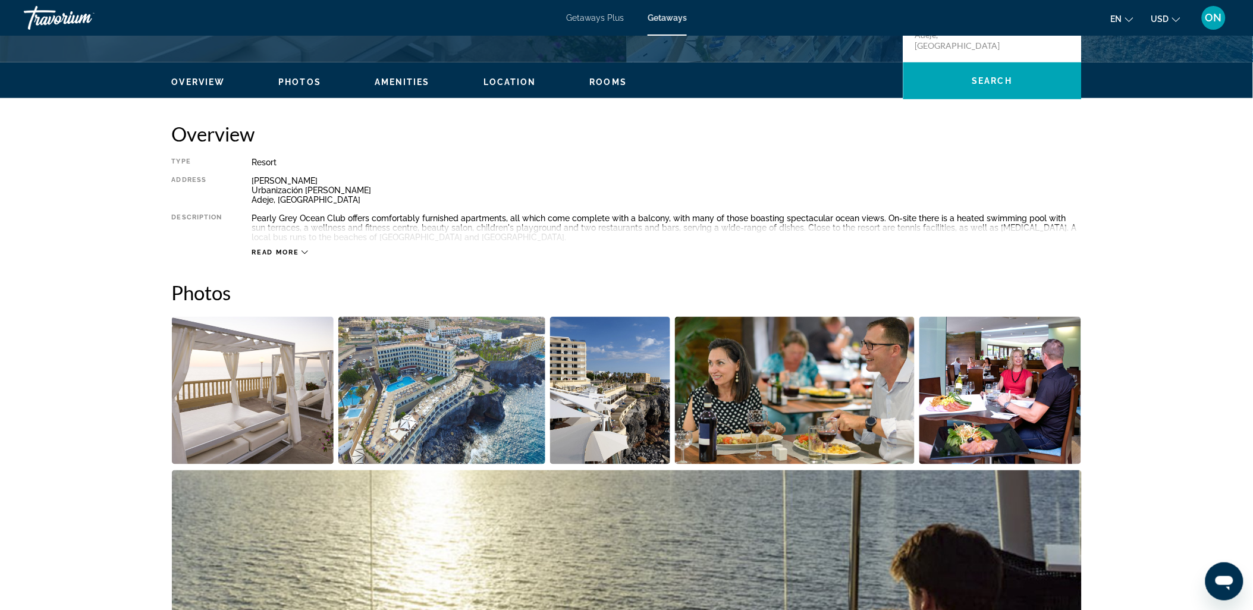
click at [474, 410] on img "Open full-screen image slider" at bounding box center [441, 390] width 207 height 147
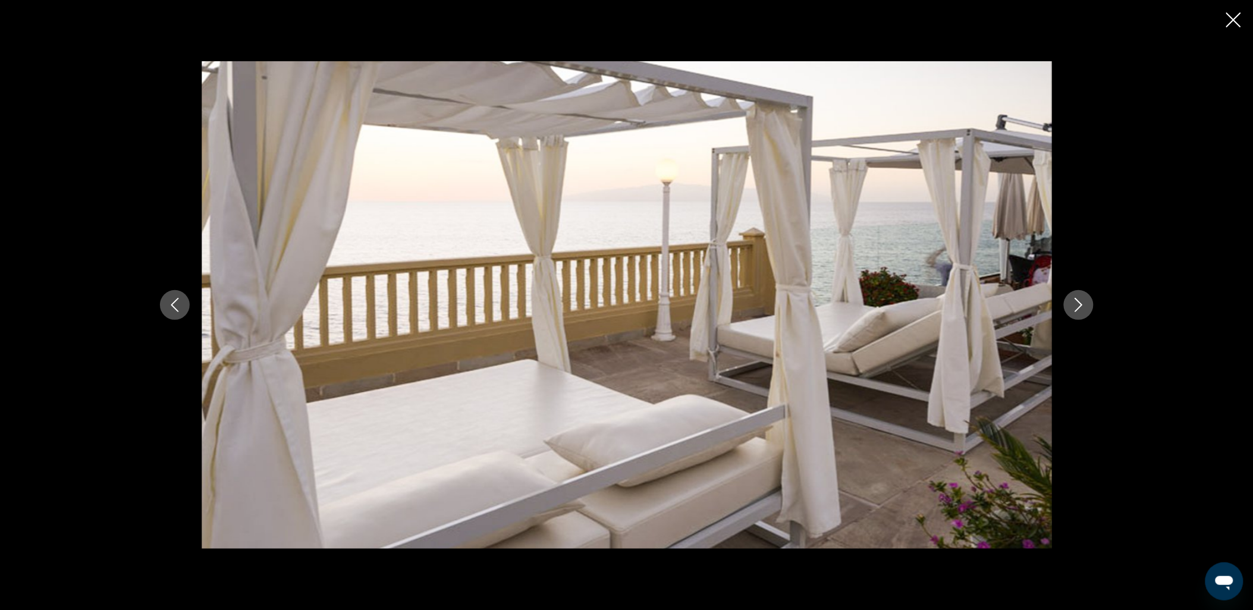
click at [1085, 306] on icon "Next image" at bounding box center [1078, 305] width 14 height 14
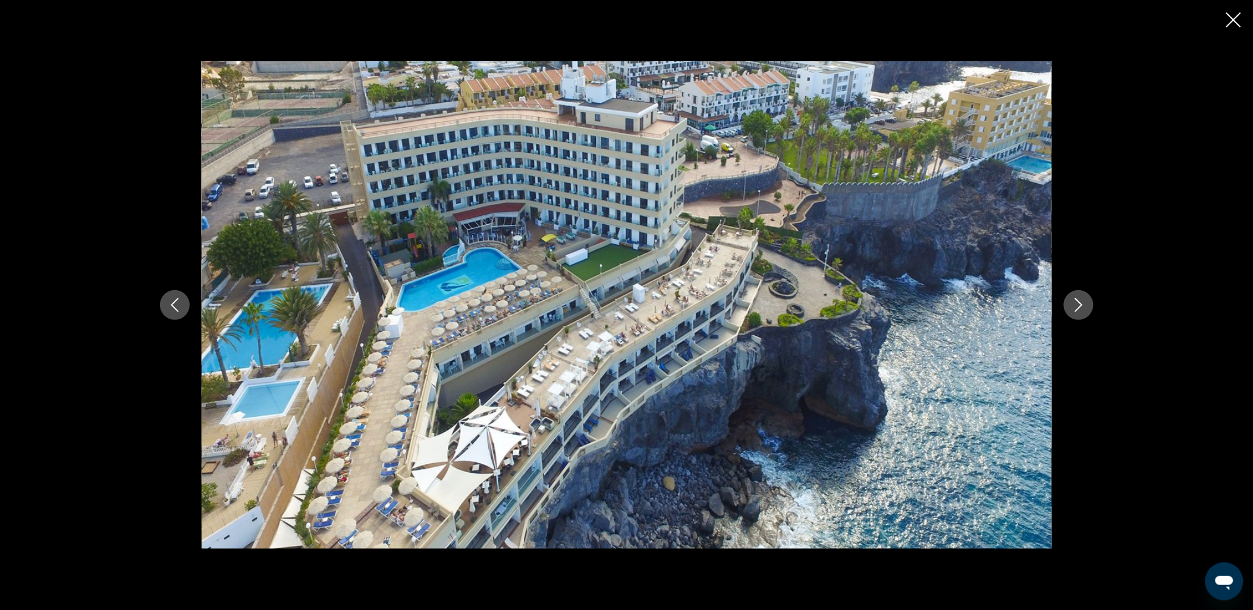
click at [1085, 306] on icon "Next image" at bounding box center [1078, 305] width 14 height 14
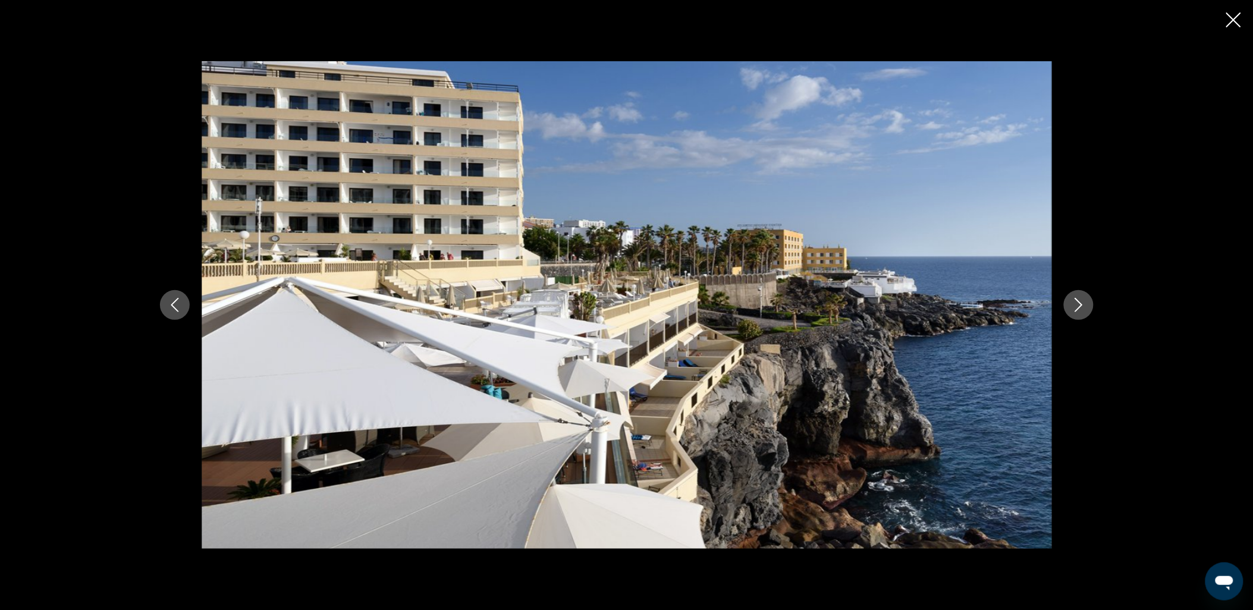
click at [1085, 306] on icon "Next image" at bounding box center [1078, 305] width 14 height 14
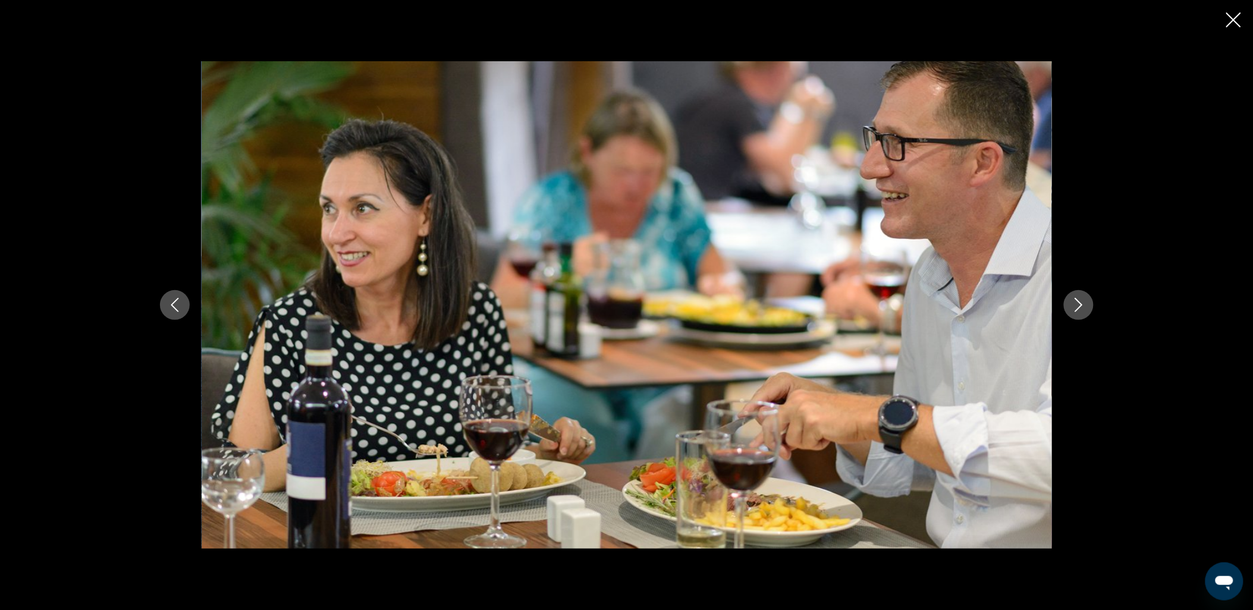
click at [1085, 306] on icon "Next image" at bounding box center [1078, 305] width 14 height 14
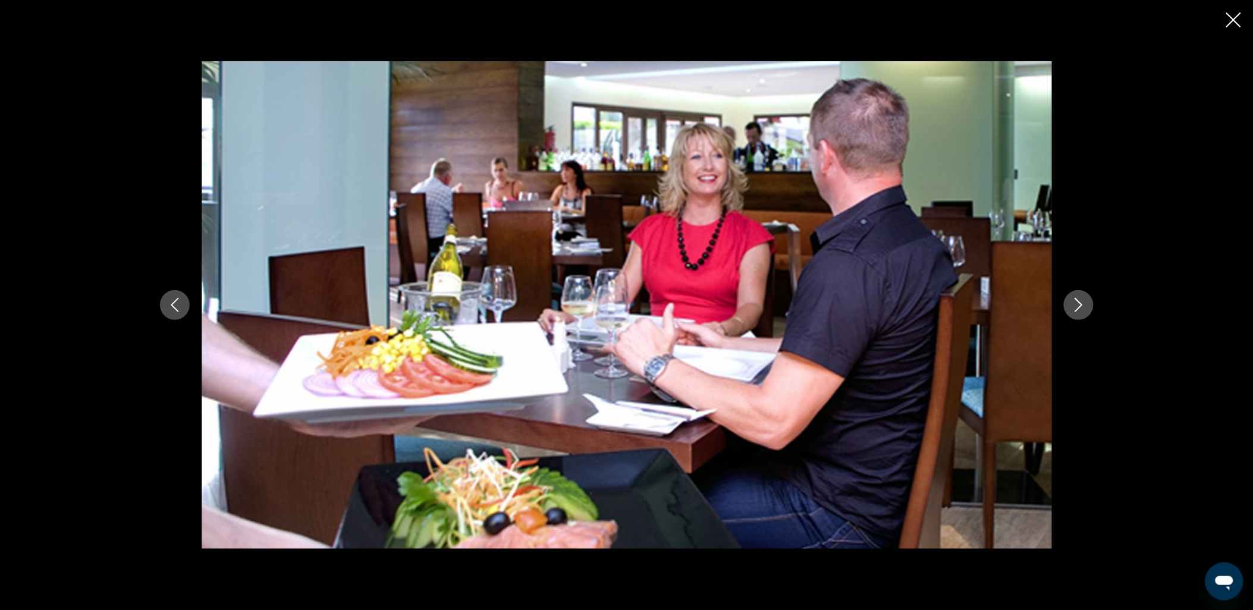
click at [1085, 306] on icon "Next image" at bounding box center [1078, 305] width 14 height 14
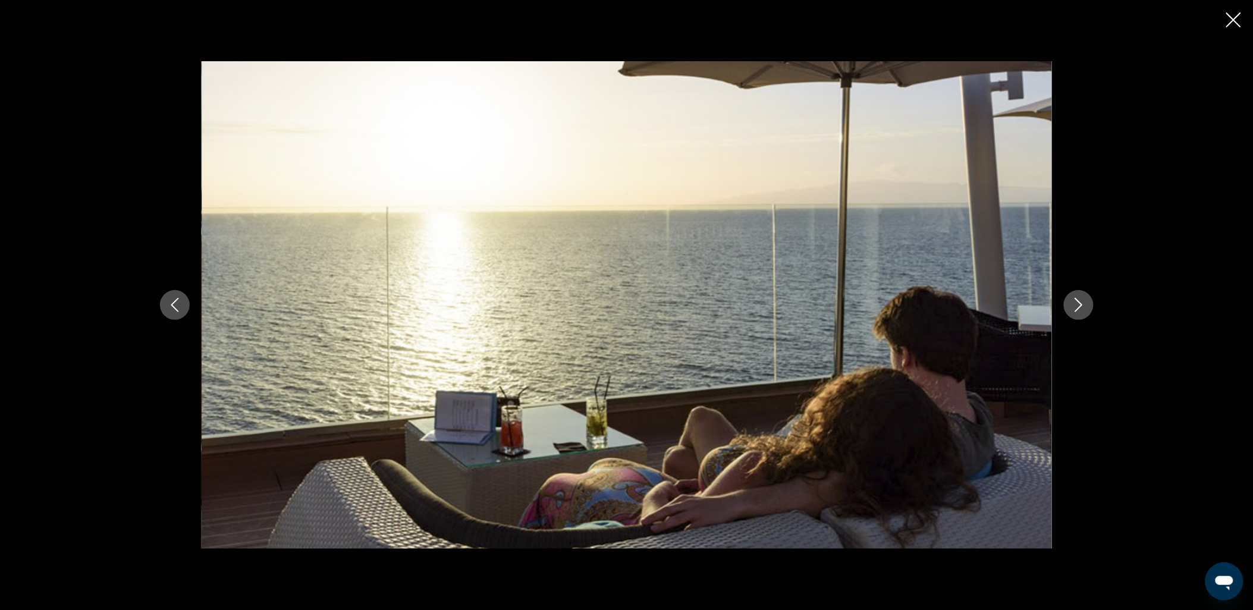
click at [1085, 306] on icon "Next image" at bounding box center [1078, 305] width 14 height 14
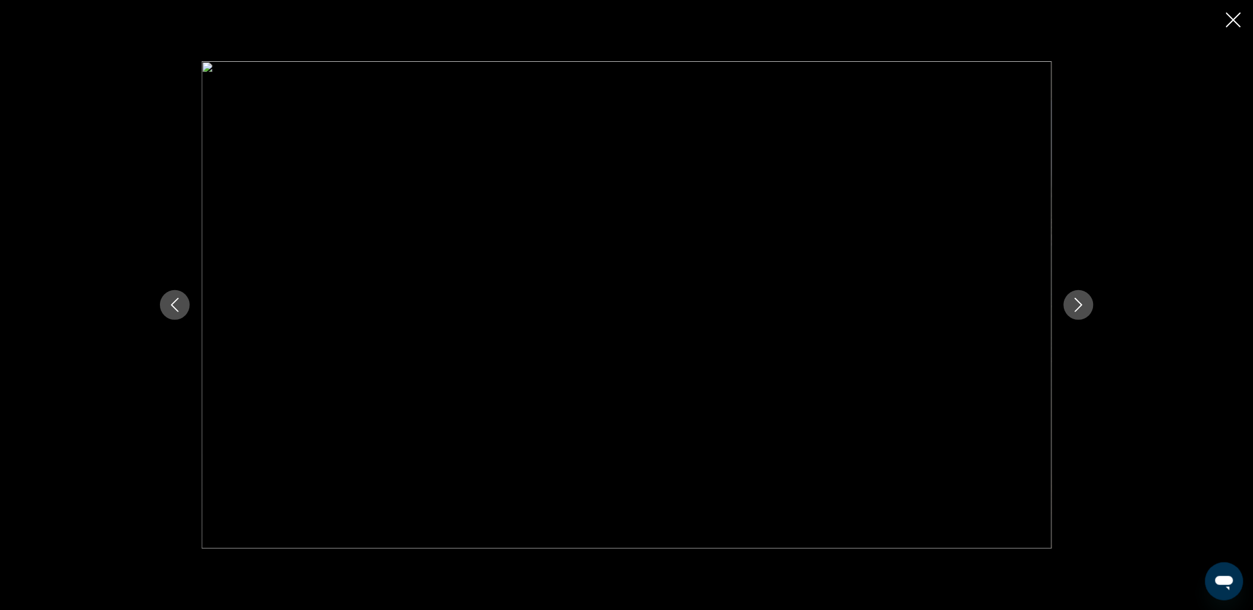
click at [1080, 305] on icon "Next image" at bounding box center [1078, 305] width 14 height 14
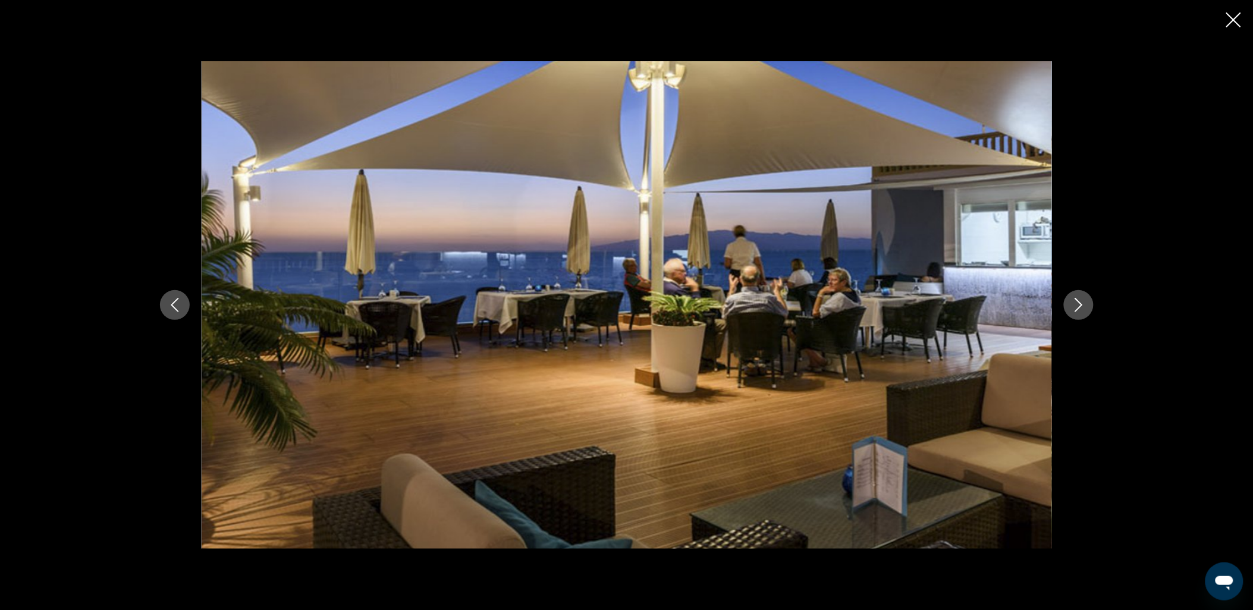
click at [1080, 305] on icon "Next image" at bounding box center [1078, 305] width 14 height 14
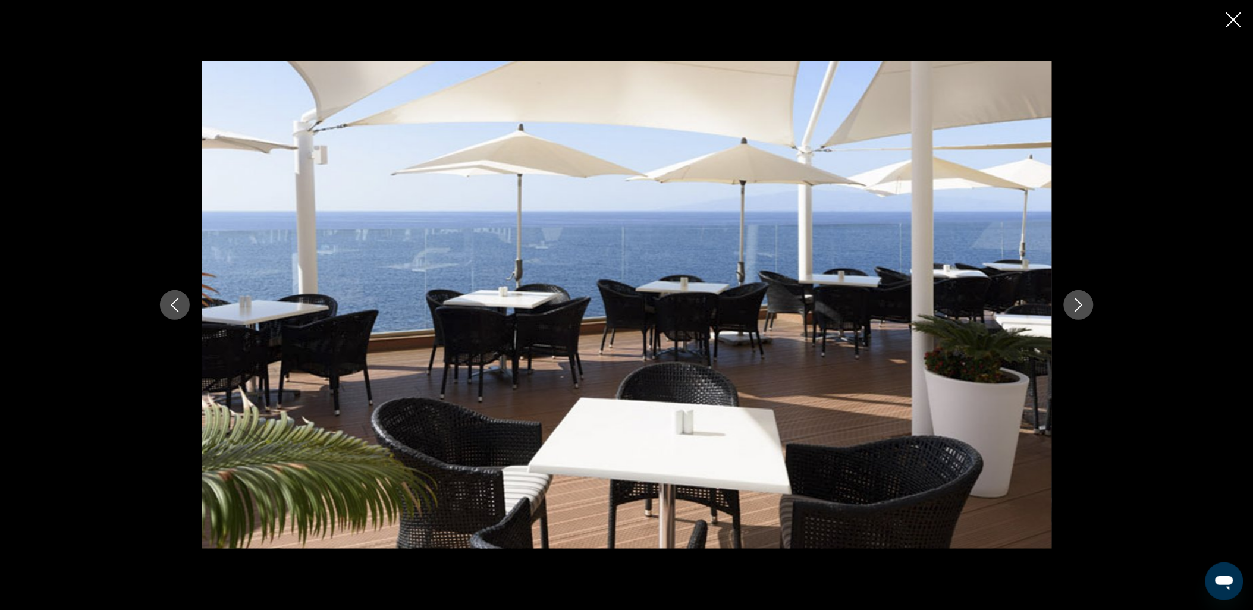
click at [1080, 305] on icon "Next image" at bounding box center [1078, 305] width 14 height 14
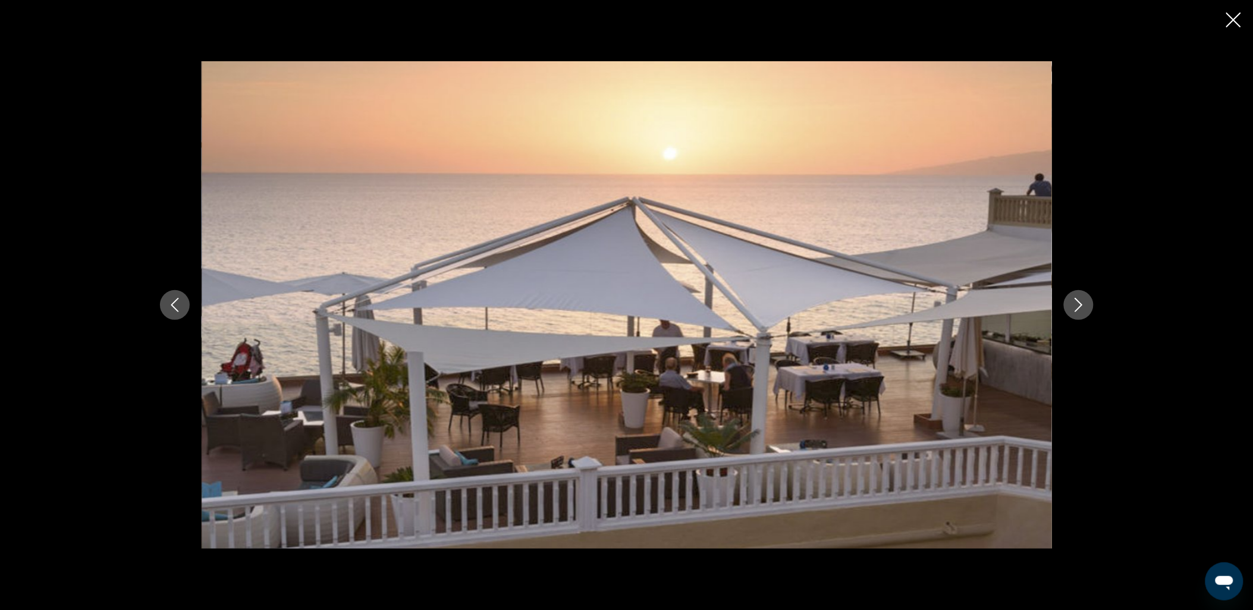
click at [1080, 305] on icon "Next image" at bounding box center [1078, 305] width 14 height 14
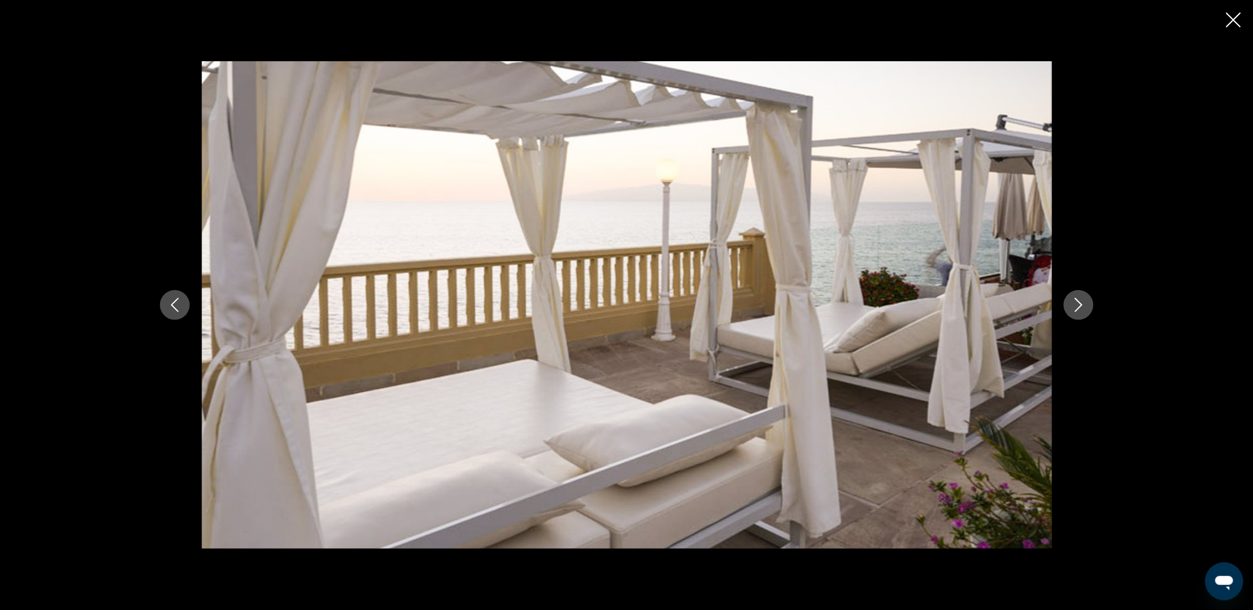
click at [1080, 305] on icon "Next image" at bounding box center [1078, 305] width 14 height 14
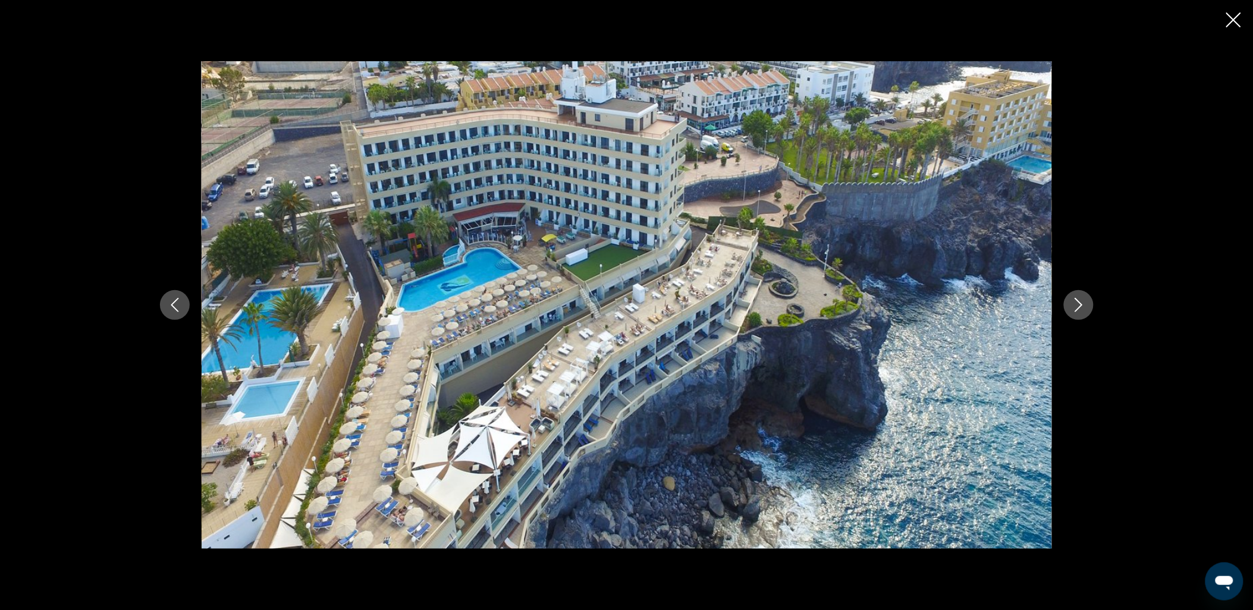
click at [1080, 305] on icon "Next image" at bounding box center [1078, 305] width 14 height 14
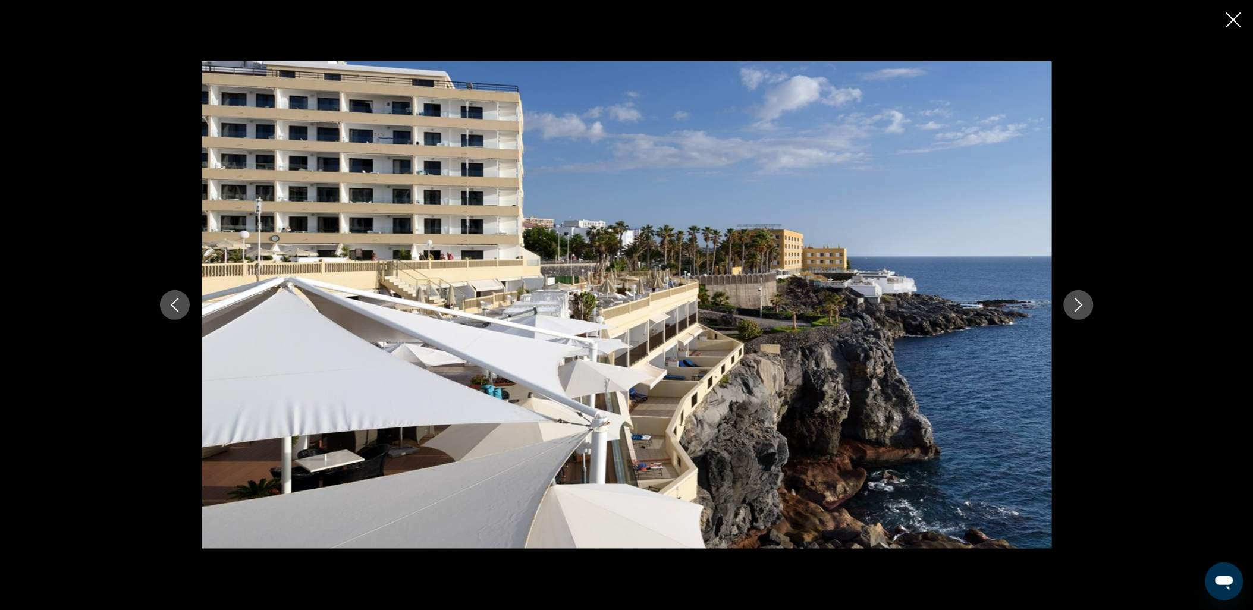
click at [1236, 13] on icon "Close slideshow" at bounding box center [1233, 19] width 15 height 15
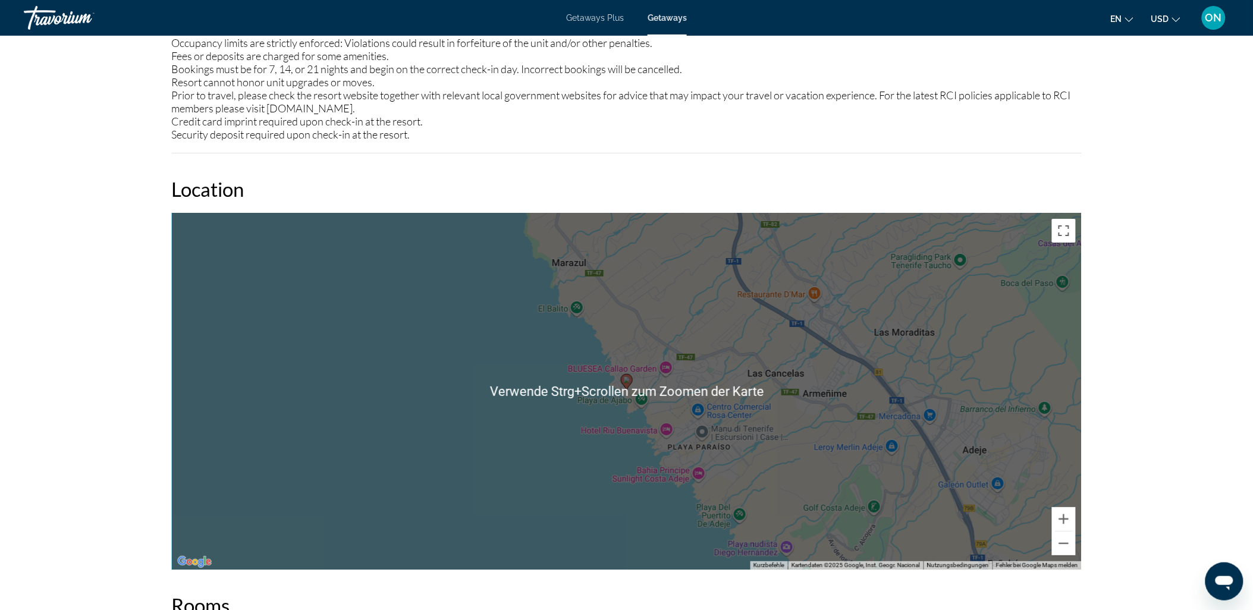
scroll to position [1453, 0]
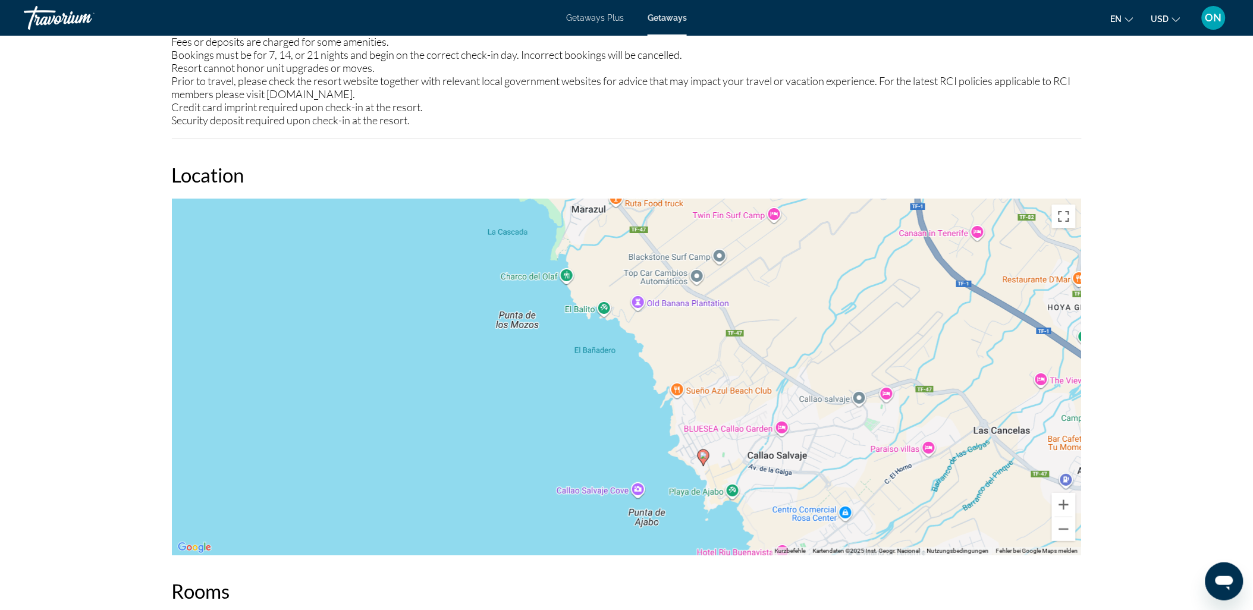
drag, startPoint x: 591, startPoint y: 341, endPoint x: 897, endPoint y: 435, distance: 319.9
click at [897, 435] on div "Um den Modus zum Ziehen mit der Tastatur zu aktivieren, drückst du Alt + Eingab…" at bounding box center [627, 377] width 910 height 357
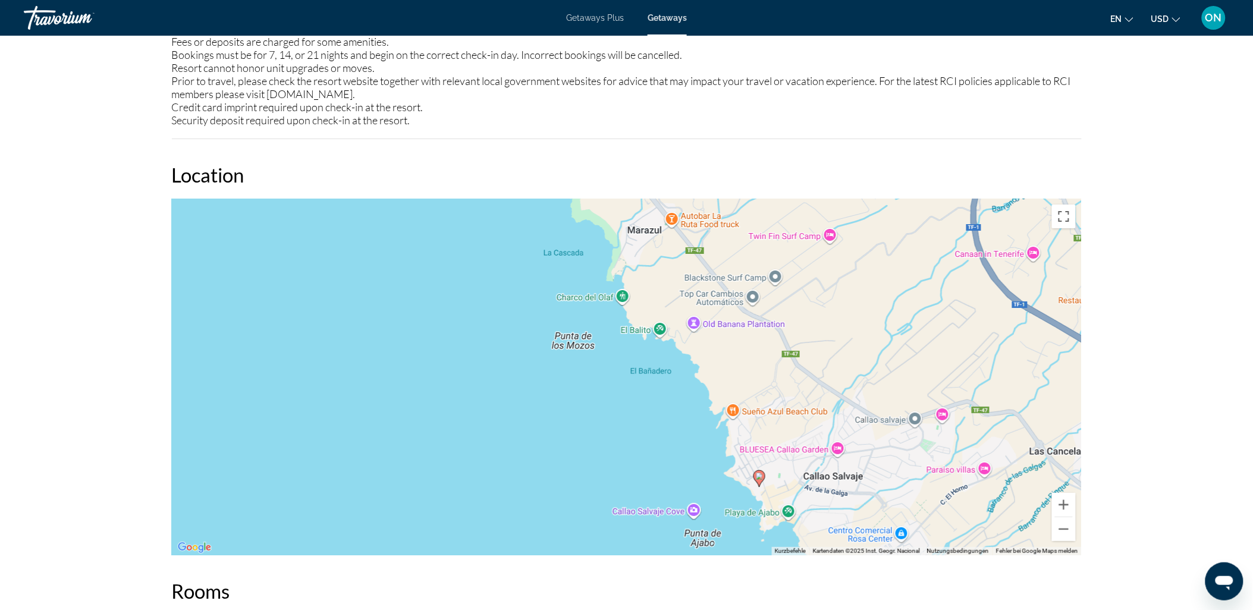
drag, startPoint x: 768, startPoint y: 305, endPoint x: 791, endPoint y: 282, distance: 32.8
click at [797, 292] on div "Um den Modus zum Ziehen mit der Tastatur zu aktivieren, drückst du Alt + Eingab…" at bounding box center [627, 377] width 910 height 357
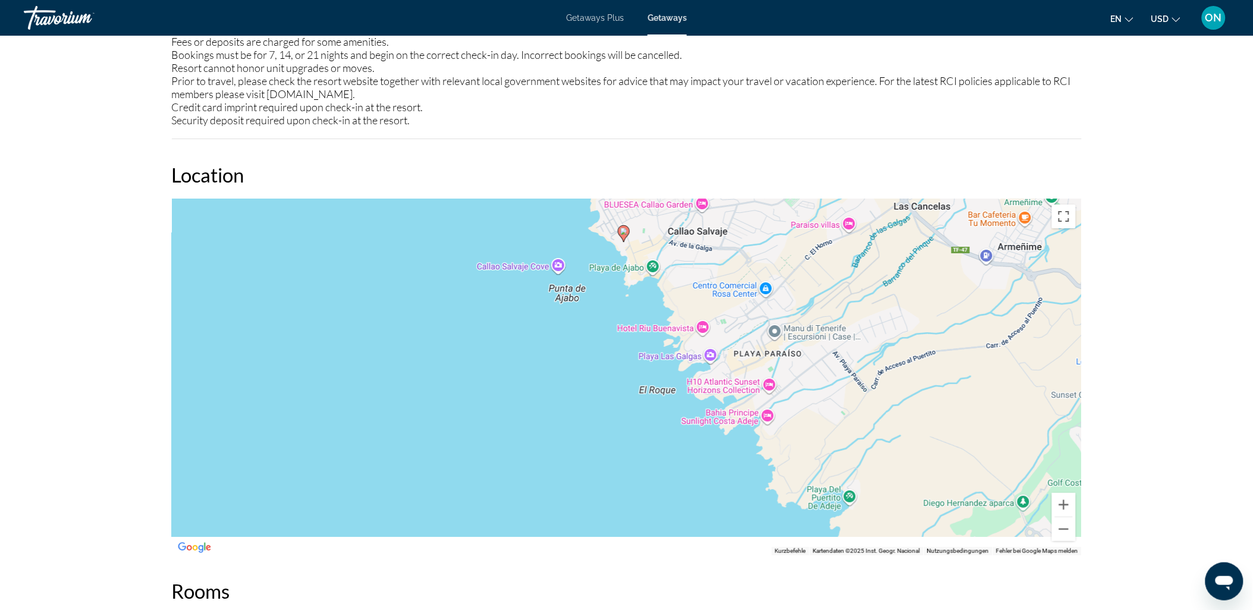
drag, startPoint x: 870, startPoint y: 431, endPoint x: 781, endPoint y: 316, distance: 145.4
click at [787, 317] on div "Um den Modus zum Ziehen mit der Tastatur zu aktivieren, drückst du Alt + Eingab…" at bounding box center [627, 377] width 910 height 357
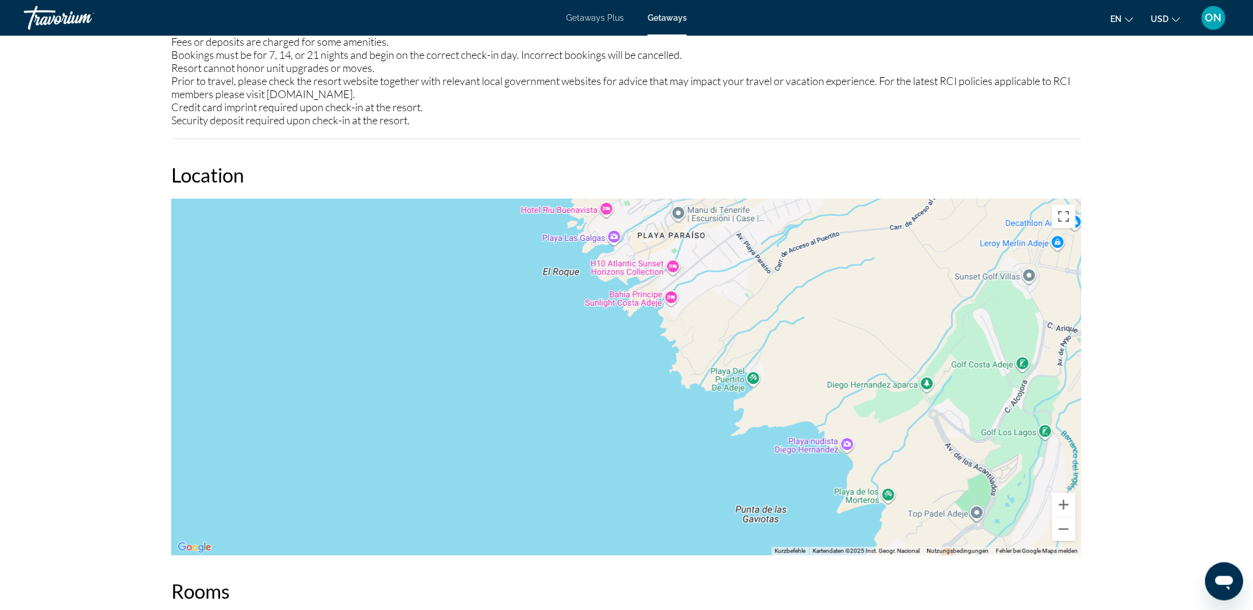
drag, startPoint x: 848, startPoint y: 413, endPoint x: 770, endPoint y: 306, distance: 132.4
click at [771, 308] on div "Um den Modus zum Ziehen mit der Tastatur zu aktivieren, drückst du Alt + Eingab…" at bounding box center [627, 377] width 910 height 357
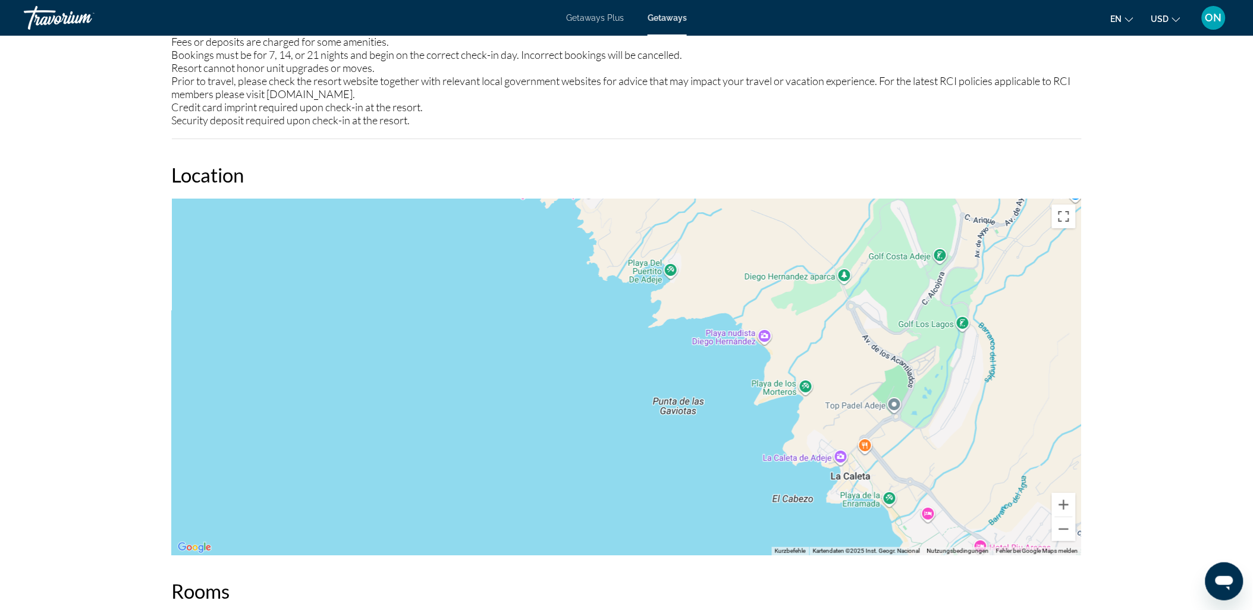
drag, startPoint x: 787, startPoint y: 289, endPoint x: 755, endPoint y: 263, distance: 41.4
click at [757, 263] on div "Um den Modus zum Ziehen mit der Tastatur zu aktivieren, drückst du Alt + Eingab…" at bounding box center [627, 377] width 910 height 357
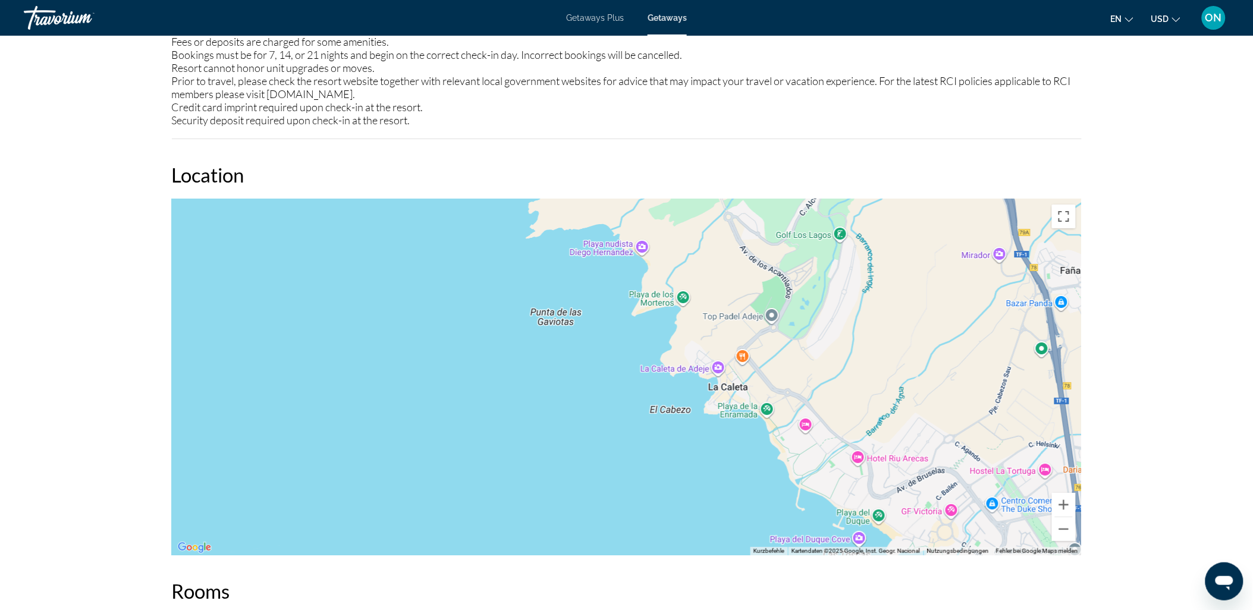
drag, startPoint x: 835, startPoint y: 313, endPoint x: 749, endPoint y: 260, distance: 100.3
click at [749, 260] on div "Main content" at bounding box center [627, 377] width 910 height 357
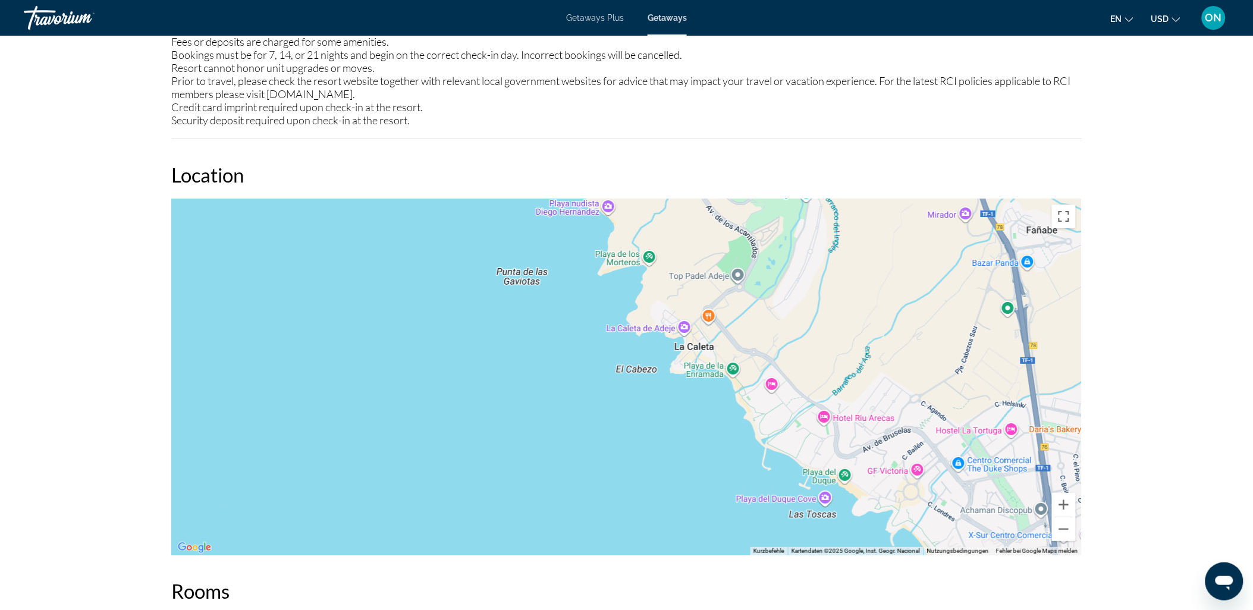
drag, startPoint x: 843, startPoint y: 339, endPoint x: 831, endPoint y: 325, distance: 18.6
click at [831, 325] on div "Main content" at bounding box center [627, 377] width 910 height 357
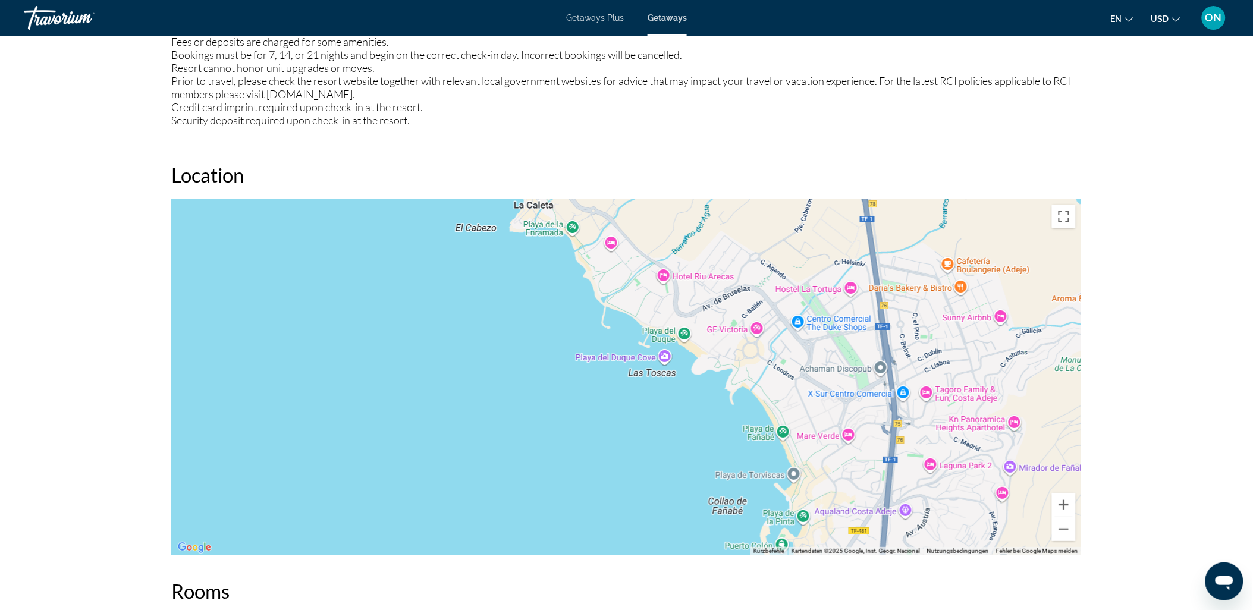
drag, startPoint x: 910, startPoint y: 451, endPoint x: 733, endPoint y: 306, distance: 228.2
click at [737, 307] on div "Main content" at bounding box center [627, 377] width 910 height 357
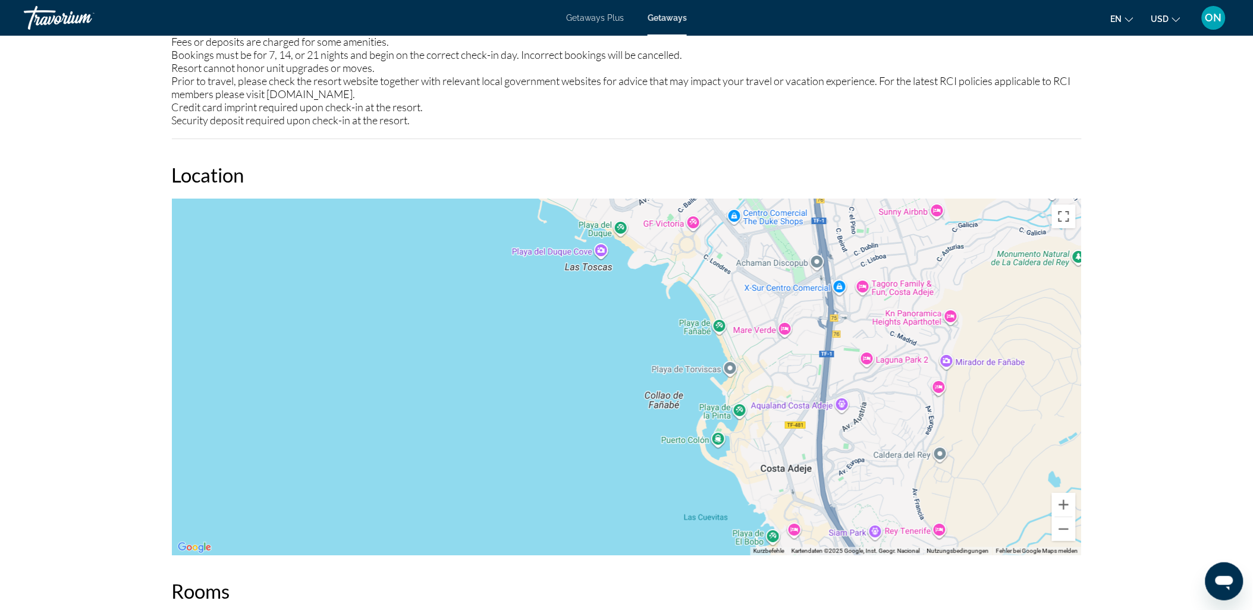
drag, startPoint x: 828, startPoint y: 437, endPoint x: 803, endPoint y: 372, distance: 69.5
click at [803, 372] on div "Main content" at bounding box center [627, 377] width 910 height 357
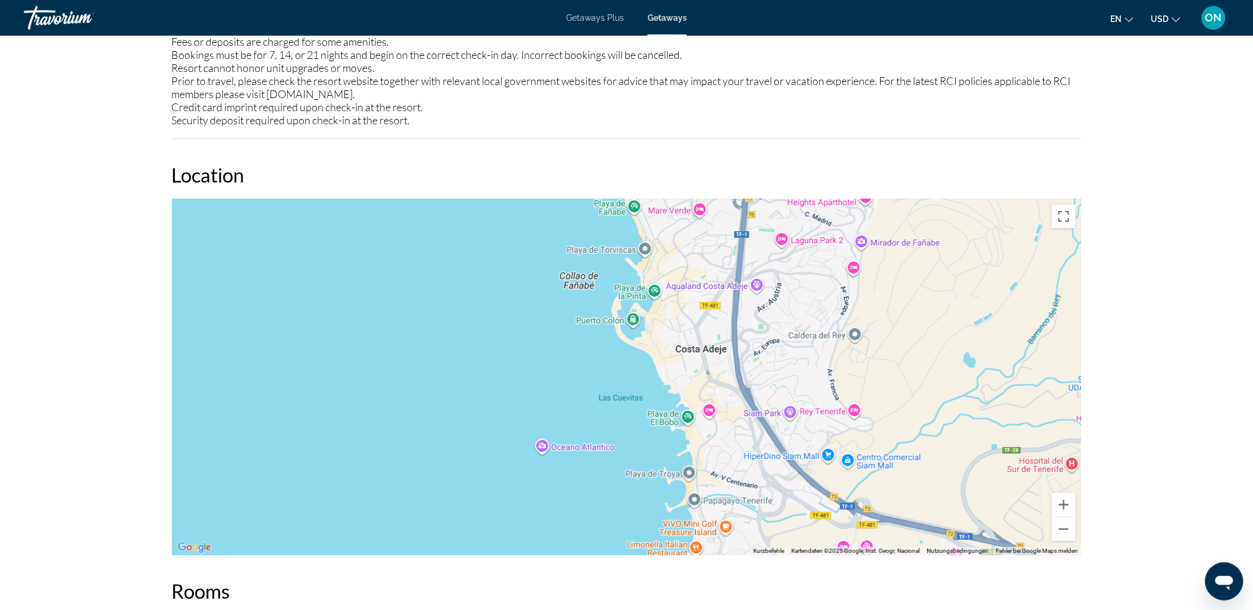
drag, startPoint x: 829, startPoint y: 359, endPoint x: 775, endPoint y: 300, distance: 79.6
click at [775, 301] on div "Main content" at bounding box center [627, 377] width 910 height 357
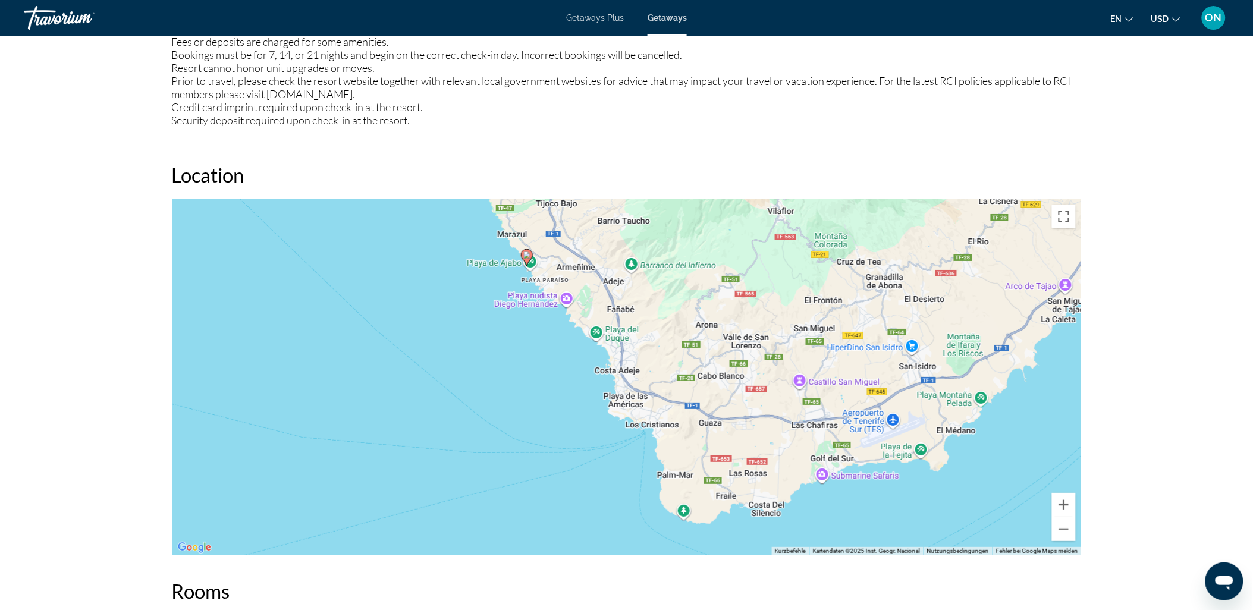
drag, startPoint x: 916, startPoint y: 372, endPoint x: 766, endPoint y: 444, distance: 167.0
click at [767, 444] on div "Um den Modus zum Ziehen mit der Tastatur zu aktivieren, drückst du Alt + Eingab…" at bounding box center [627, 377] width 910 height 357
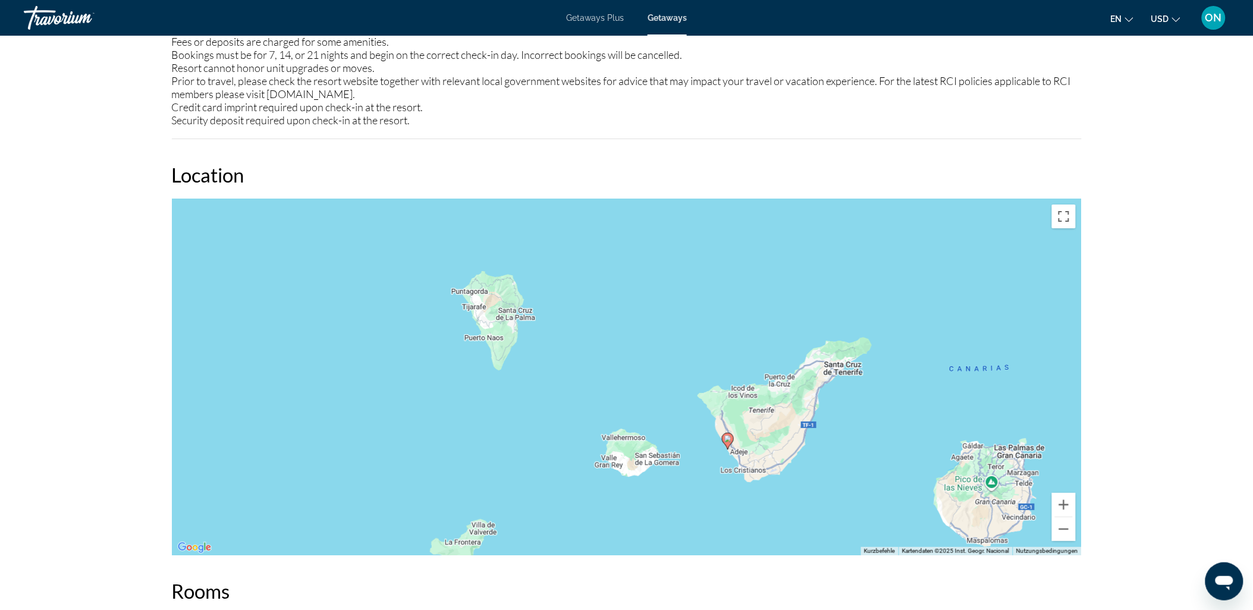
drag, startPoint x: 837, startPoint y: 316, endPoint x: 813, endPoint y: 358, distance: 48.5
click at [817, 362] on div "Um den Modus zum Ziehen mit der Tastatur zu aktivieren, drückst du Alt + Eingab…" at bounding box center [627, 377] width 910 height 357
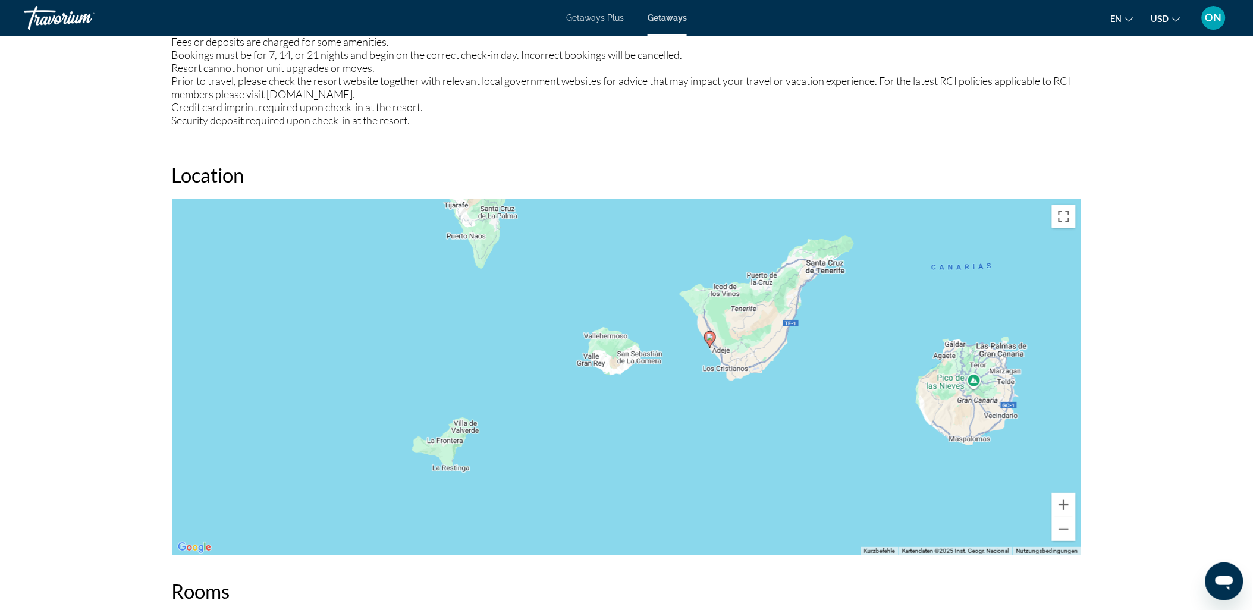
drag, startPoint x: 935, startPoint y: 411, endPoint x: 922, endPoint y: 316, distance: 96.0
click at [922, 316] on div "Um den Modus zum Ziehen mit der Tastatur zu aktivieren, drückst du Alt + Eingab…" at bounding box center [627, 377] width 910 height 357
